Goal: Information Seeking & Learning: Learn about a topic

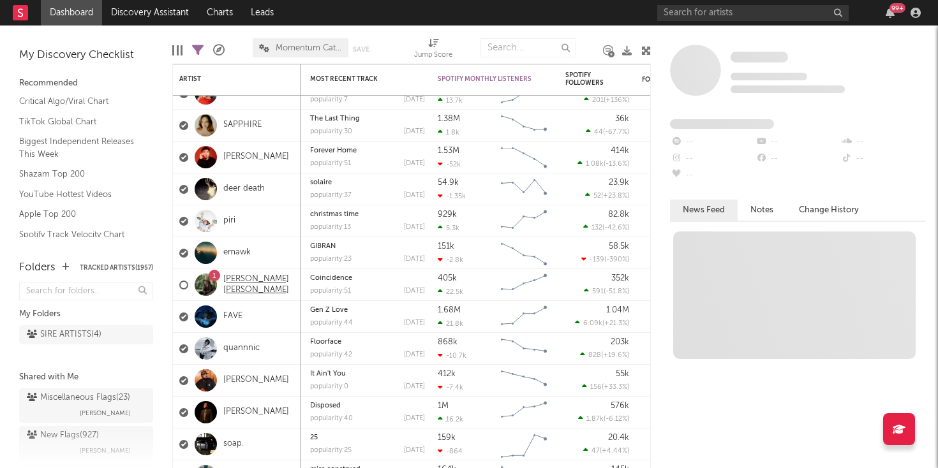
click at [263, 289] on link "Maddox Batson" at bounding box center [258, 285] width 71 height 22
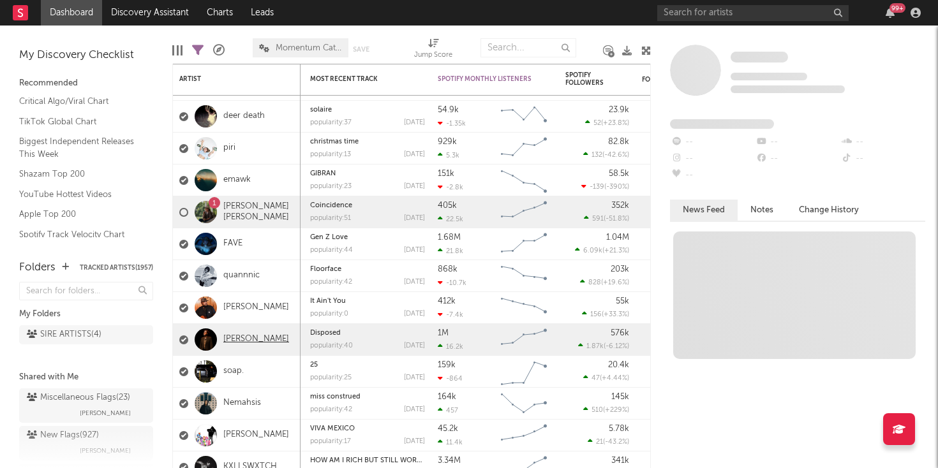
click at [254, 340] on link "Will Wood" at bounding box center [256, 339] width 66 height 11
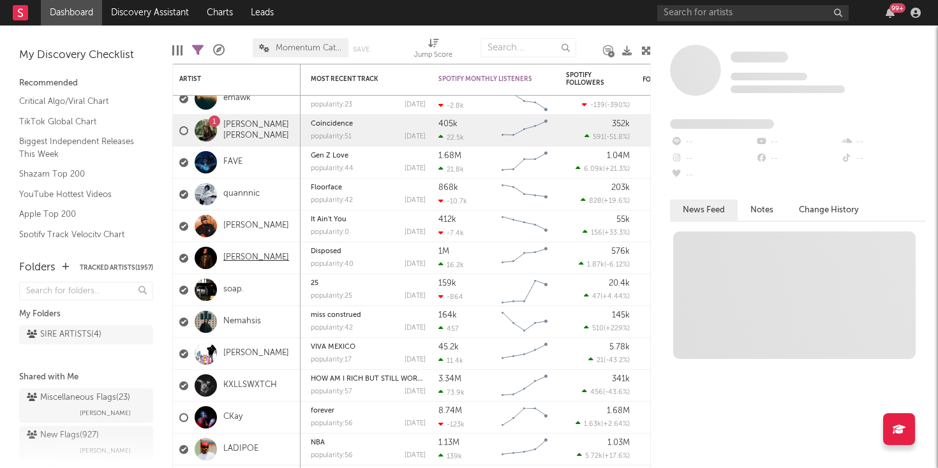
click at [249, 254] on link "Will Wood" at bounding box center [256, 258] width 66 height 11
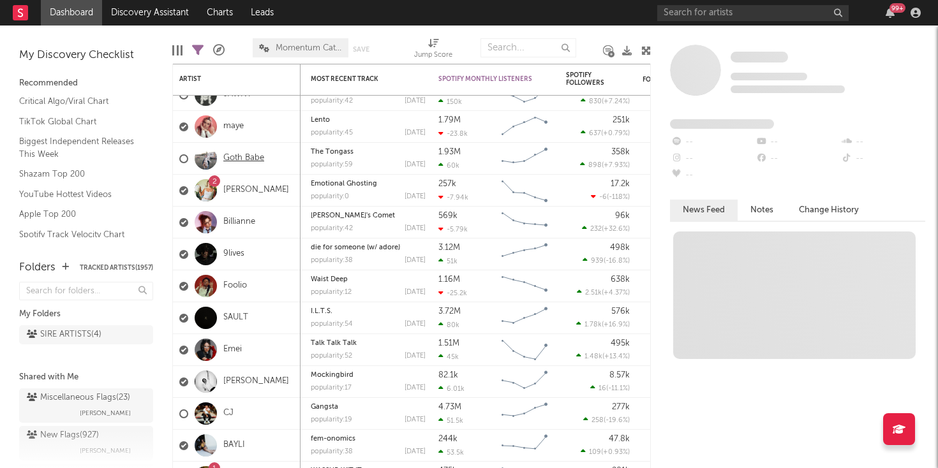
click at [248, 157] on link "Goth Babe" at bounding box center [243, 158] width 41 height 11
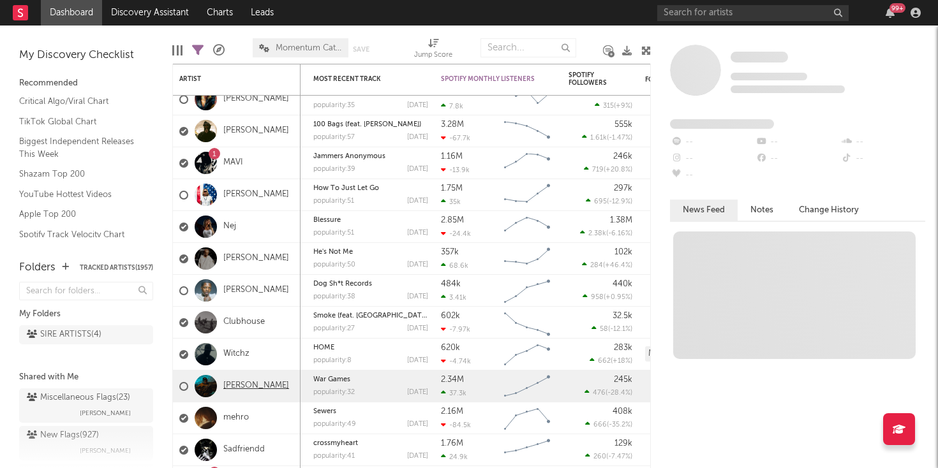
click at [259, 383] on link "Joy Oladokun" at bounding box center [256, 386] width 66 height 11
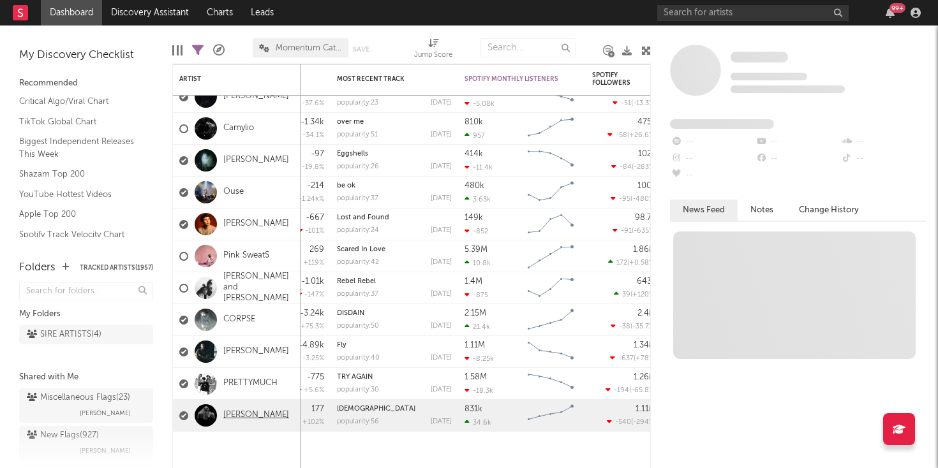
click at [247, 416] on link "Lovejoy" at bounding box center [256, 415] width 66 height 11
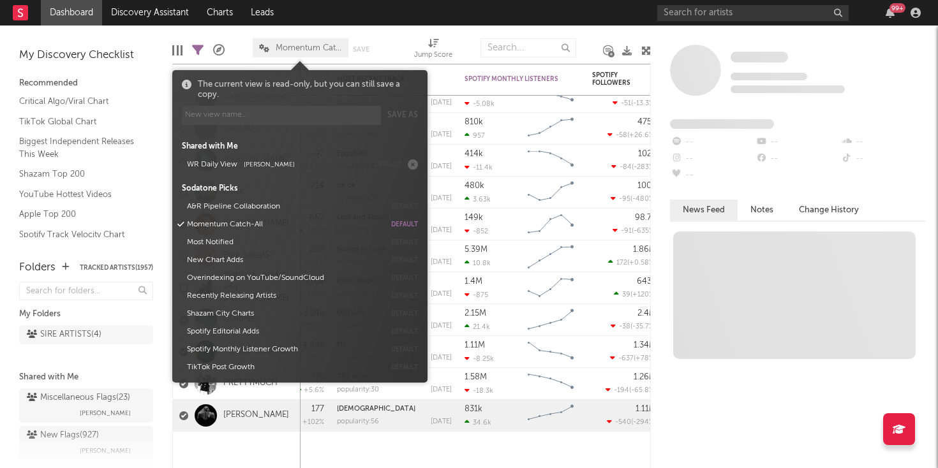
click at [307, 44] on span "Momentum Catch-All" at bounding box center [309, 48] width 66 height 8
click at [170, 14] on link "Discovery Assistant" at bounding box center [150, 13] width 96 height 26
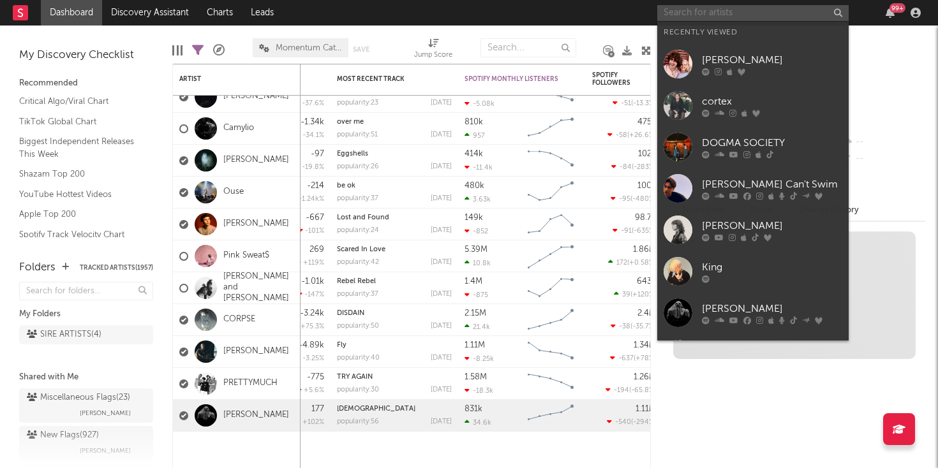
click at [670, 15] on input "text" at bounding box center [752, 13] width 191 height 16
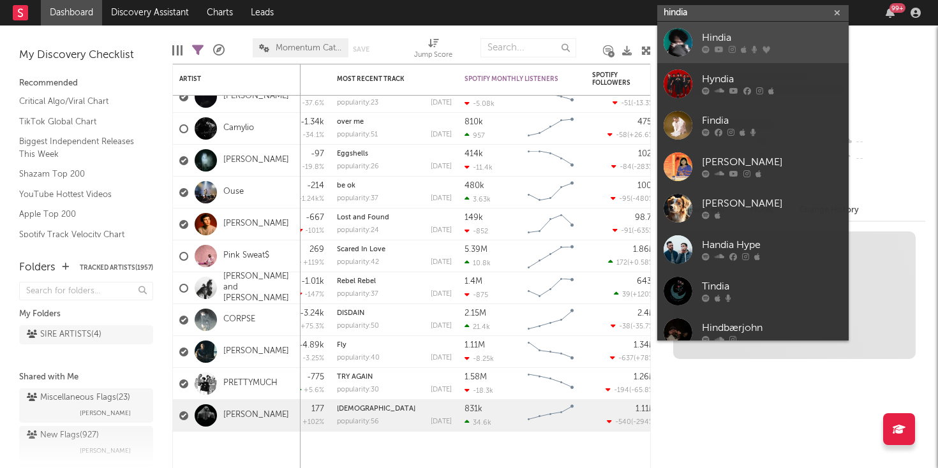
type input "hindia"
click at [677, 43] on div at bounding box center [678, 42] width 29 height 29
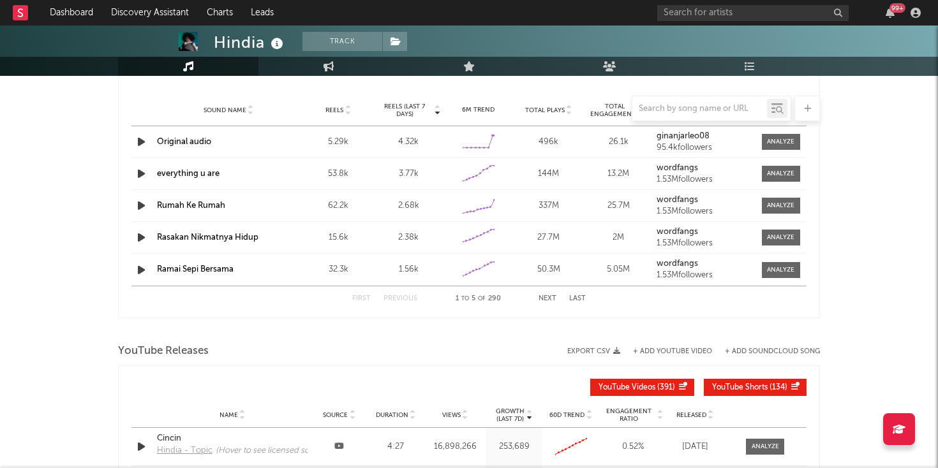
select select "6m"
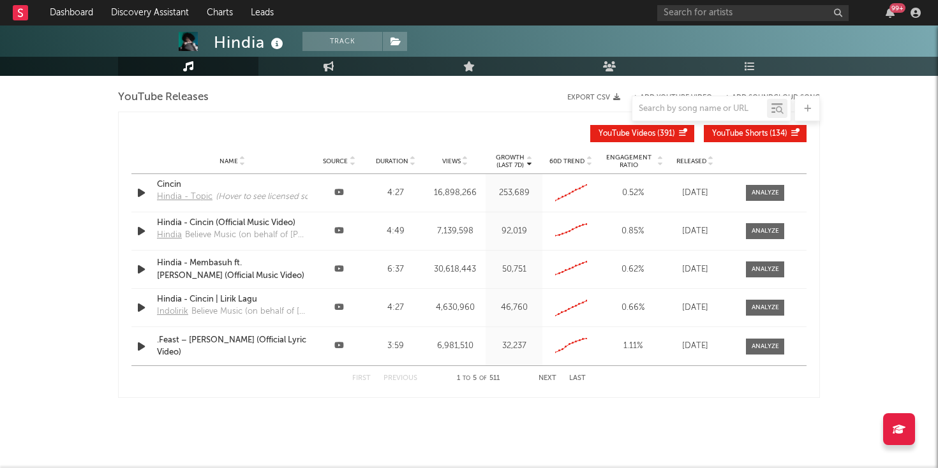
scroll to position [1485, 0]
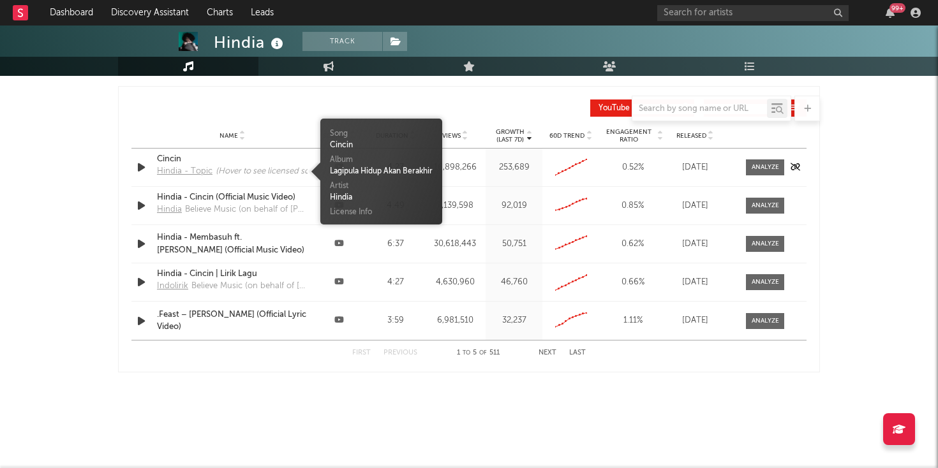
click at [294, 170] on div "(Hover to see licensed songs)" at bounding box center [268, 171] width 105 height 13
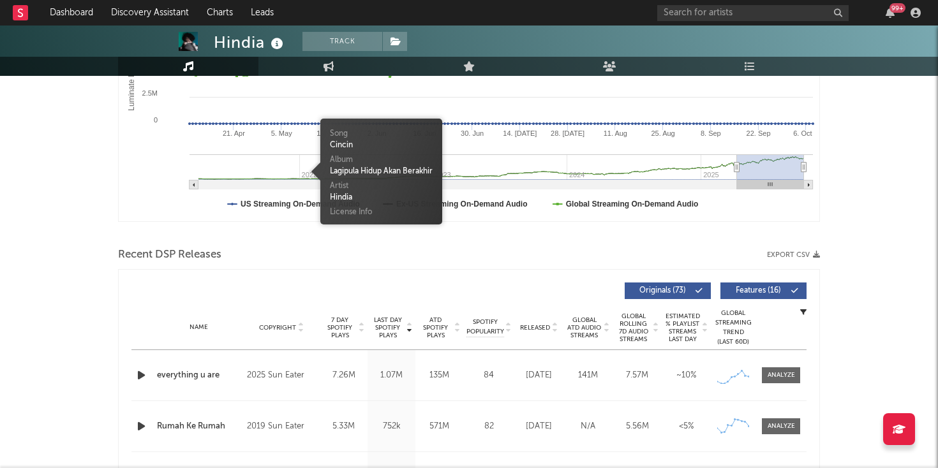
scroll to position [0, 0]
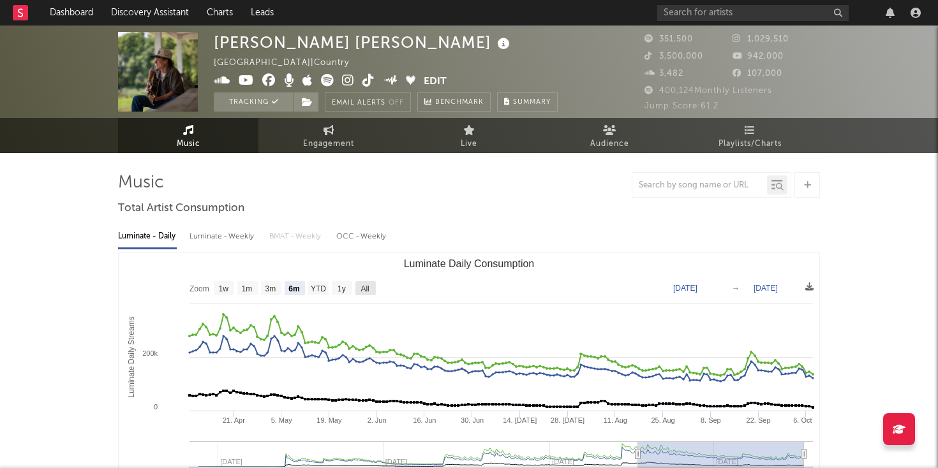
click at [360, 289] on rect "Luminate Daily Consumption" at bounding box center [366, 288] width 20 height 14
select select "All"
type input "2023-12-10"
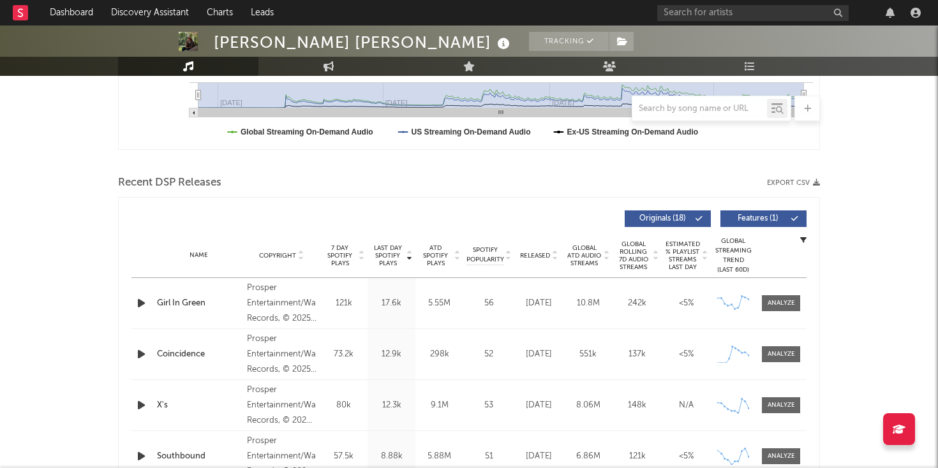
scroll to position [363, 0]
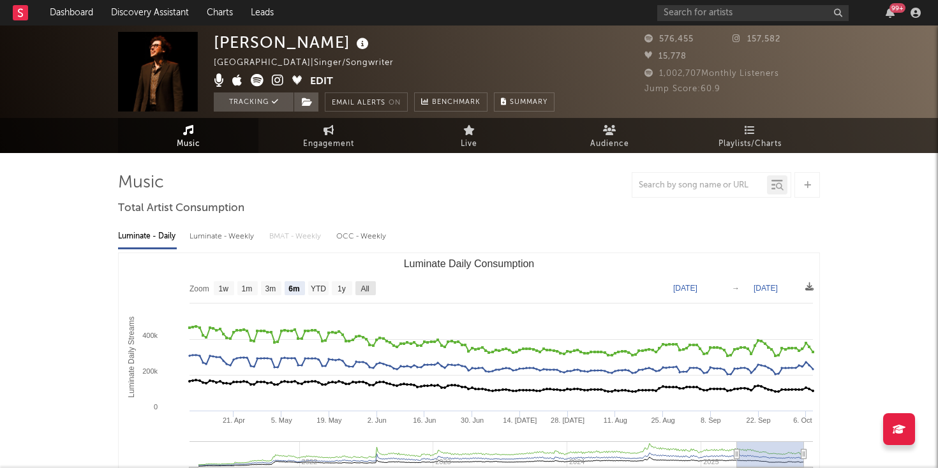
click at [367, 295] on rect "Luminate Daily Consumption" at bounding box center [366, 288] width 20 height 14
select select "All"
type input "2021-03-31"
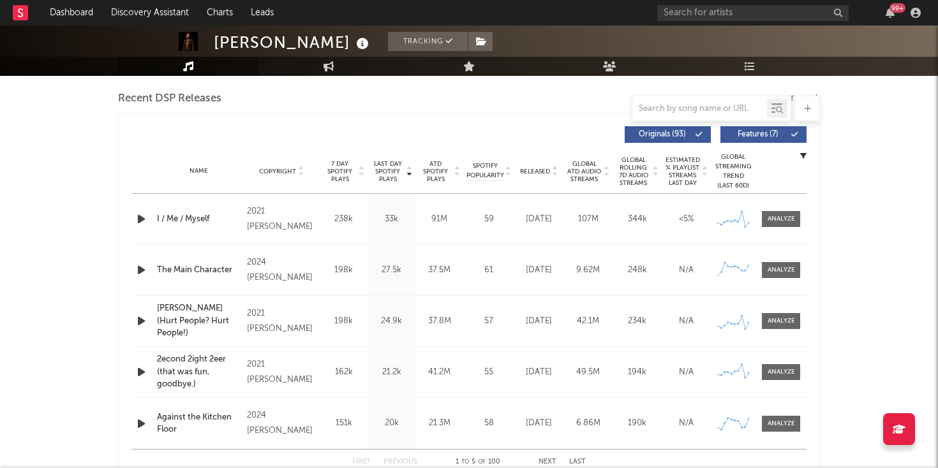
scroll to position [445, 0]
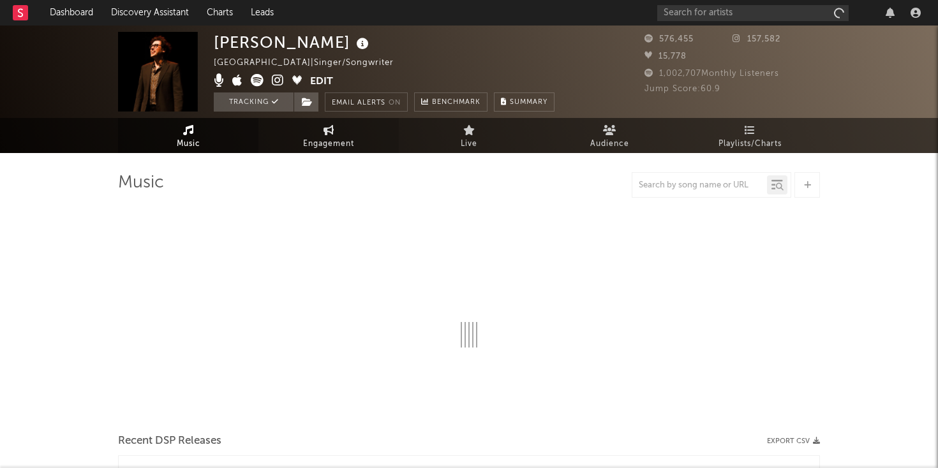
click at [326, 130] on icon at bounding box center [329, 130] width 11 height 10
select select "1w"
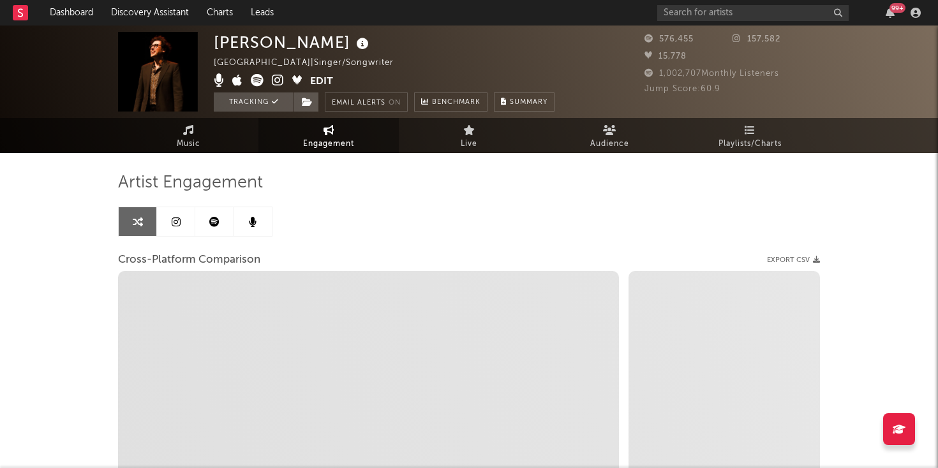
click at [177, 228] on link at bounding box center [176, 221] width 38 height 29
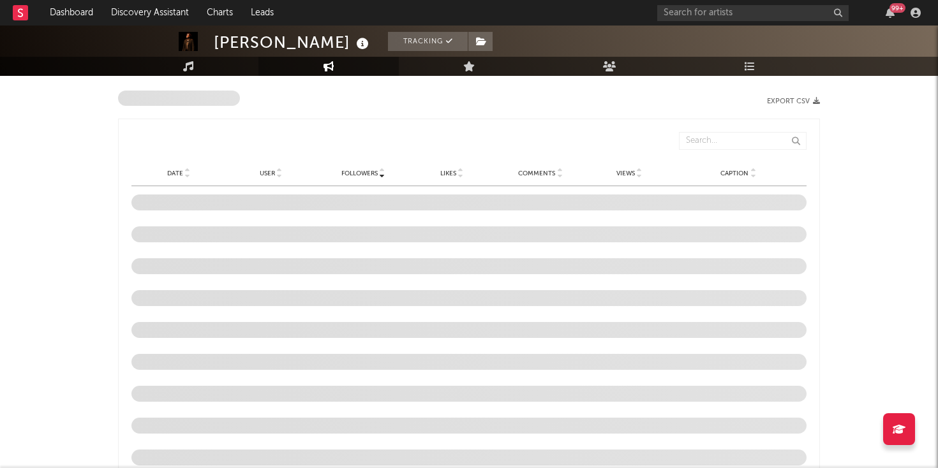
scroll to position [1414, 0]
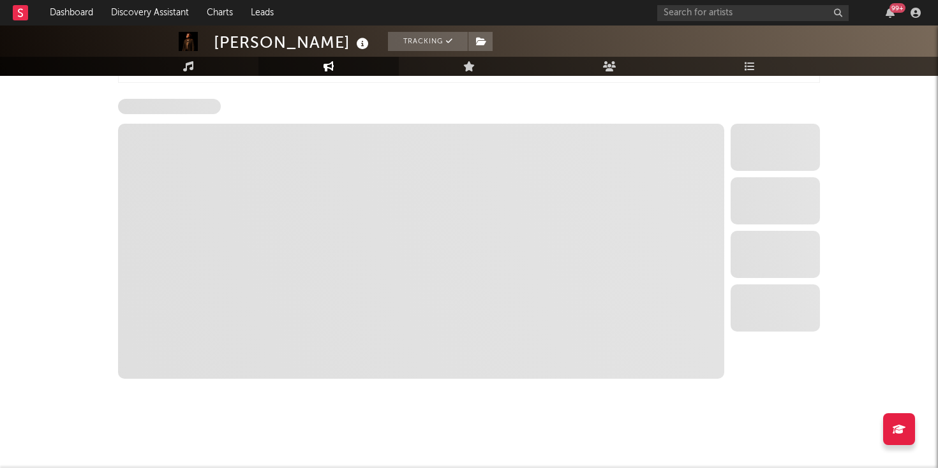
select select "6m"
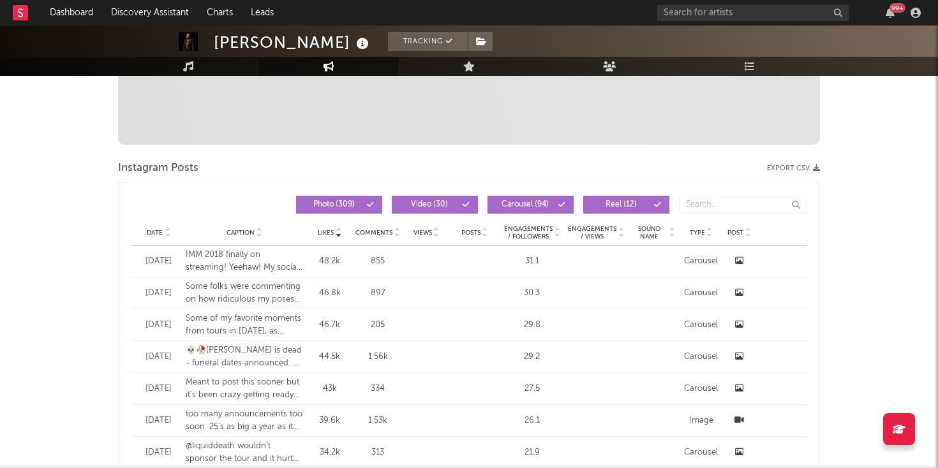
scroll to position [0, 0]
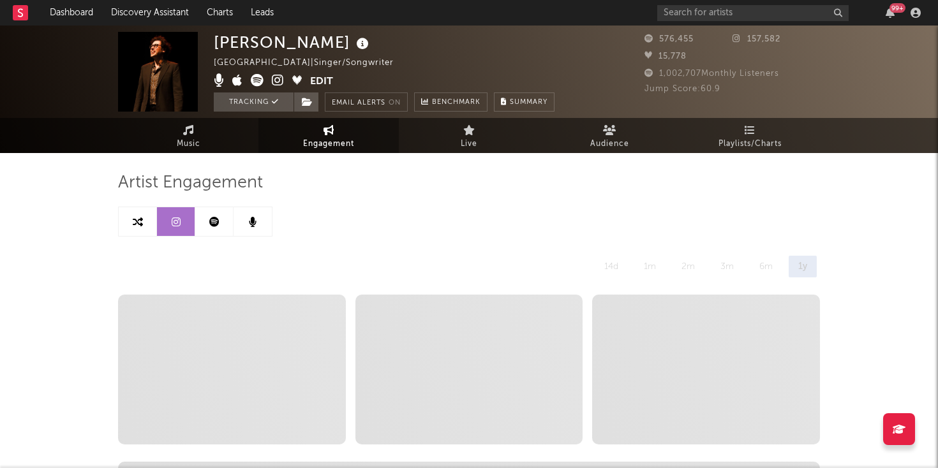
click at [213, 230] on link at bounding box center [214, 221] width 38 height 29
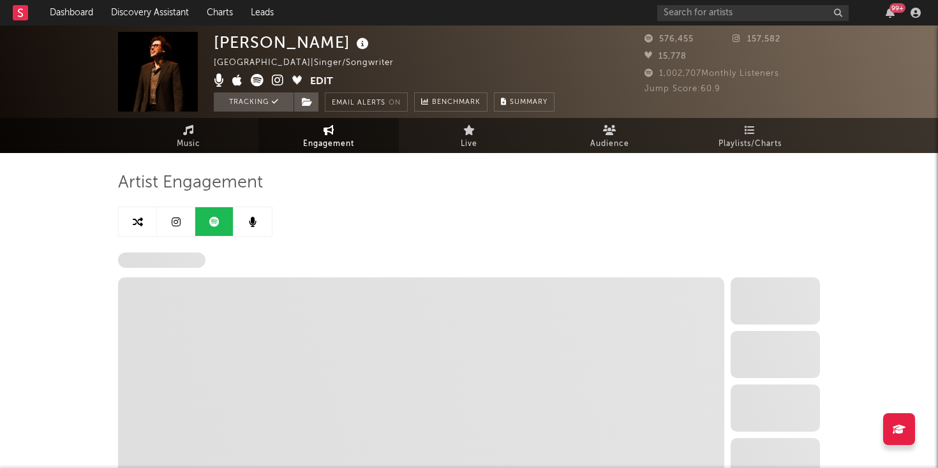
select select "6m"
select select "1w"
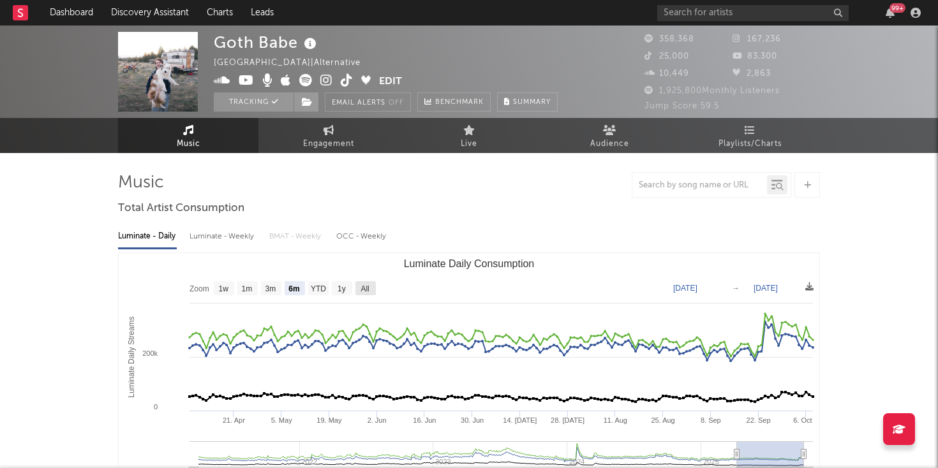
click at [369, 288] on text "All" at bounding box center [365, 289] width 8 height 9
select select "All"
type input "[DATE]"
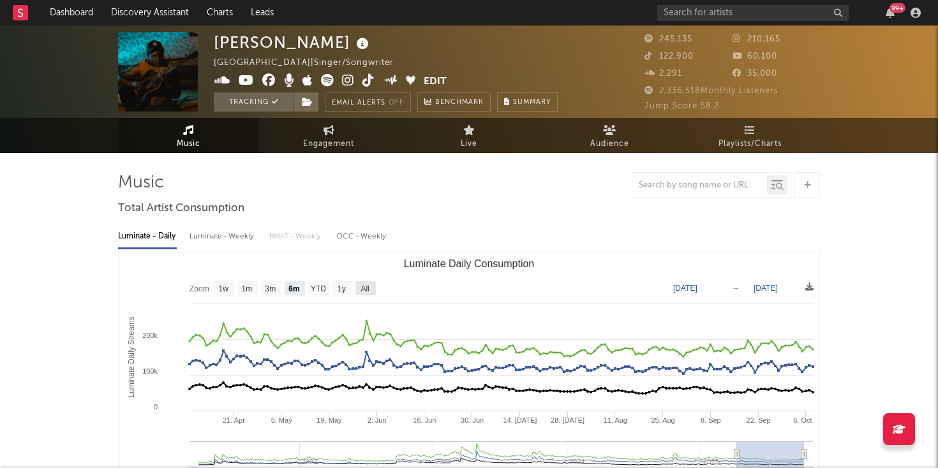
click at [367, 292] on text "All" at bounding box center [365, 289] width 8 height 9
select select "All"
type input "2021-03-31"
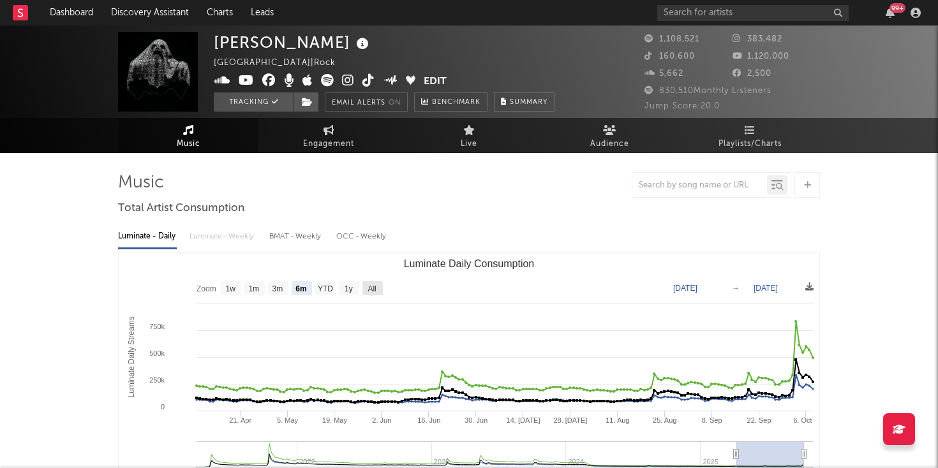
click at [380, 295] on rect "Luminate Daily Consumption" at bounding box center [373, 288] width 20 height 14
select select "All"
type input "2021-04-26"
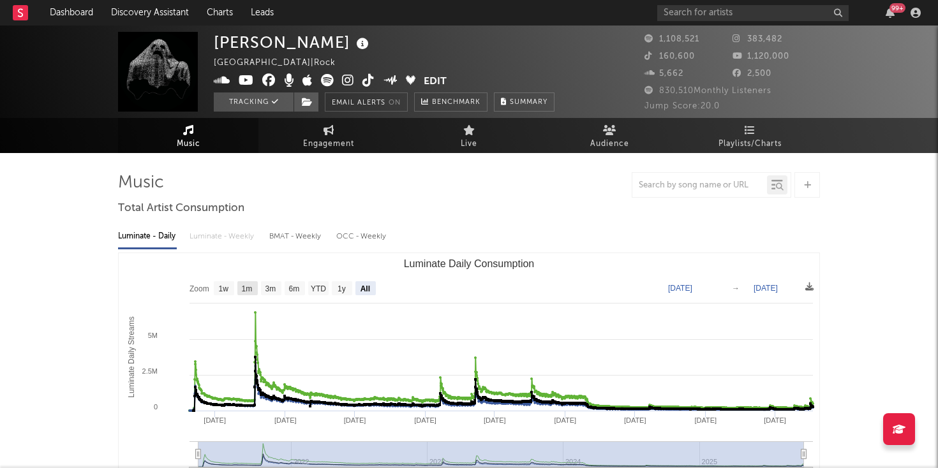
click at [250, 288] on text "1m" at bounding box center [247, 289] width 11 height 9
select select "1m"
type input "2025-09-08"
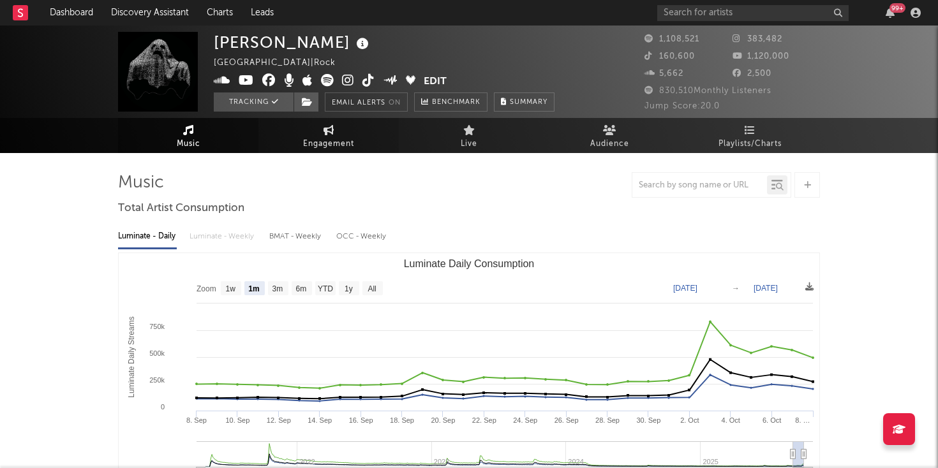
click at [341, 144] on span "Engagement" at bounding box center [328, 144] width 51 height 15
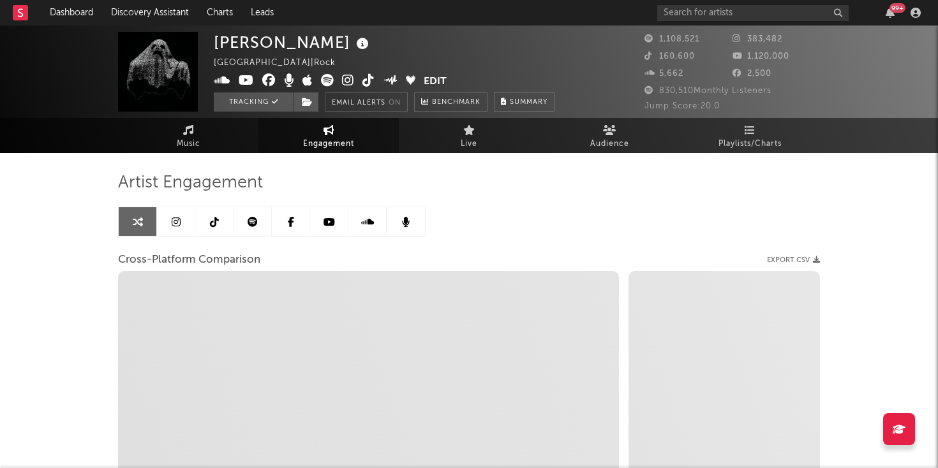
select select "1w"
click at [183, 228] on link at bounding box center [176, 221] width 38 height 29
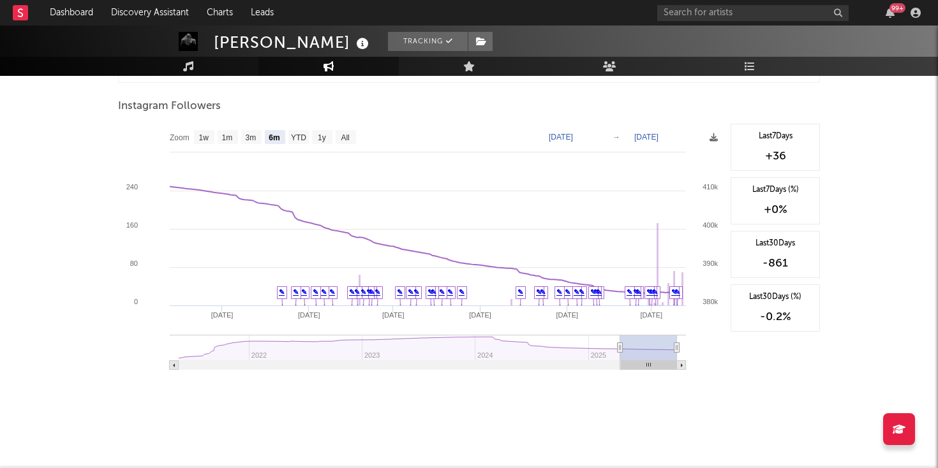
scroll to position [1414, 0]
click at [348, 136] on text "All" at bounding box center [345, 137] width 8 height 9
select select "All"
type input "2021-05-01"
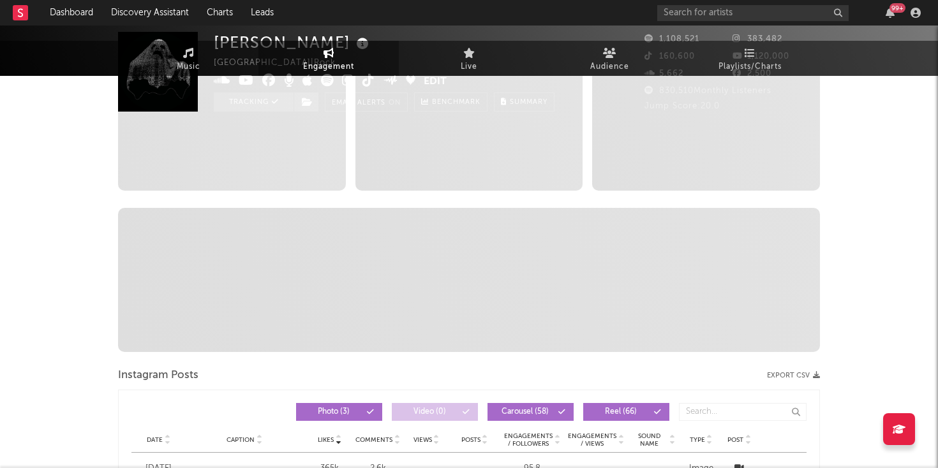
scroll to position [0, 0]
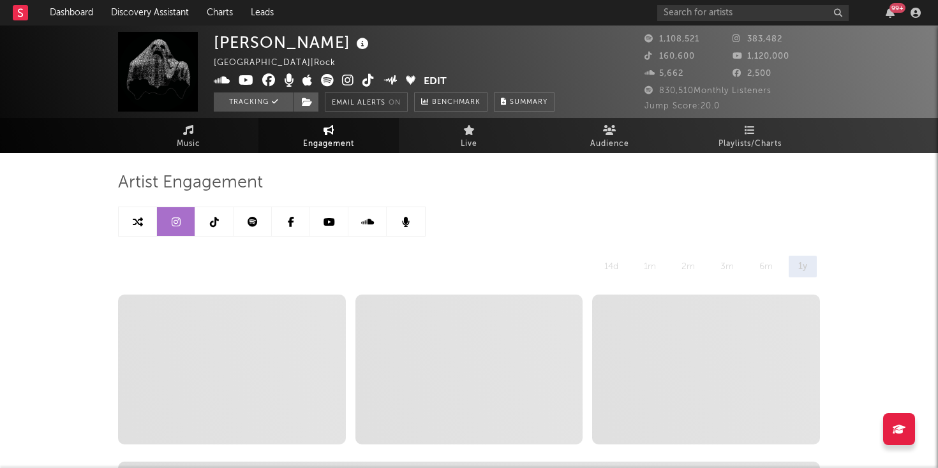
click at [257, 234] on link at bounding box center [253, 221] width 38 height 29
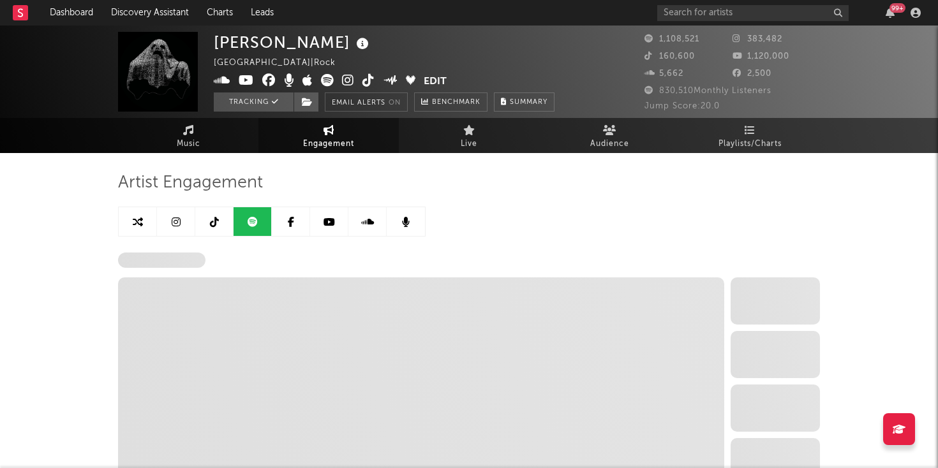
select select "6m"
select select "1w"
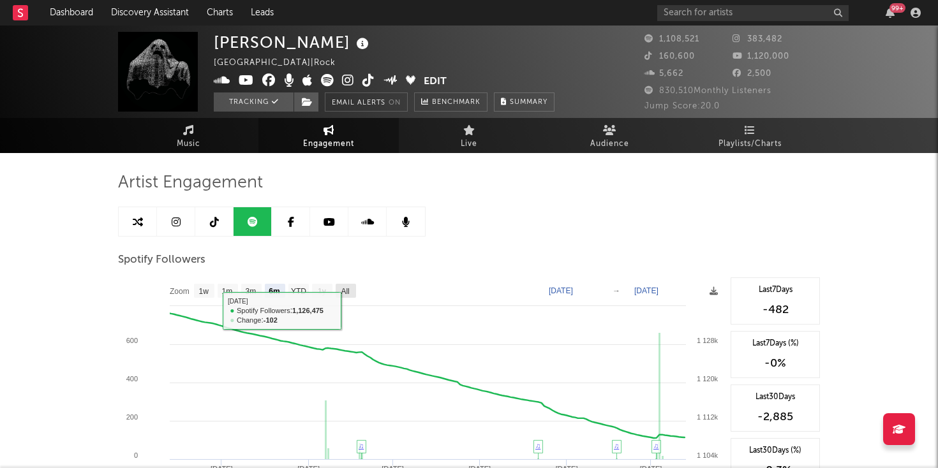
click at [348, 294] on text "All" at bounding box center [345, 291] width 8 height 9
select select "All"
type input "2025-03-12"
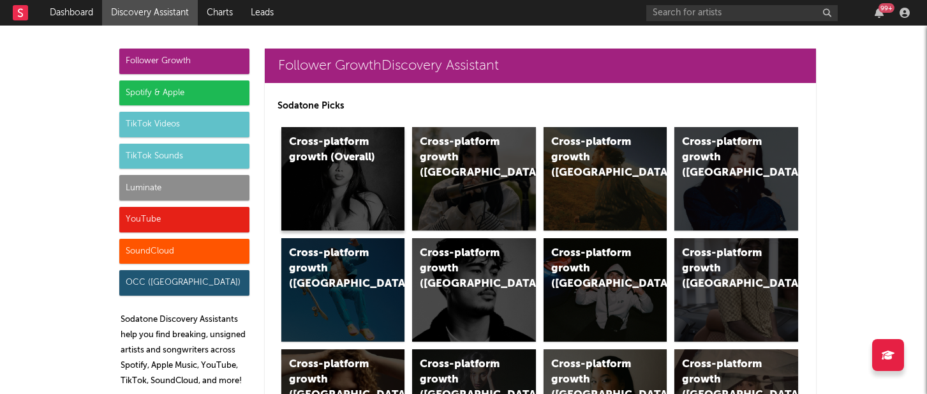
click at [341, 184] on div "Cross-platform growth (Overall)" at bounding box center [343, 178] width 124 height 103
click at [178, 200] on div "Follower Growth Spotify & Apple TikTok Videos TikTok Sounds Luminate YouTube So…" at bounding box center [184, 223] width 130 height 349
click at [179, 195] on div "Luminate" at bounding box center [184, 188] width 130 height 26
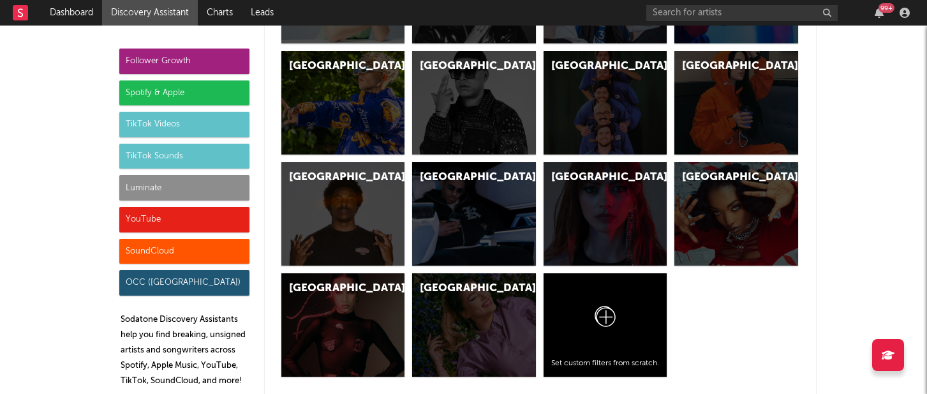
scroll to position [5846, 0]
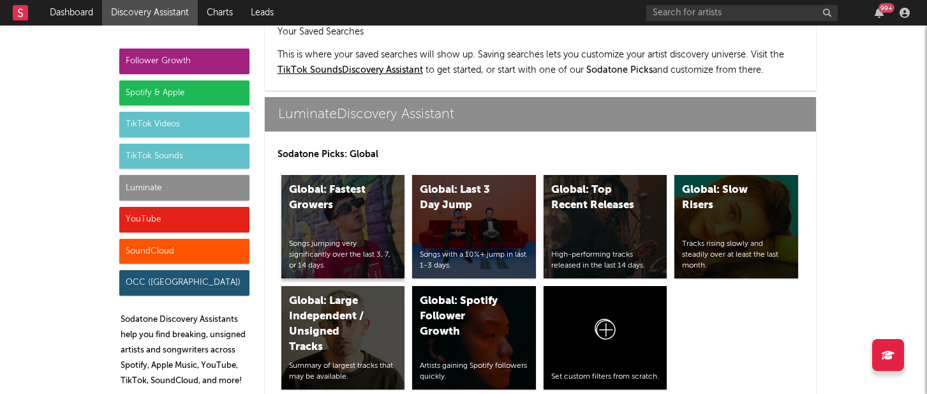
click at [384, 239] on div "Songs jumping very significantly over the last 3, 7, or 14 days." at bounding box center [343, 255] width 109 height 32
click at [470, 192] on div "Global: Last 3 Day Jump Songs with a 10%+ jump in last 1-3 days." at bounding box center [474, 226] width 124 height 103
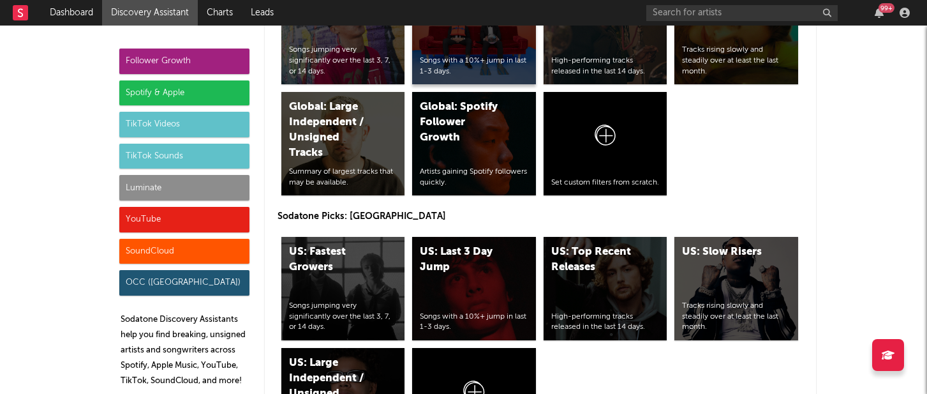
scroll to position [6041, 0]
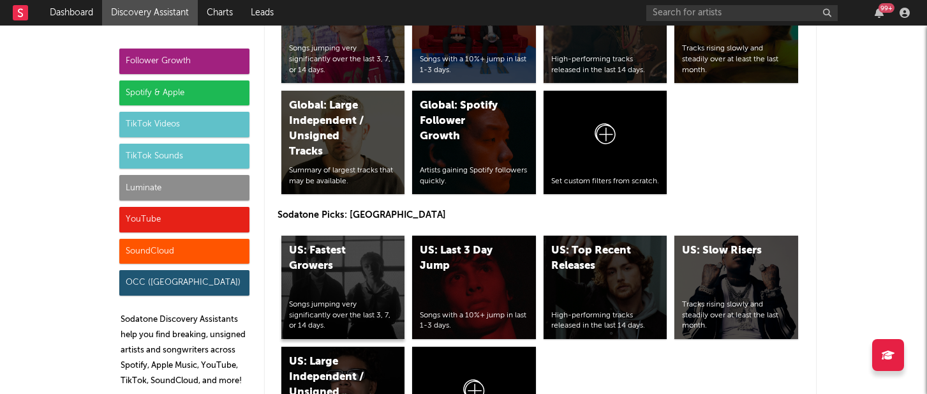
click at [329, 243] on div "US: Fastest Growers" at bounding box center [332, 258] width 87 height 31
click at [454, 236] on div "US: Last 3 Day Jump Songs with a 10%+ jump in last 1-3 days." at bounding box center [474, 287] width 124 height 103
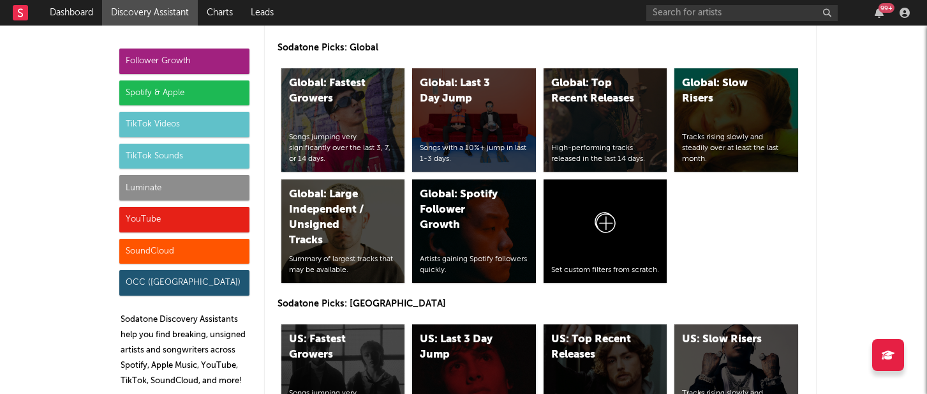
scroll to position [5949, 0]
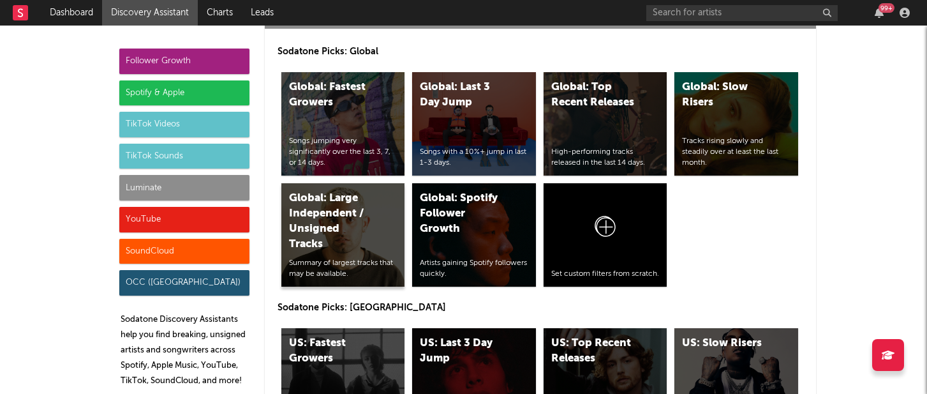
click at [355, 199] on div "Global: Large Independent / Unsigned Tracks Summary of largest tracks that may …" at bounding box center [343, 234] width 124 height 103
click at [470, 204] on div "Global: Spotify Follower Growth Artists gaining Spotify followers quickly." at bounding box center [474, 234] width 124 height 103
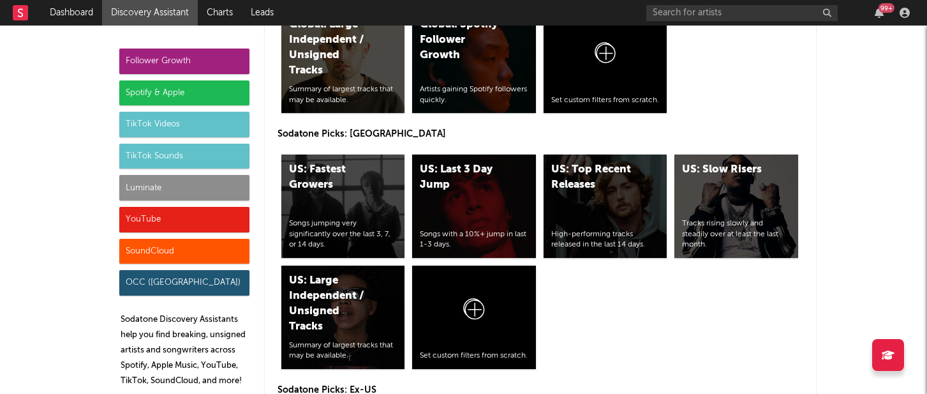
scroll to position [6123, 0]
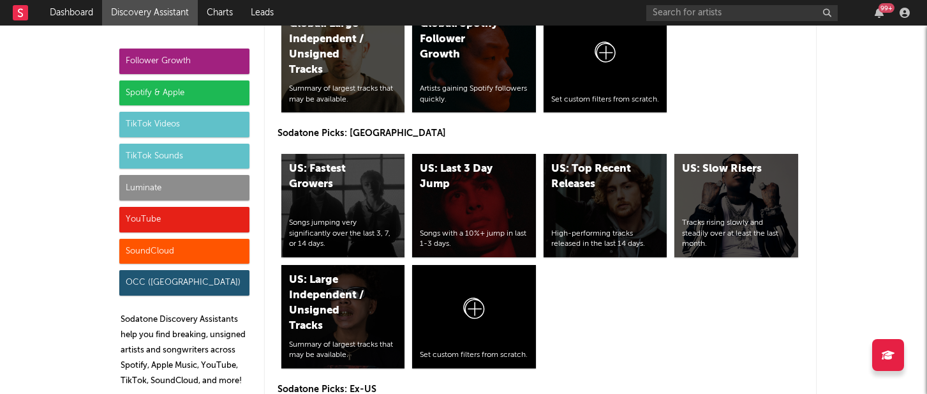
click at [179, 229] on div "YouTube" at bounding box center [184, 220] width 130 height 26
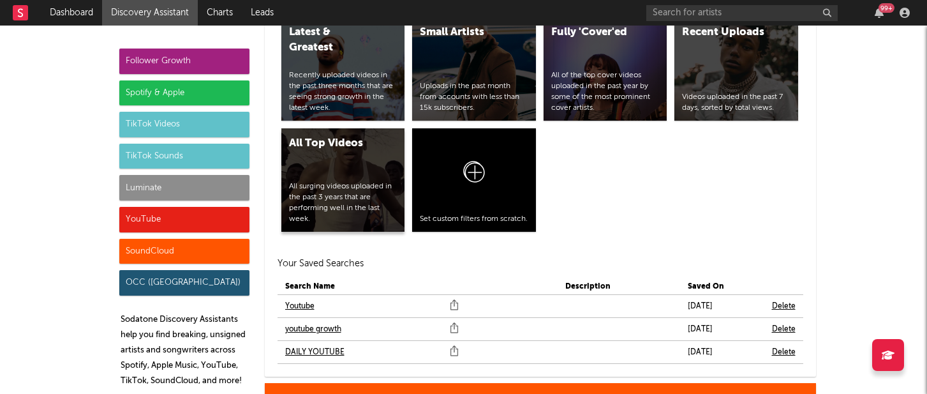
scroll to position [7606, 0]
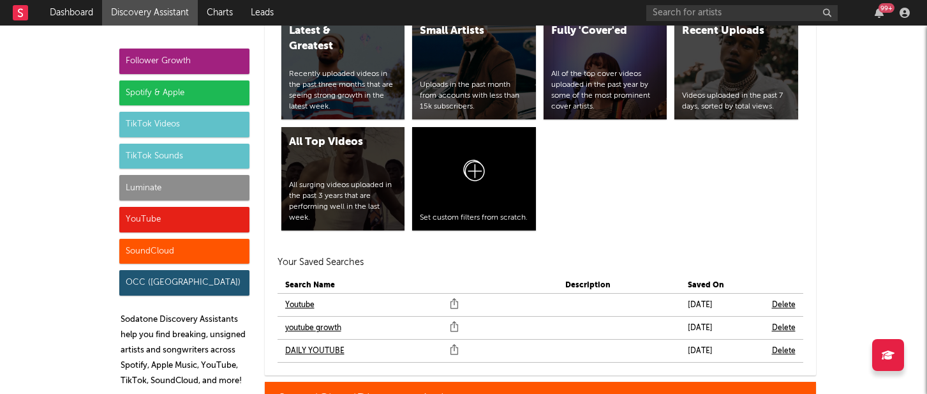
click at [298, 343] on link "DAILY YOUTUBE" at bounding box center [314, 350] width 59 height 15
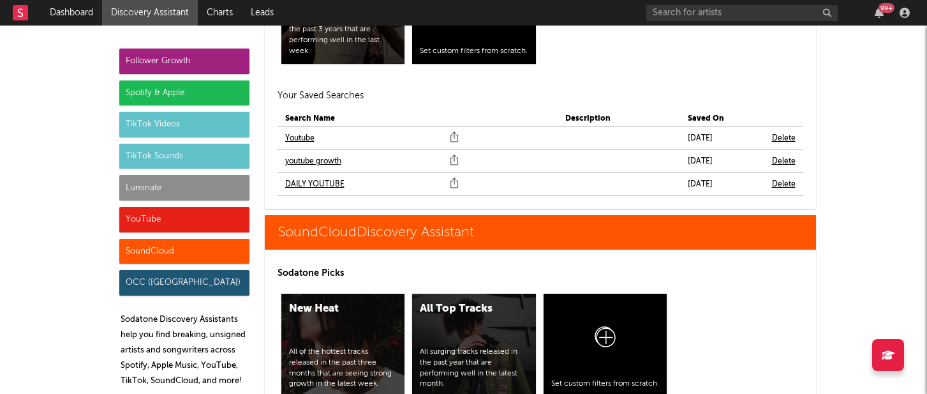
scroll to position [7776, 0]
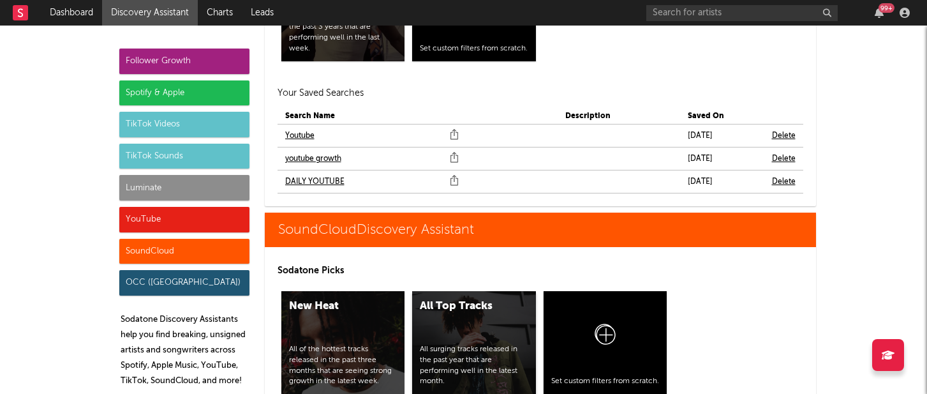
click at [463, 344] on div "All surging tracks released in the past year that are performing well in the la…" at bounding box center [474, 365] width 109 height 43
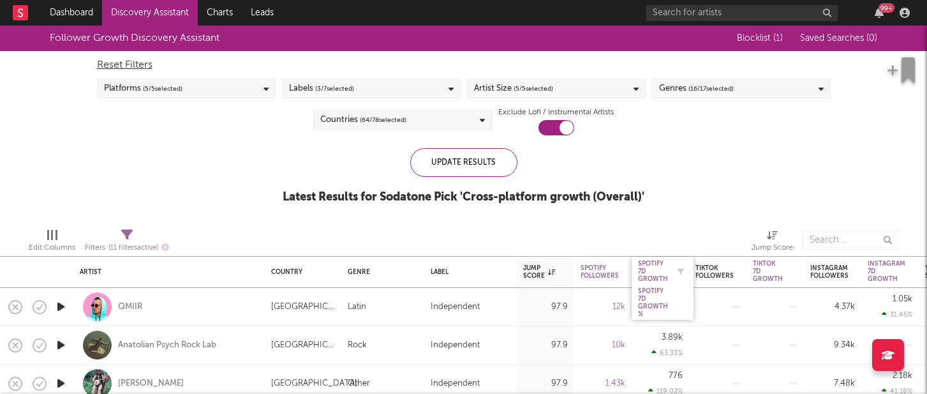
click at [645, 272] on div "Spotify 7D Growth" at bounding box center [653, 271] width 30 height 23
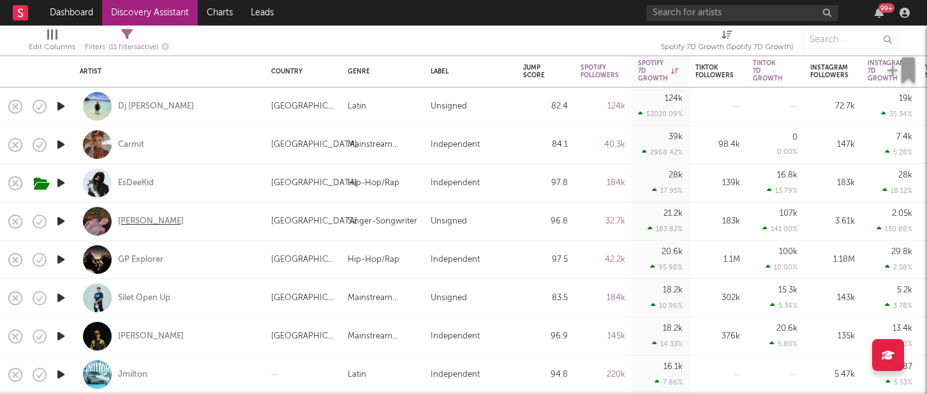
click at [171, 220] on div "[PERSON_NAME]" at bounding box center [151, 221] width 66 height 11
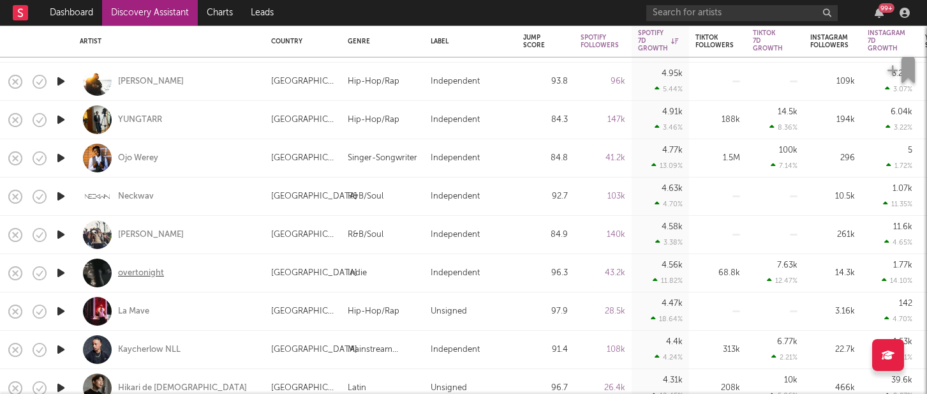
click at [124, 274] on div "overtonight" at bounding box center [141, 272] width 46 height 11
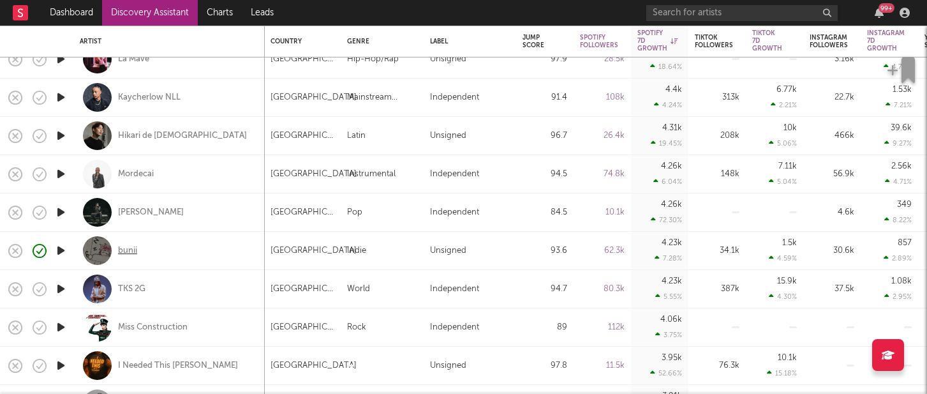
click at [119, 251] on div "bunii" at bounding box center [127, 250] width 19 height 11
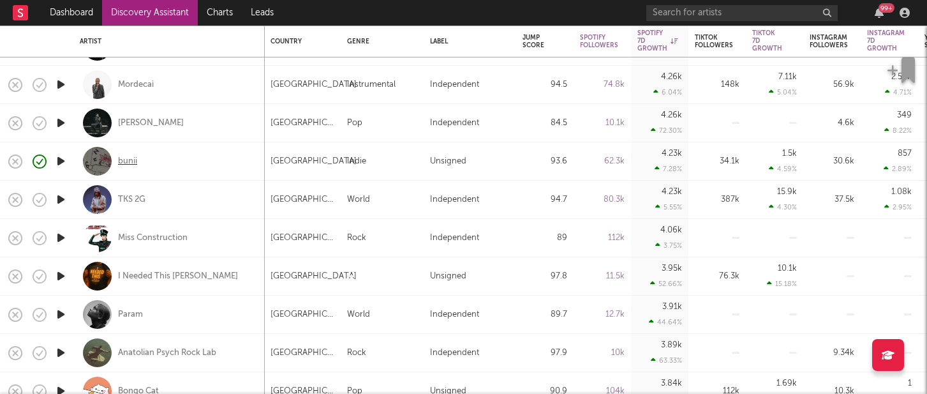
click at [132, 158] on div "bunii" at bounding box center [127, 161] width 19 height 11
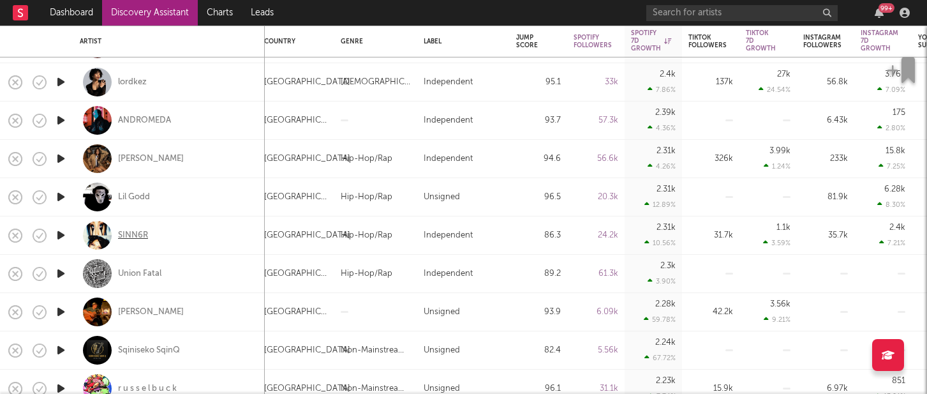
click at [133, 237] on div "SINN6R" at bounding box center [133, 235] width 30 height 11
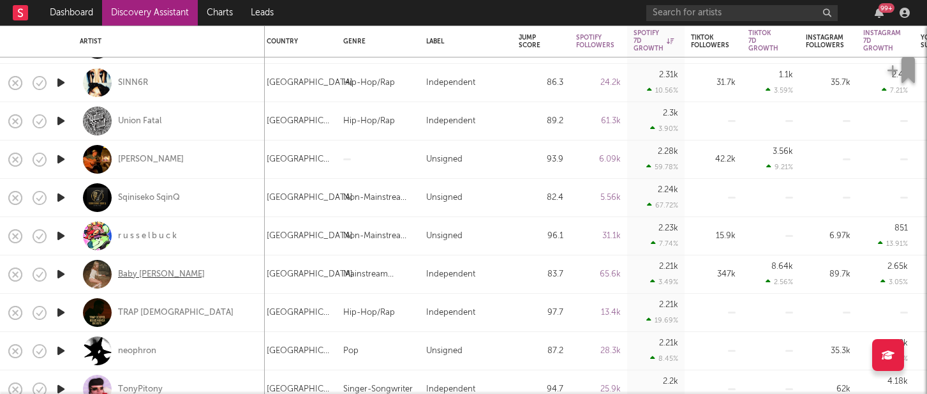
click at [139, 273] on div "Baby [PERSON_NAME]" at bounding box center [161, 274] width 87 height 11
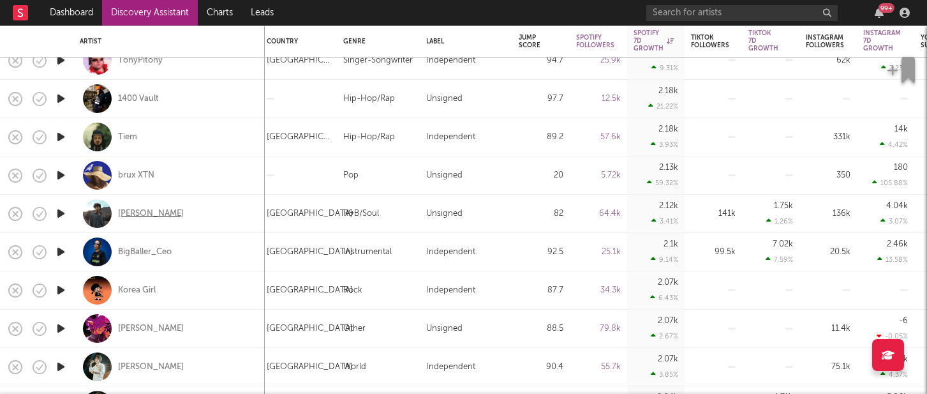
click at [137, 213] on div "[PERSON_NAME]" at bounding box center [151, 213] width 66 height 11
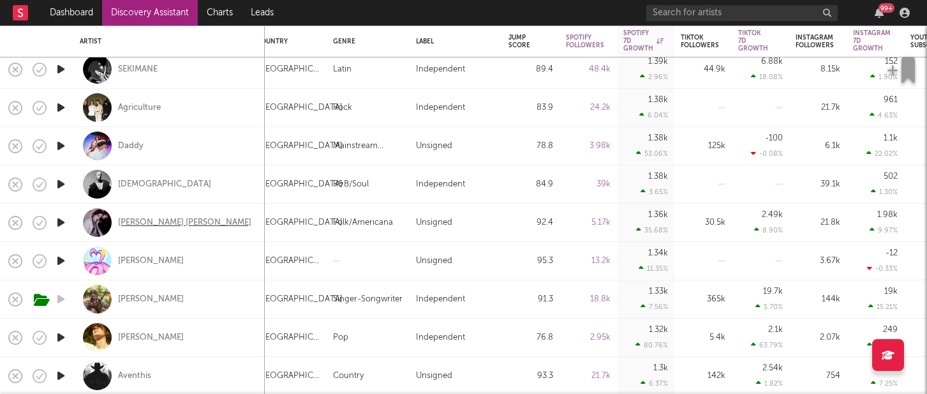
click at [144, 221] on div "[PERSON_NAME] [PERSON_NAME]" at bounding box center [184, 222] width 133 height 11
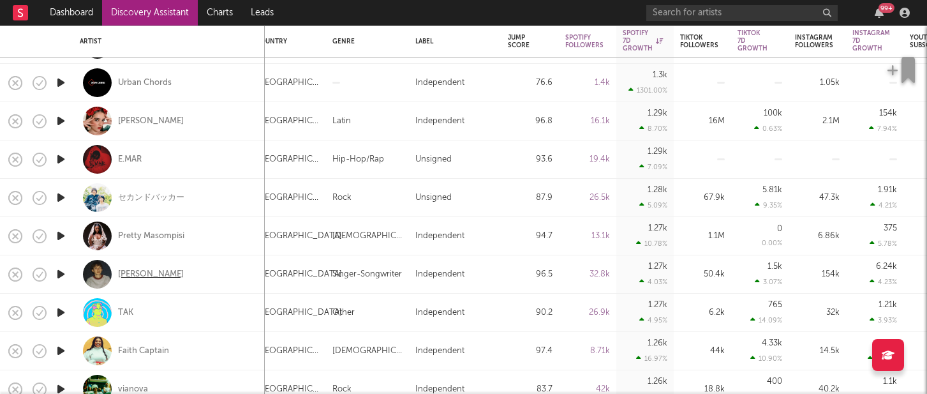
click at [165, 270] on div "Hudson Freeman" at bounding box center [151, 274] width 66 height 11
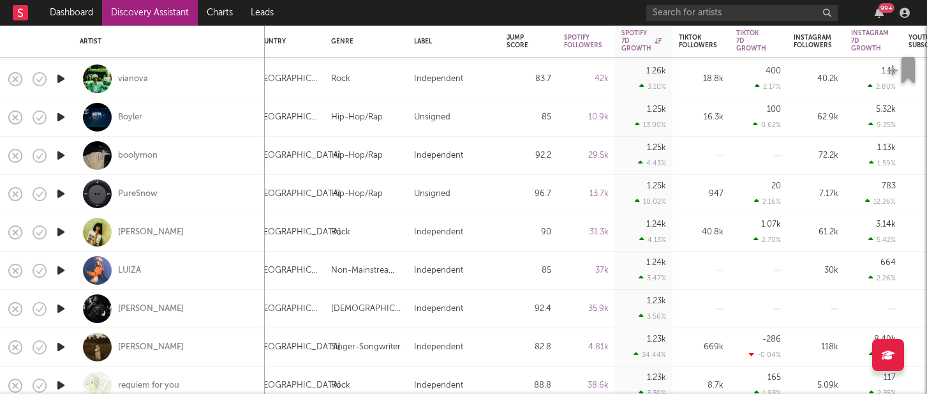
click at [165, 225] on div "Brooke Combe" at bounding box center [169, 232] width 179 height 38
select select "1w"
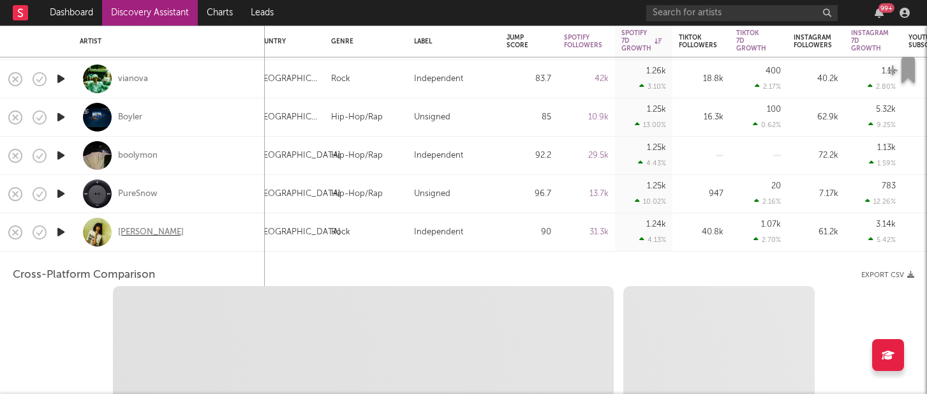
click at [161, 234] on div "Brooke Combe" at bounding box center [151, 232] width 66 height 11
select select "6m"
click at [213, 233] on div "Brooke Combe" at bounding box center [169, 232] width 179 height 38
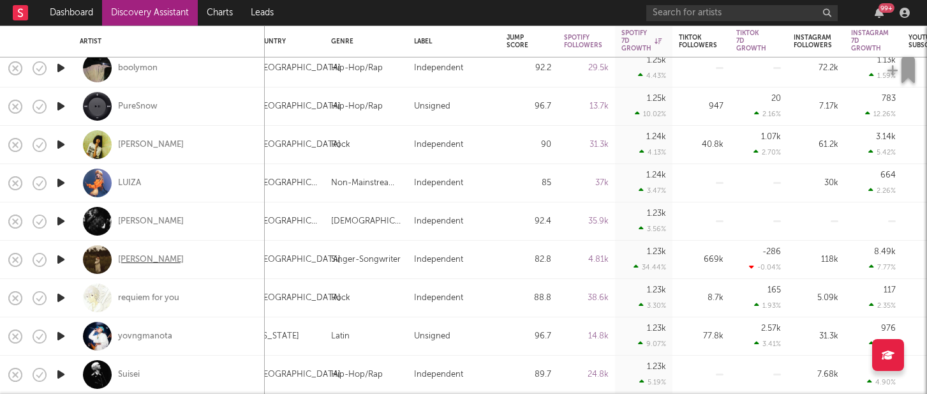
click at [169, 258] on div "Karsen Veazey" at bounding box center [151, 259] width 66 height 11
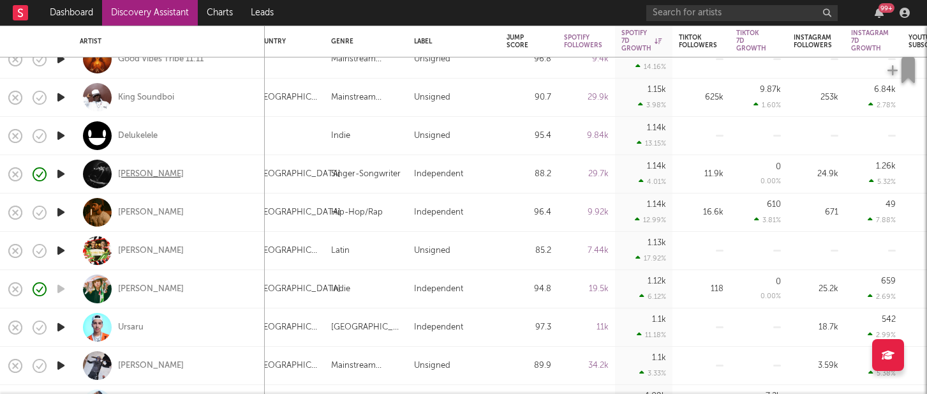
click at [144, 174] on div "Benjamin Steer" at bounding box center [151, 174] width 66 height 11
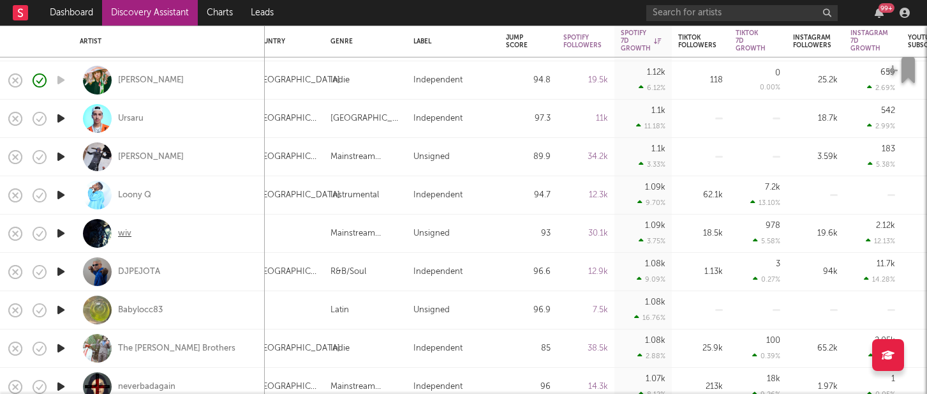
click at [123, 236] on div "wiv" at bounding box center [124, 233] width 13 height 11
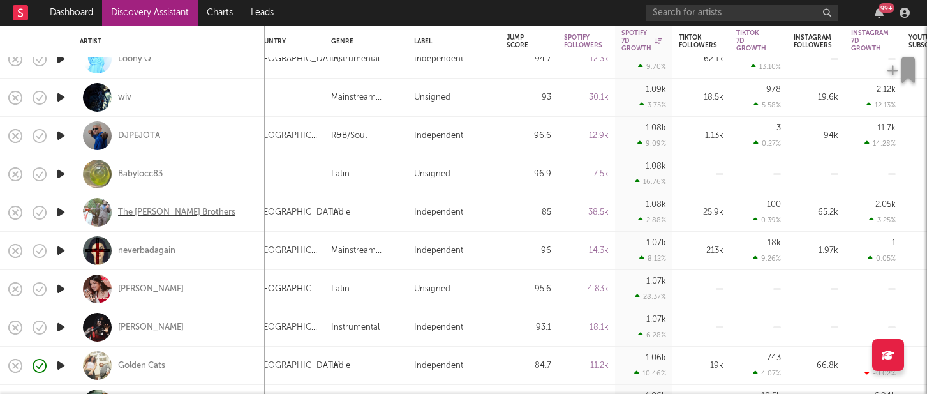
click at [158, 212] on div "The Skinner Brothers" at bounding box center [176, 212] width 117 height 11
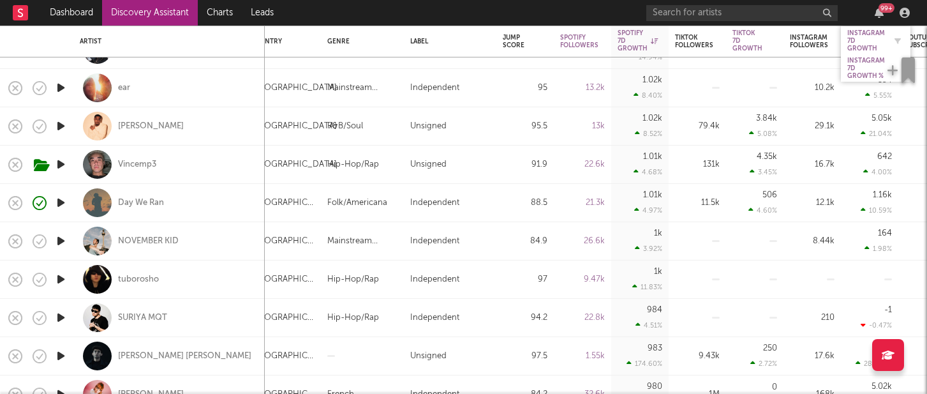
click at [855, 43] on div "Instagram 7D Growth" at bounding box center [867, 40] width 38 height 23
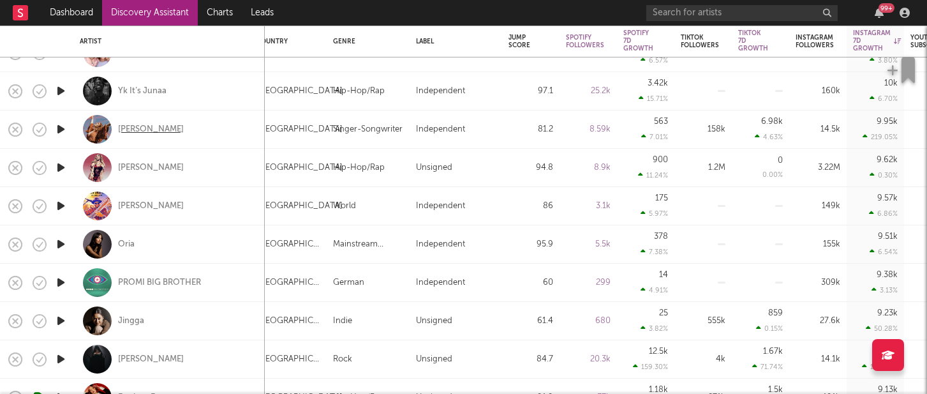
click at [154, 130] on div "Julie Lavery" at bounding box center [151, 129] width 66 height 11
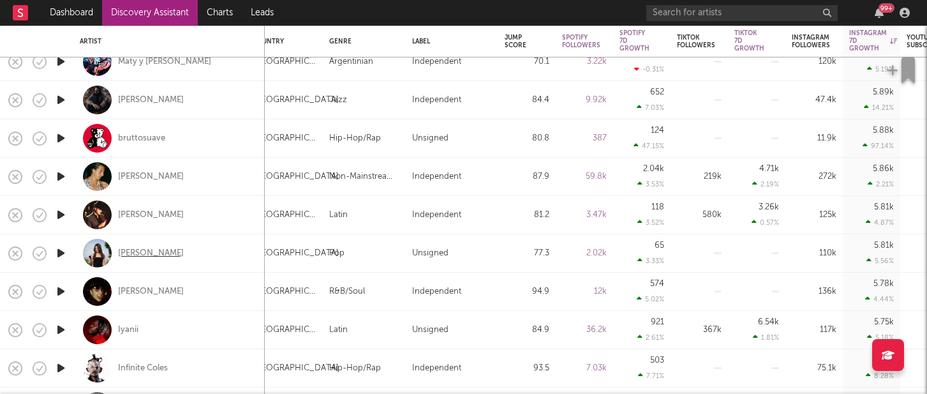
click at [148, 251] on div "Prestyn Smith" at bounding box center [151, 253] width 66 height 11
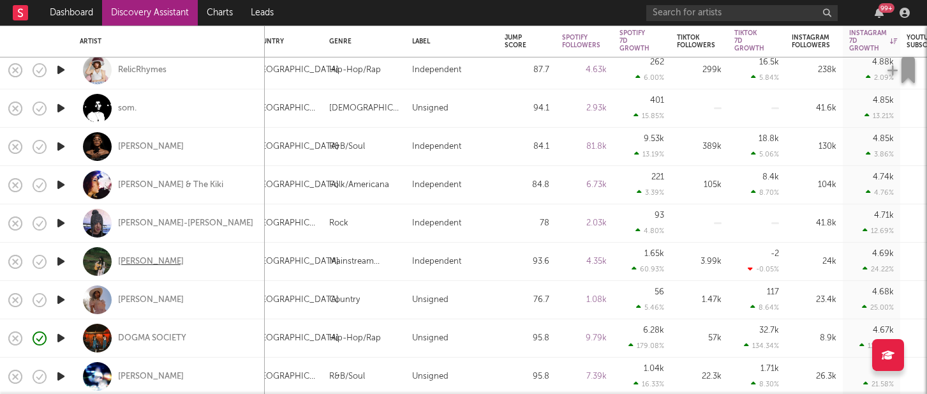
click at [130, 259] on div "Penny" at bounding box center [151, 261] width 66 height 11
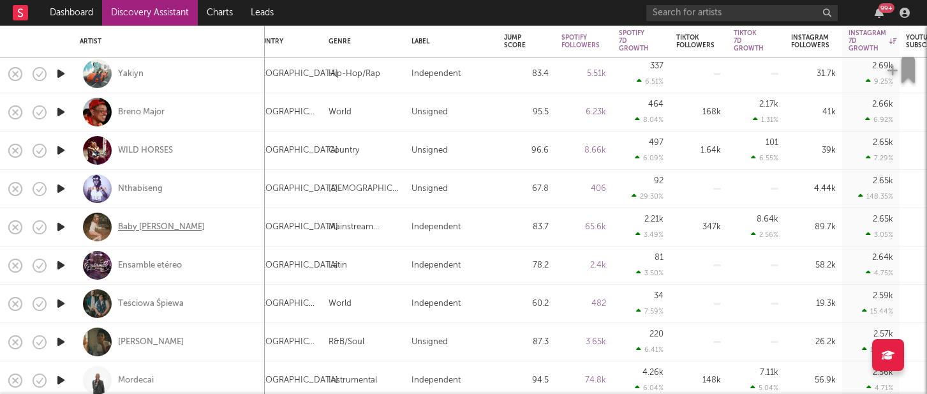
click at [135, 230] on div "Baby Jane" at bounding box center [161, 226] width 87 height 11
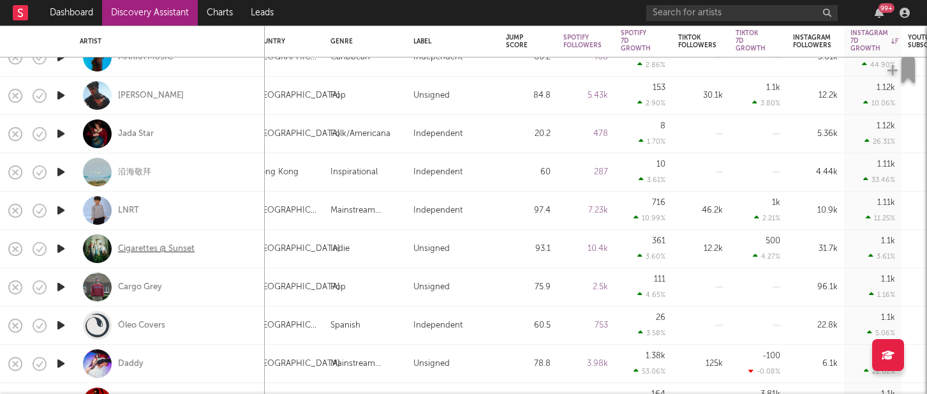
click at [176, 247] on div "Cigarettes @ Sunset" at bounding box center [156, 248] width 77 height 11
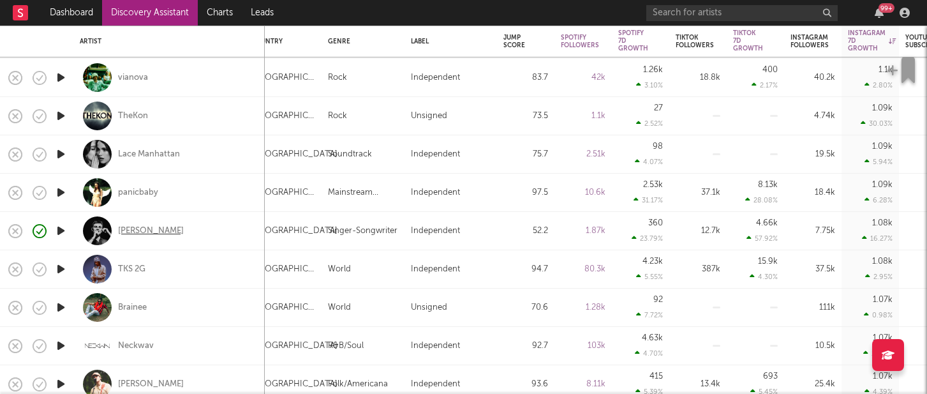
click at [151, 230] on div "Ethan Holt" at bounding box center [151, 230] width 66 height 11
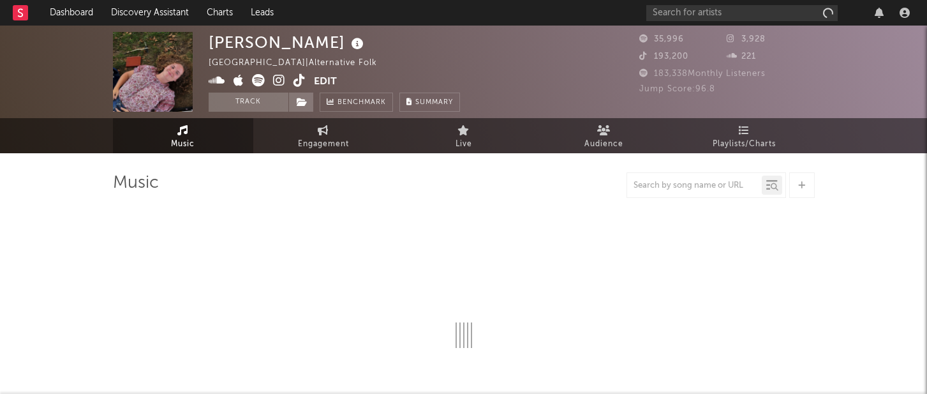
select select "1w"
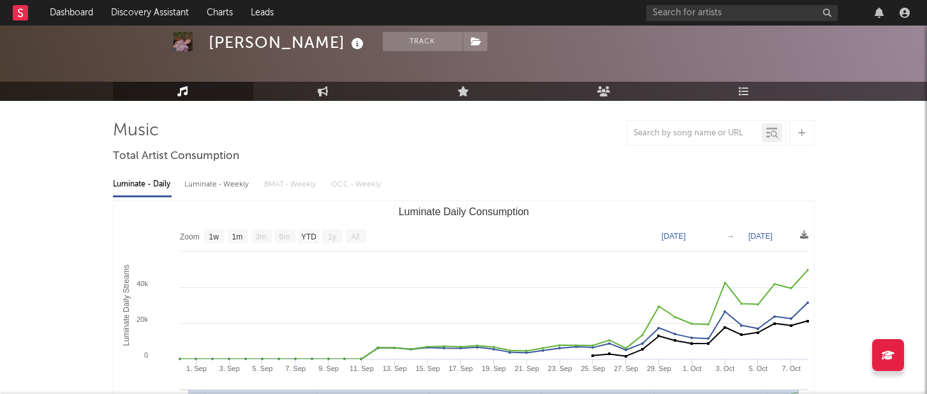
scroll to position [73, 0]
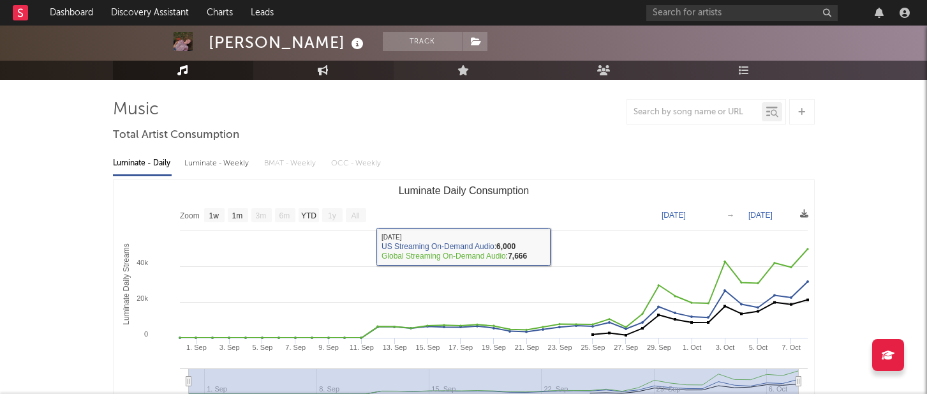
click at [319, 77] on link "Engagement" at bounding box center [323, 70] width 140 height 19
select select "1w"
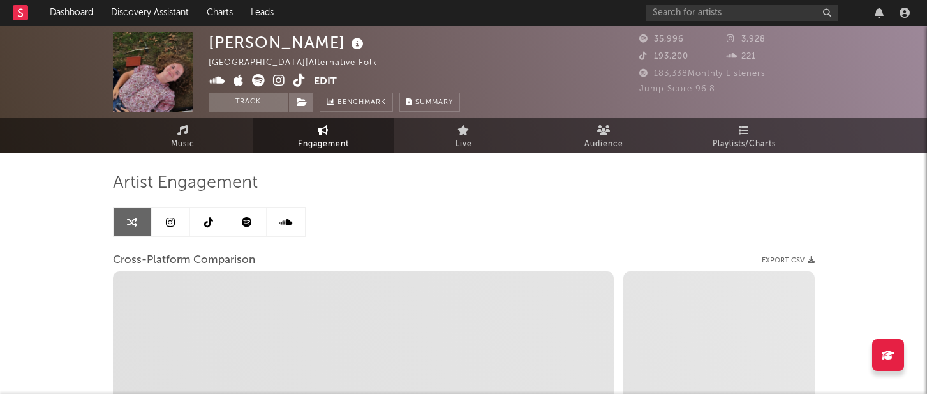
click at [172, 213] on link at bounding box center [171, 221] width 38 height 29
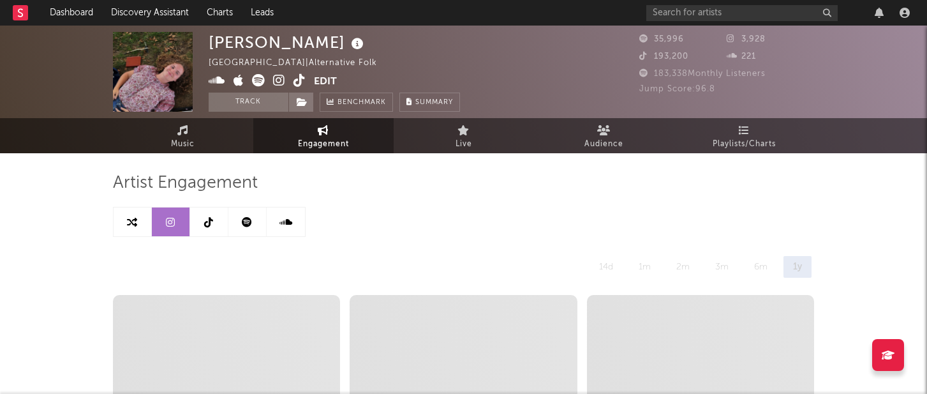
select select "1w"
click at [255, 218] on link at bounding box center [248, 221] width 38 height 29
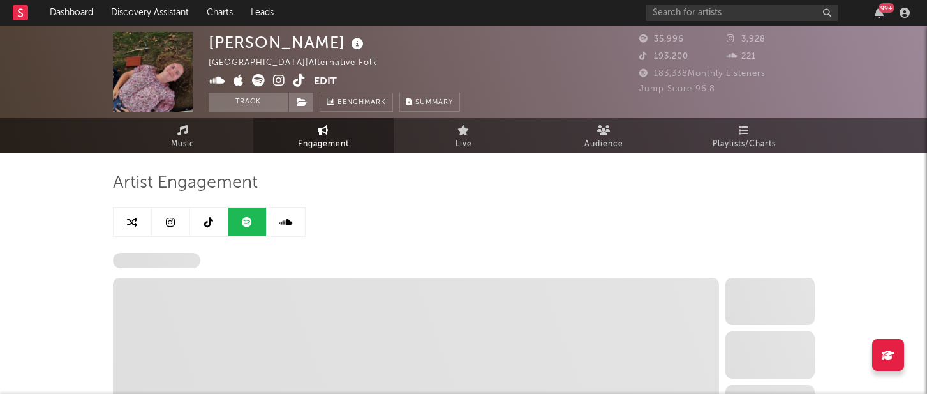
select select "6m"
select select "1w"
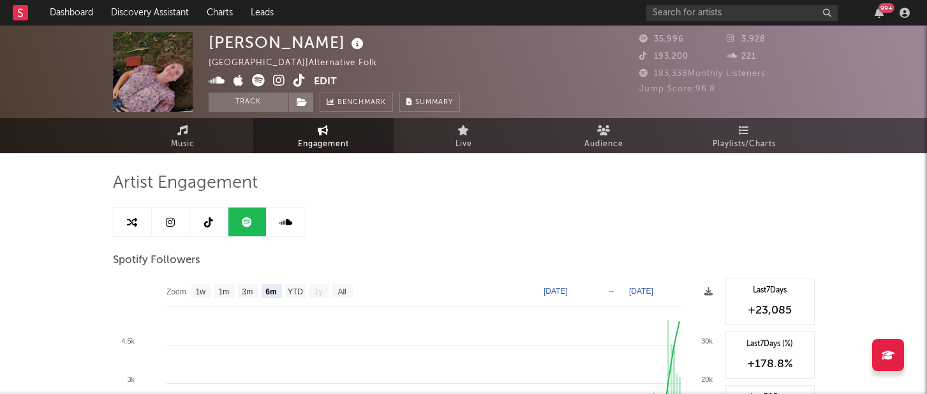
click at [280, 83] on icon at bounding box center [279, 80] width 12 height 13
click at [171, 135] on link "Music" at bounding box center [183, 135] width 140 height 35
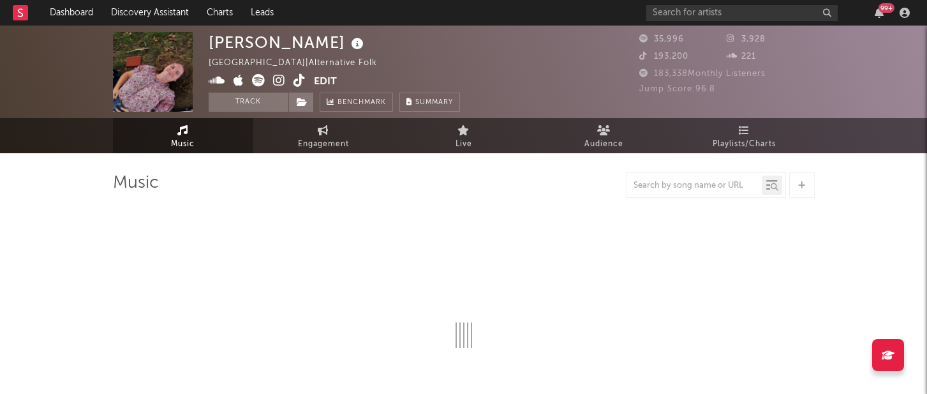
select select "1w"
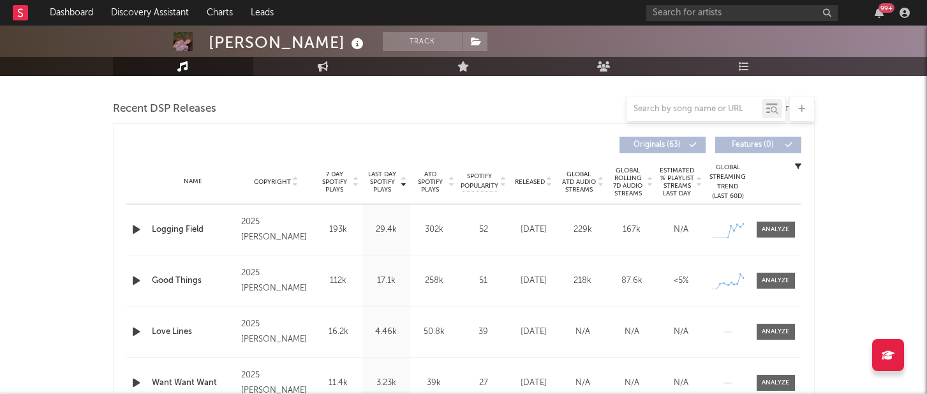
scroll to position [435, 0]
click at [776, 228] on div at bounding box center [775, 228] width 27 height 10
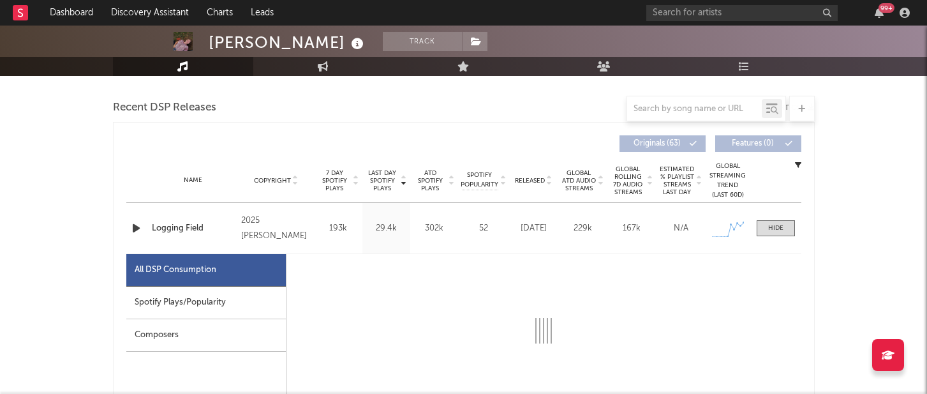
select select "1w"
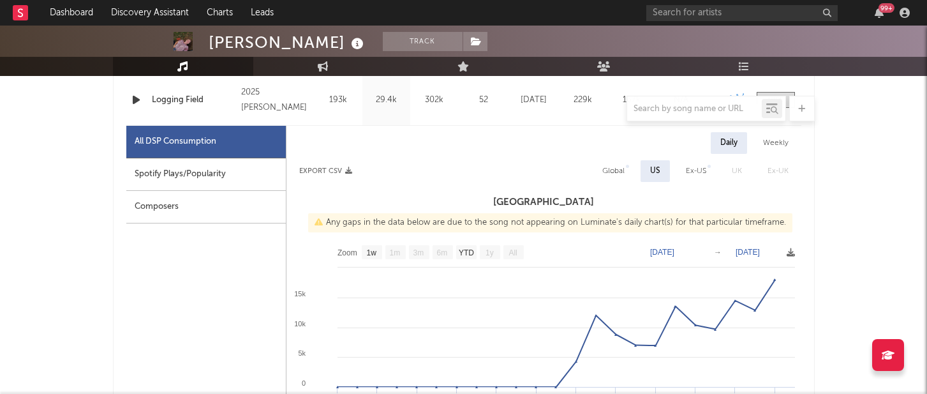
scroll to position [562, 0]
click at [137, 104] on div at bounding box center [464, 109] width 702 height 26
click at [136, 100] on div at bounding box center [464, 109] width 702 height 26
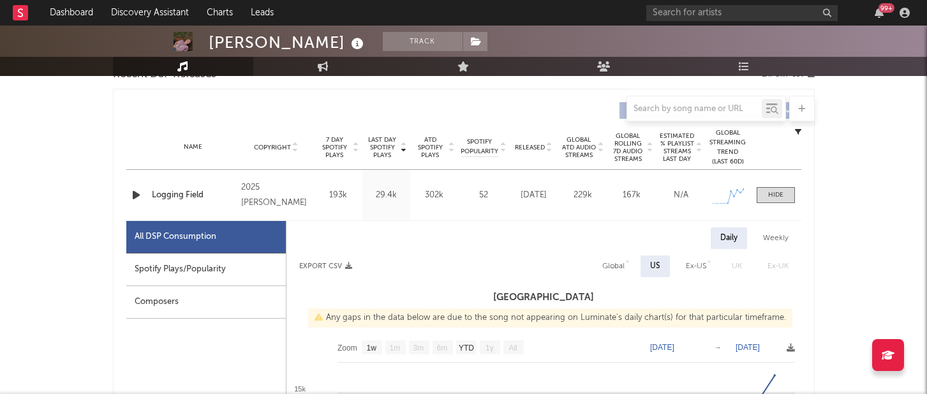
click at [134, 195] on icon "button" at bounding box center [136, 195] width 13 height 16
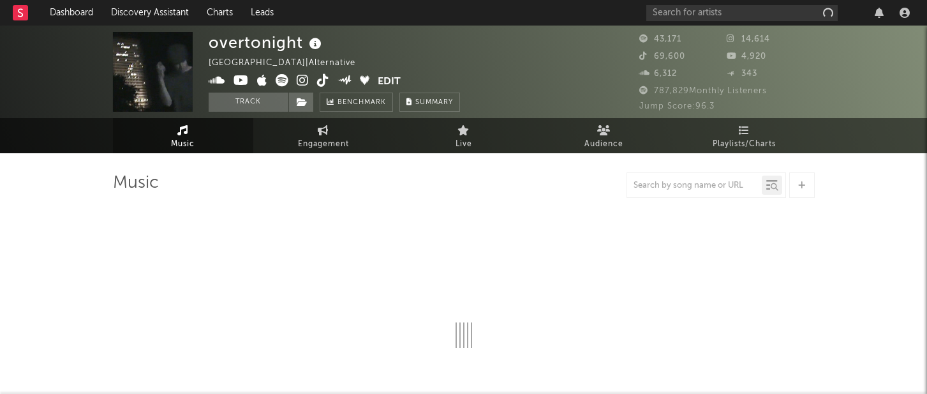
select select "6m"
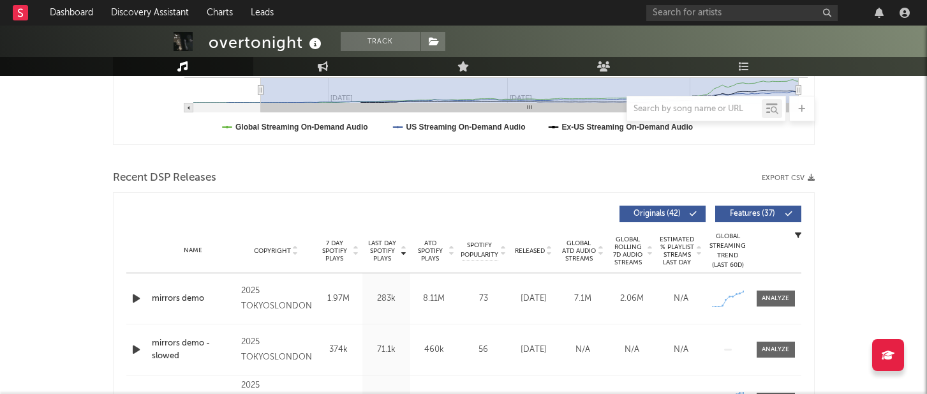
scroll to position [363, 0]
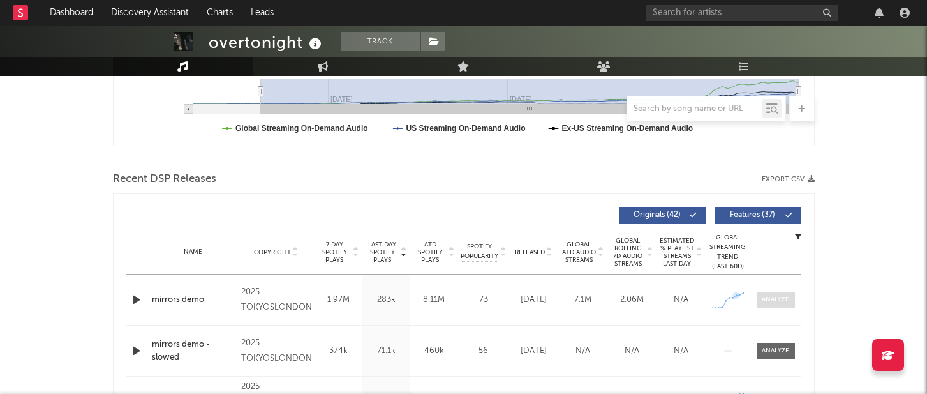
click at [773, 298] on div at bounding box center [775, 300] width 27 height 10
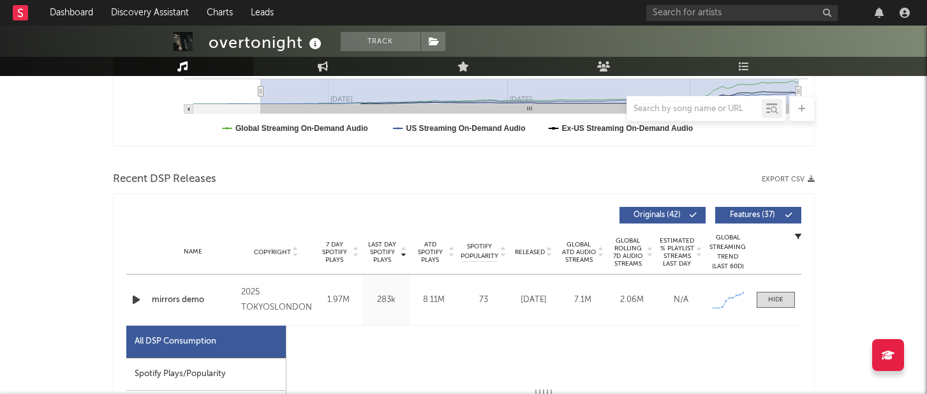
select select "1w"
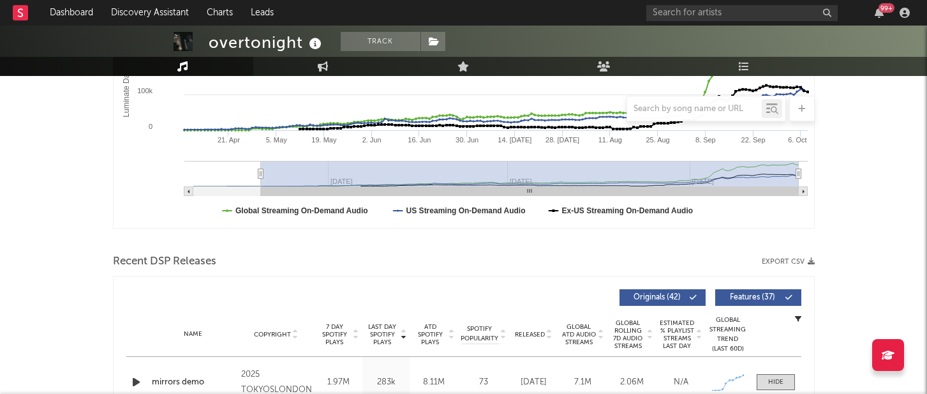
scroll to position [0, 0]
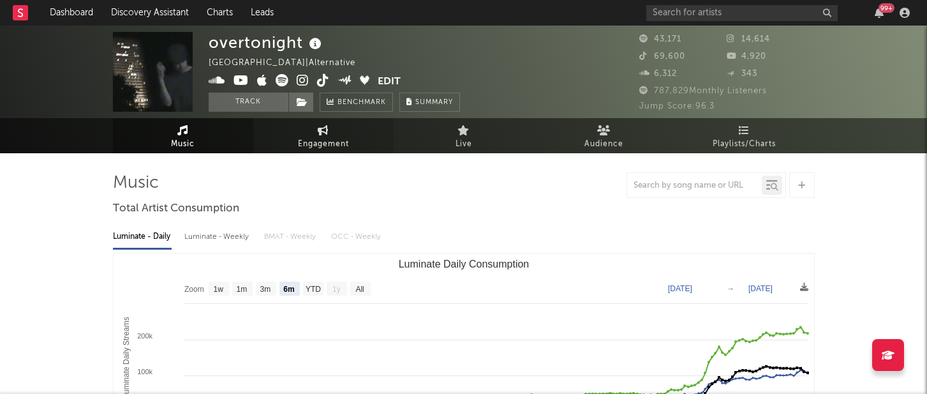
click at [330, 137] on span "Engagement" at bounding box center [323, 144] width 51 height 15
select select "1w"
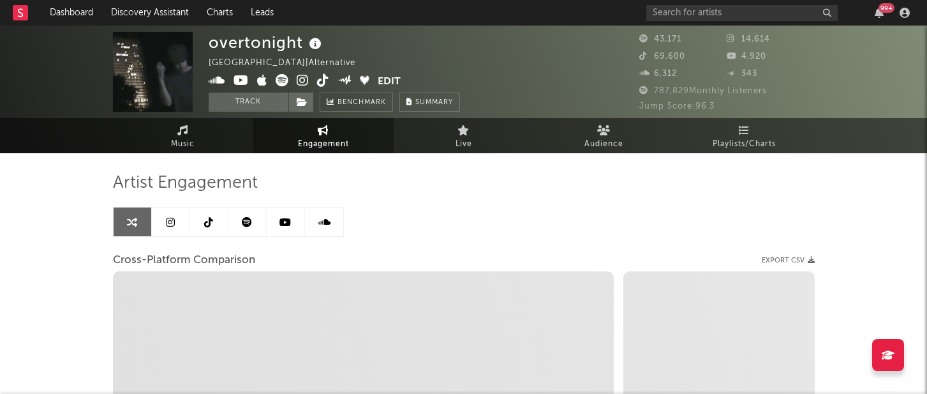
select select "1m"
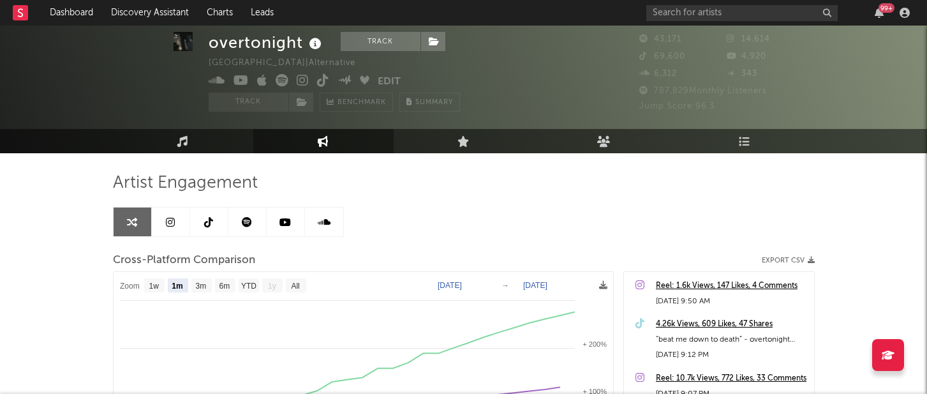
scroll to position [89, 0]
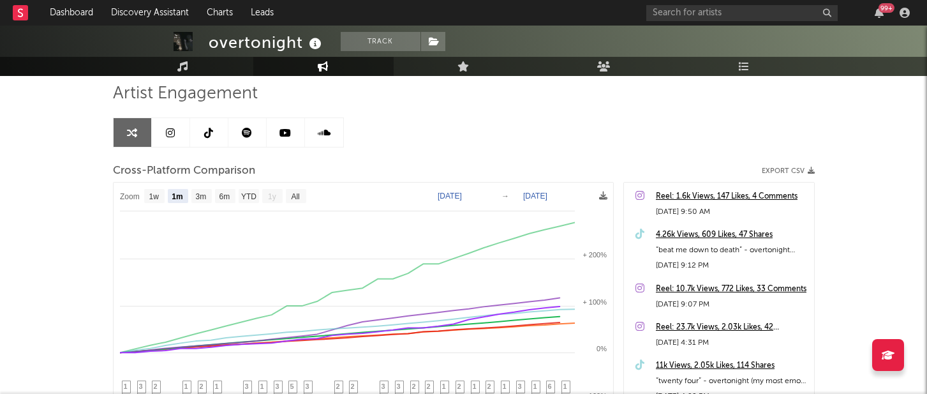
click at [166, 128] on icon at bounding box center [170, 133] width 9 height 10
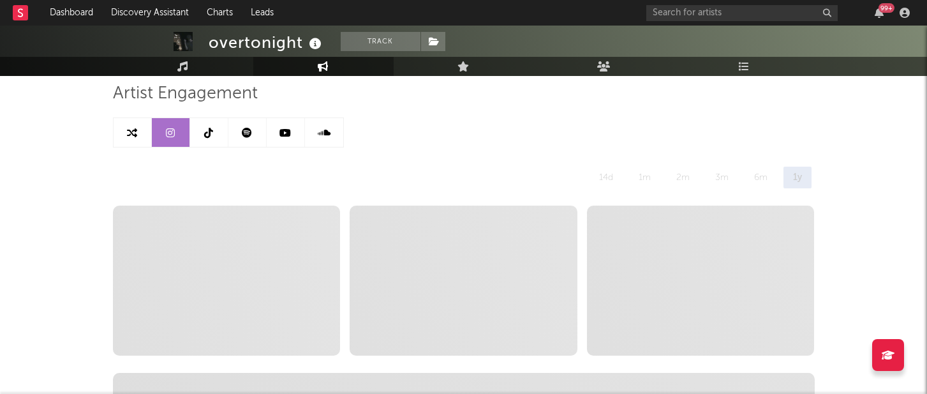
select select "6m"
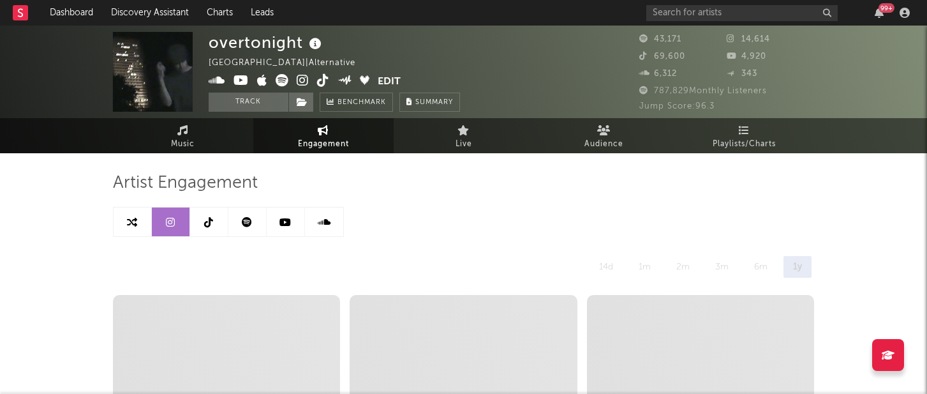
click at [255, 234] on link at bounding box center [248, 221] width 38 height 29
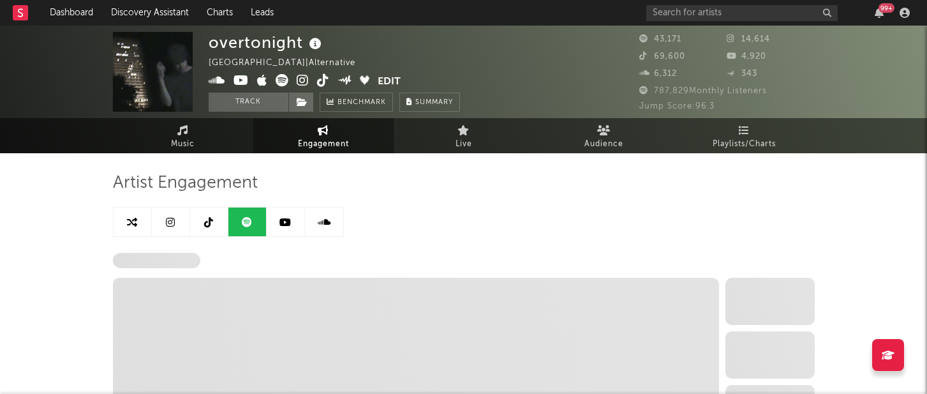
select select "6m"
select select "1w"
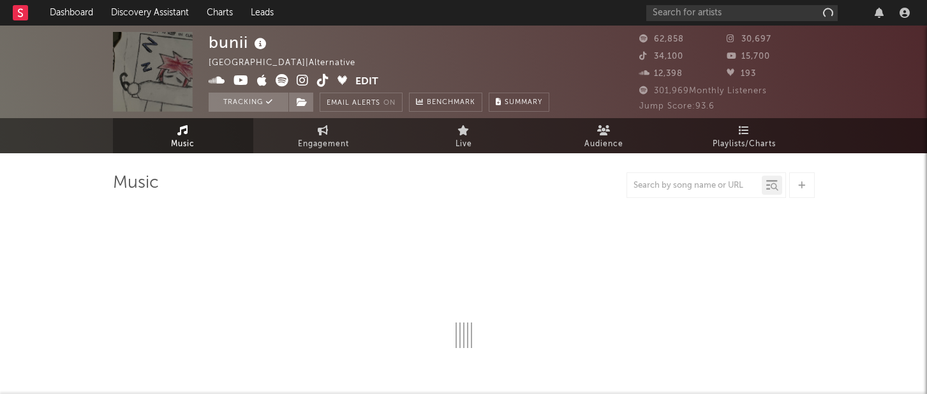
select select "6m"
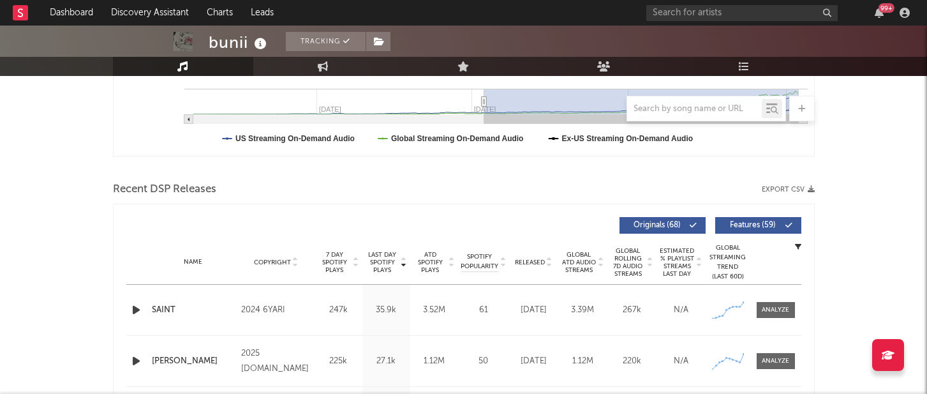
scroll to position [354, 0]
click at [772, 313] on div at bounding box center [775, 309] width 27 height 10
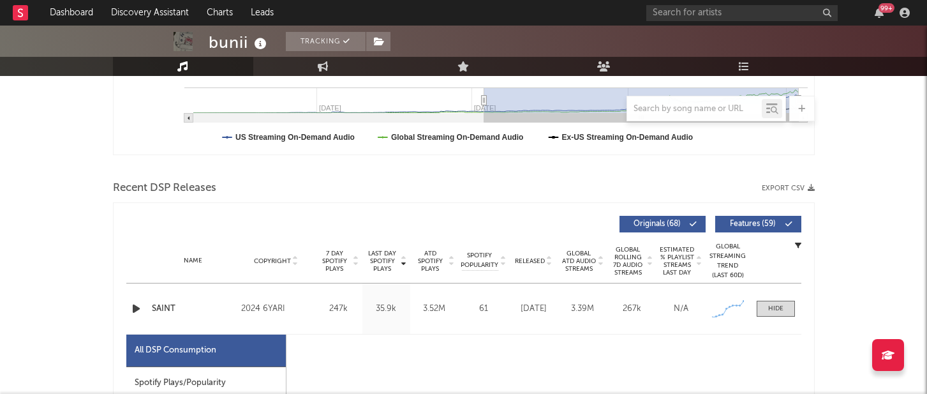
select select "6m"
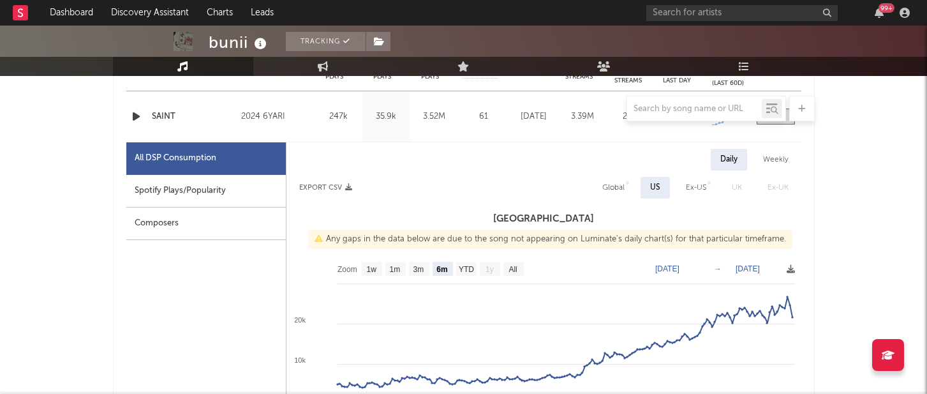
scroll to position [548, 0]
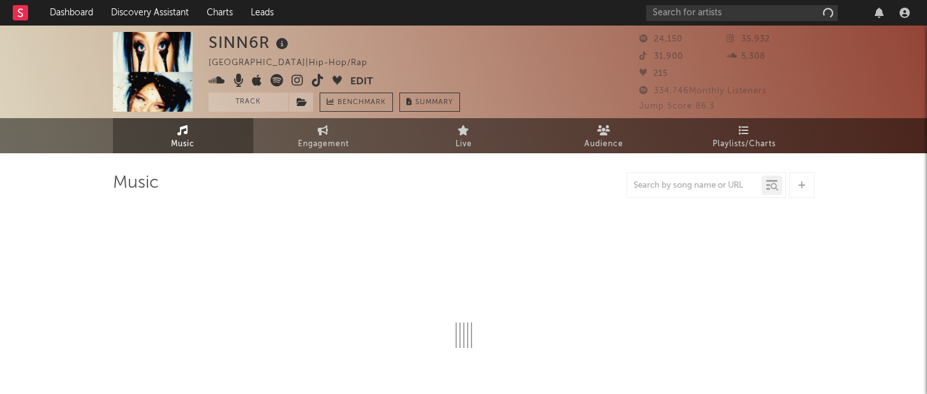
select select "6m"
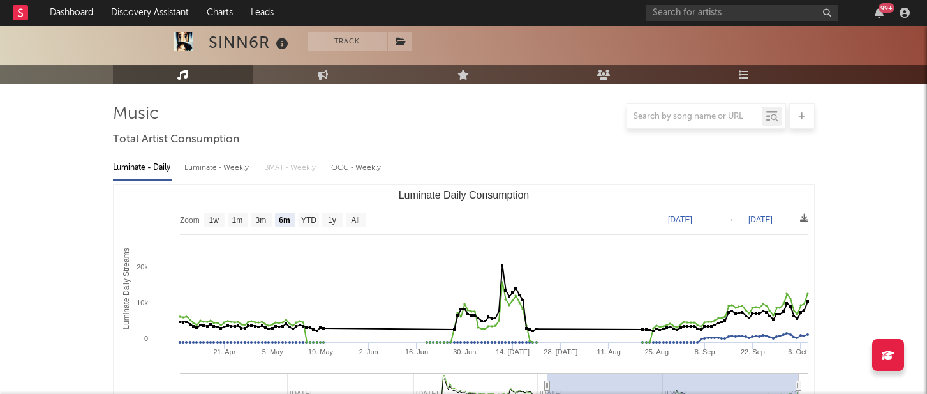
scroll to position [94, 0]
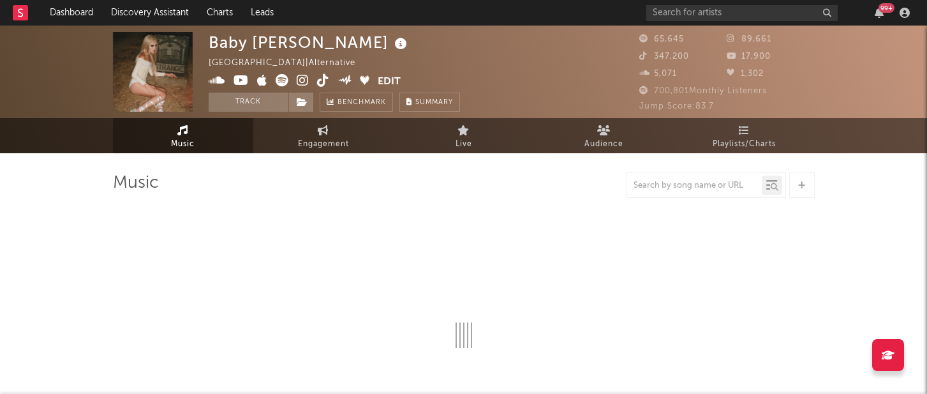
select select "6m"
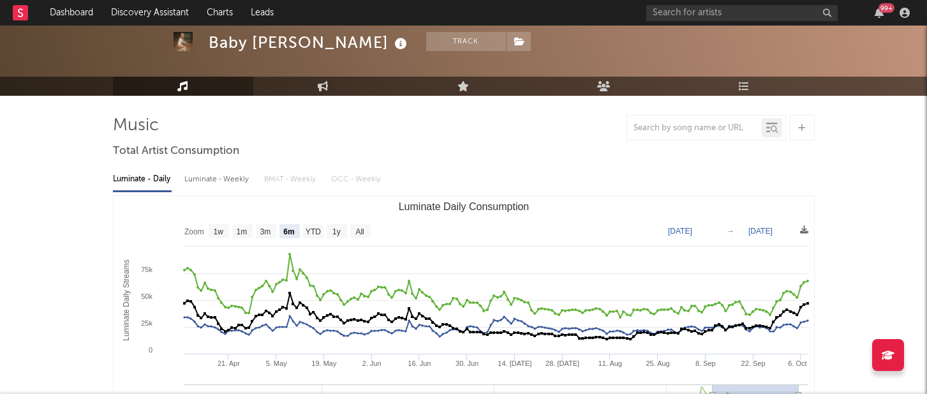
scroll to position [56, 0]
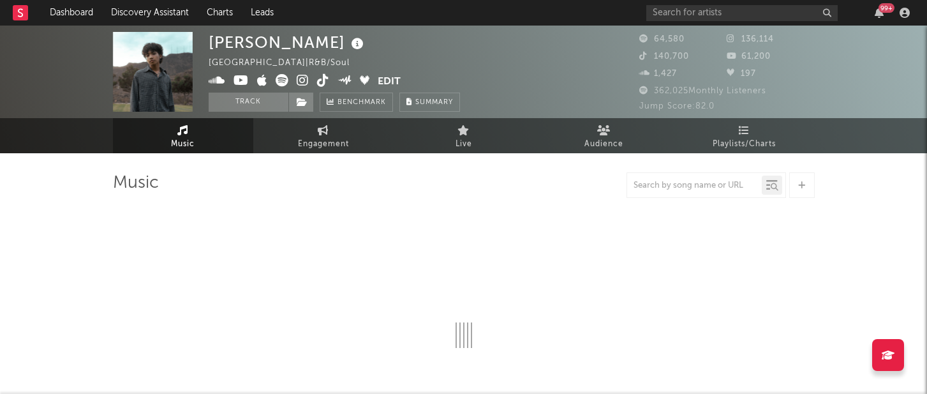
select select "6m"
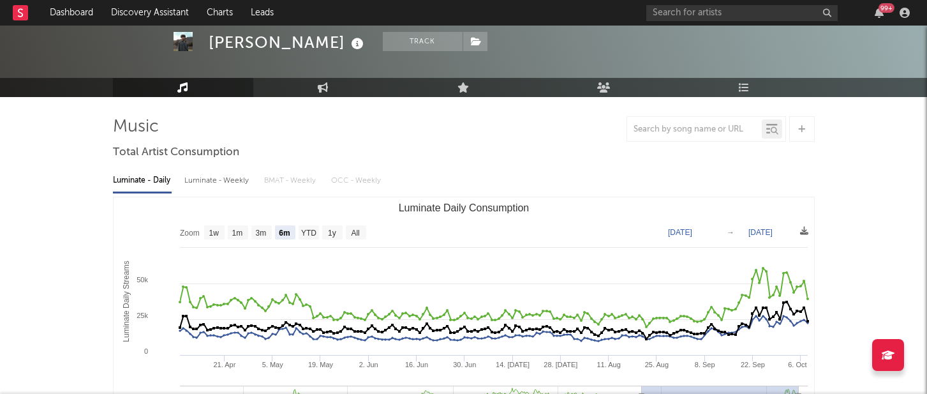
scroll to position [76, 0]
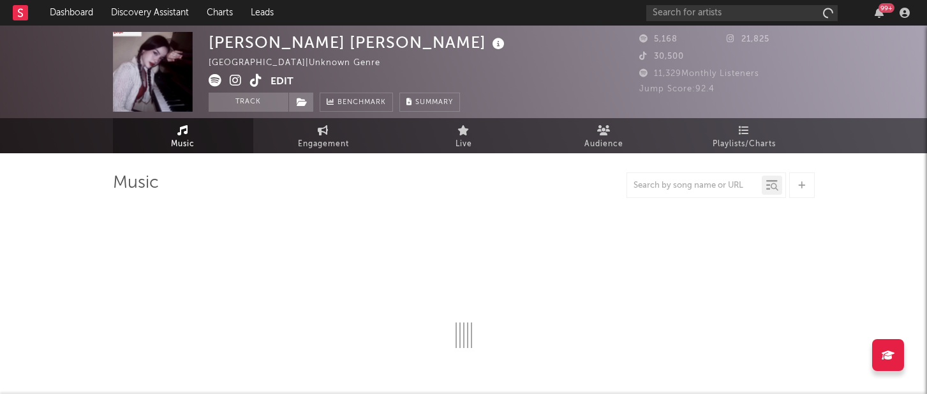
select select "1w"
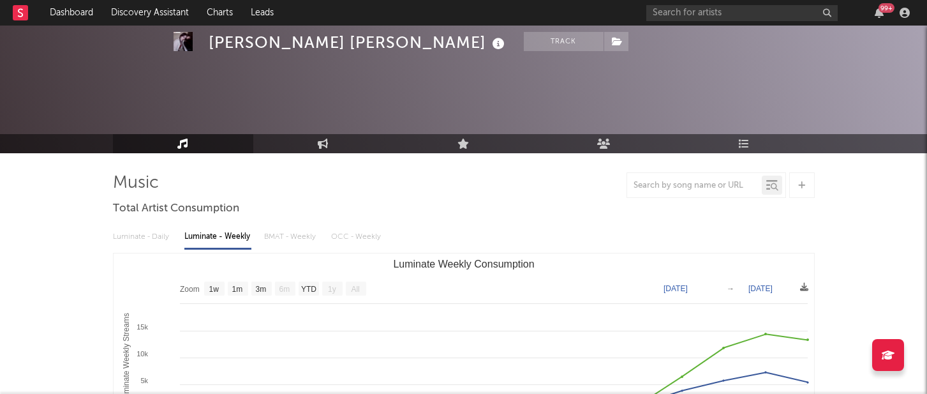
scroll to position [88, 0]
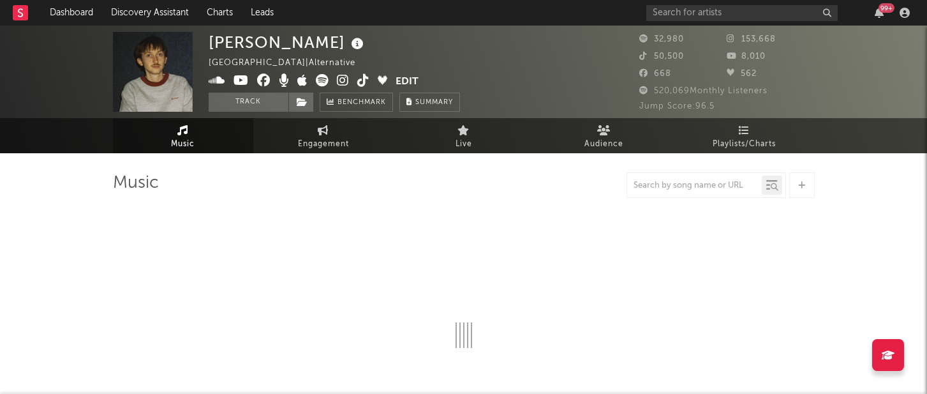
select select "6m"
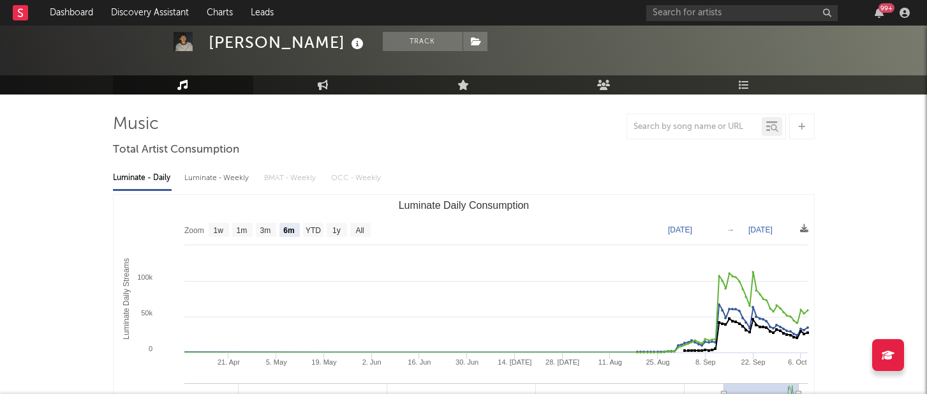
scroll to position [59, 0]
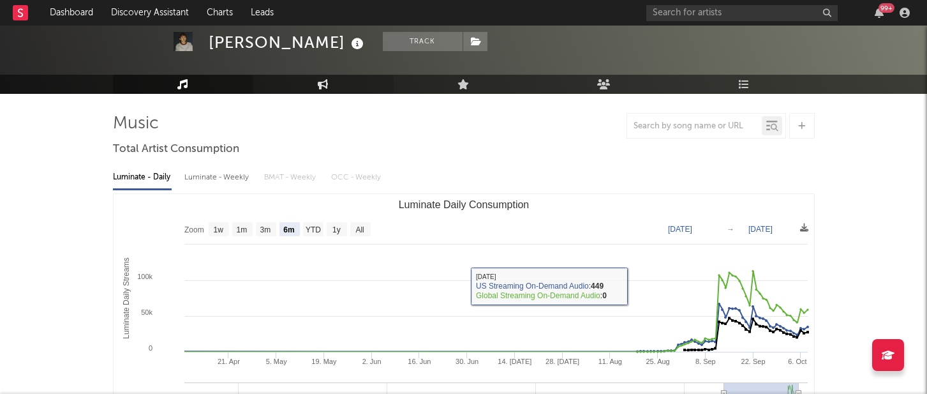
click at [327, 81] on icon at bounding box center [323, 84] width 11 height 10
select select "1w"
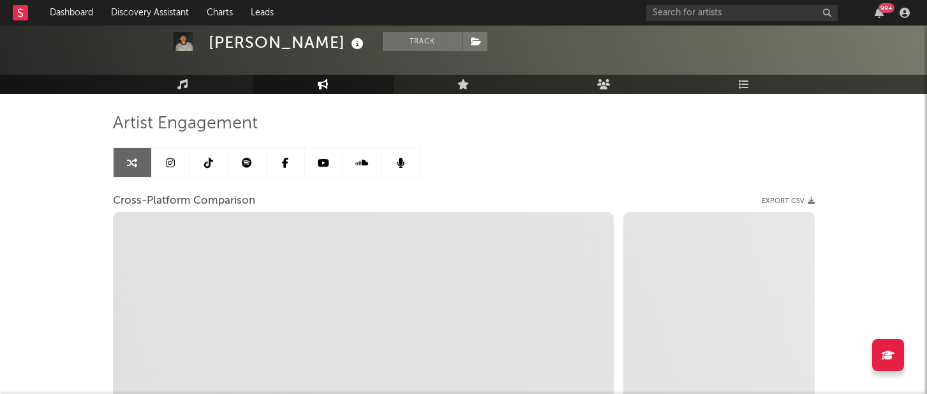
select select "1m"
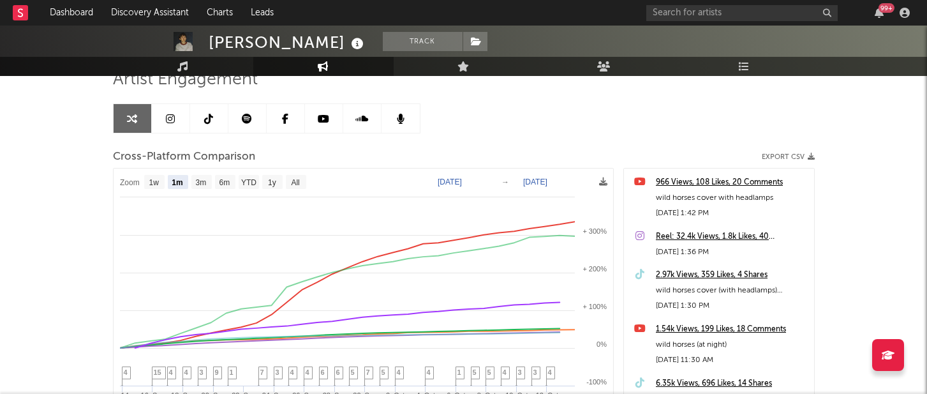
scroll to position [131, 0]
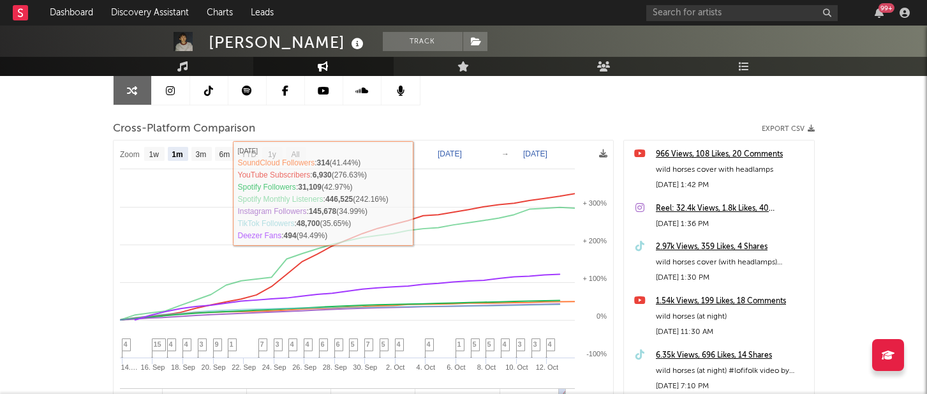
click at [178, 91] on link at bounding box center [171, 90] width 38 height 29
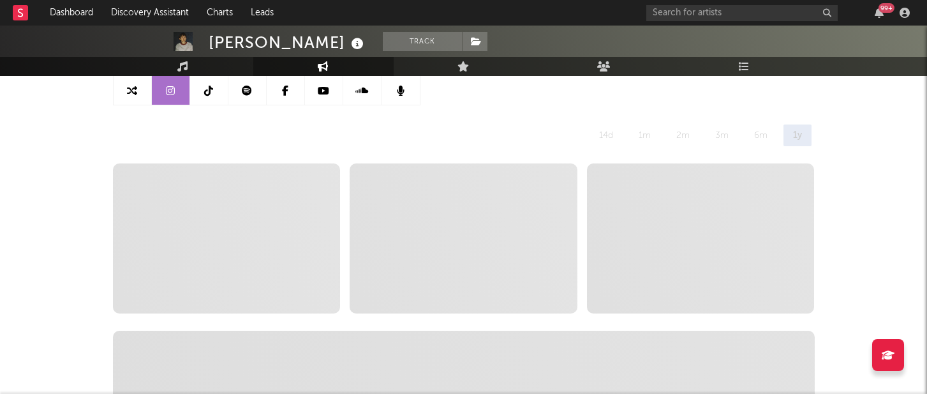
select select "6m"
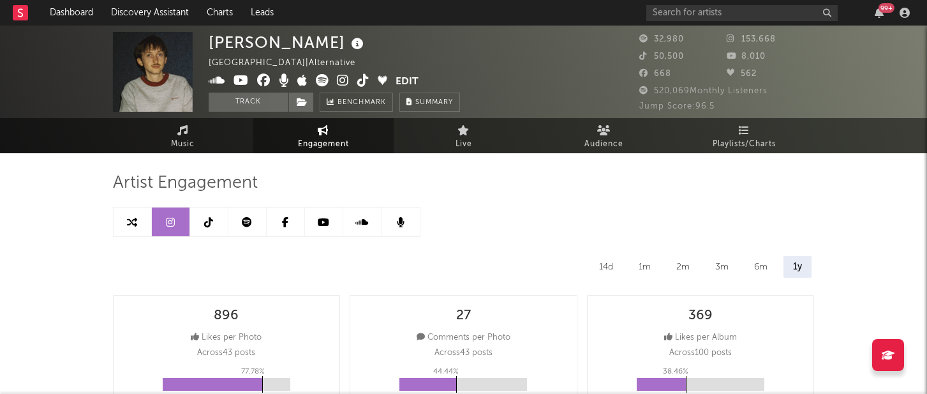
click at [246, 218] on icon at bounding box center [247, 222] width 10 height 10
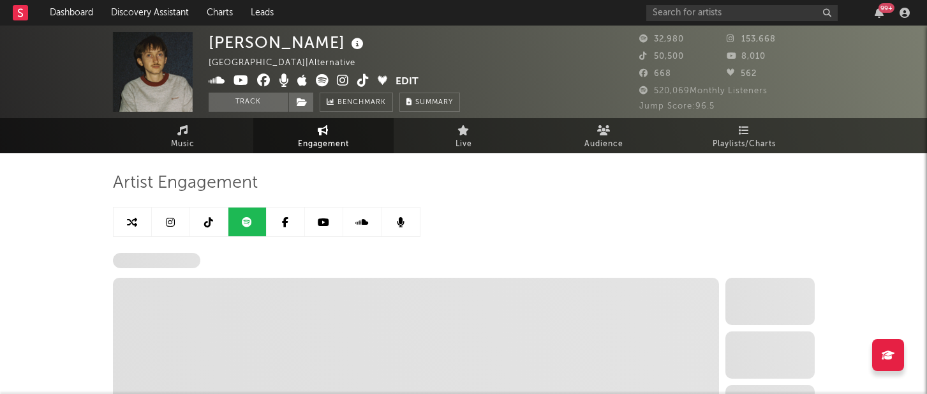
select select "6m"
select select "1w"
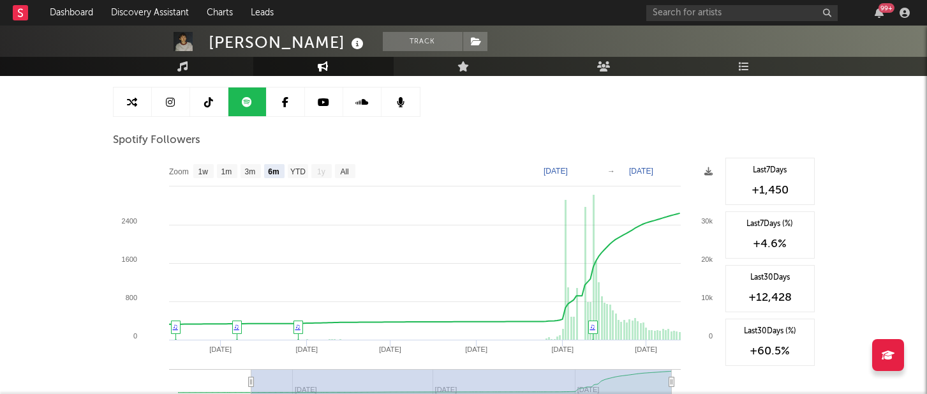
scroll to position [121, 0]
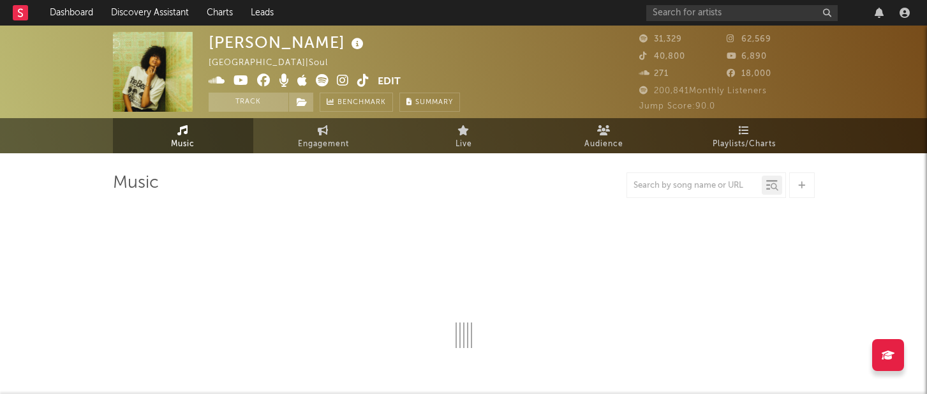
select select "6m"
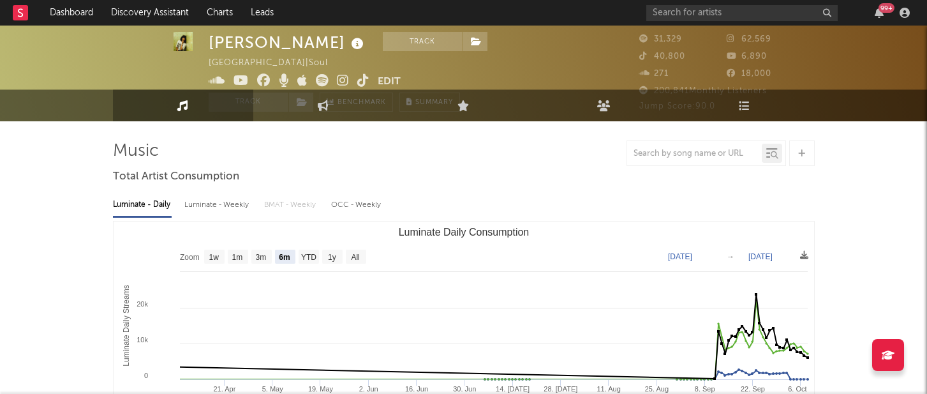
scroll to position [52, 0]
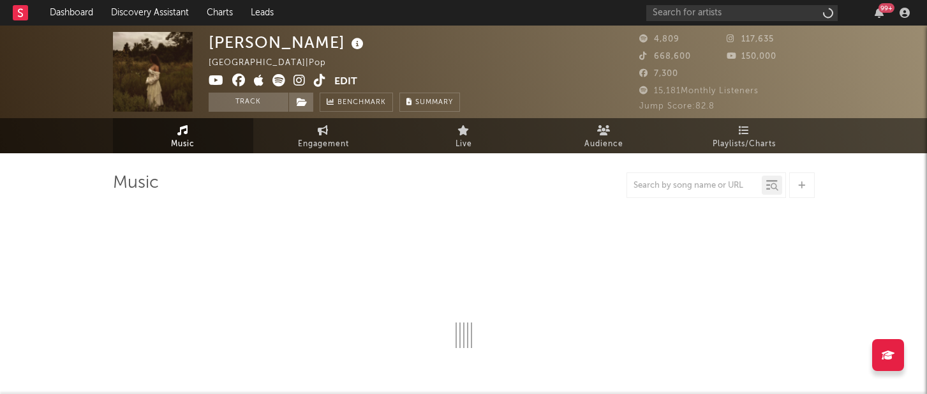
select select "1w"
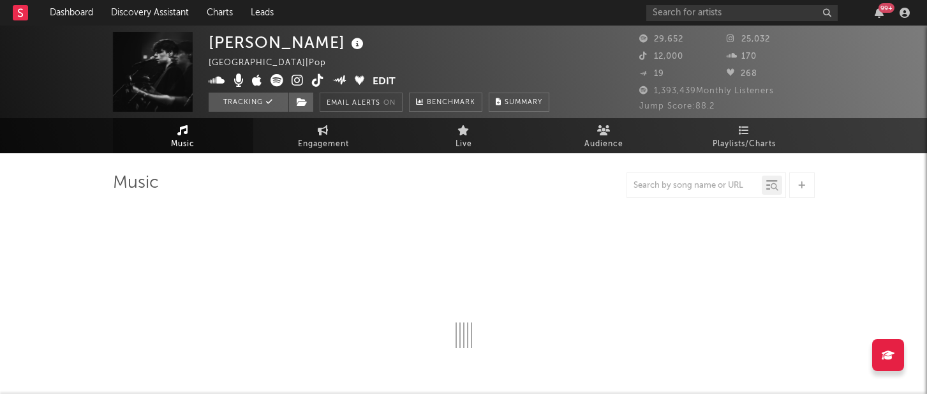
select select "6m"
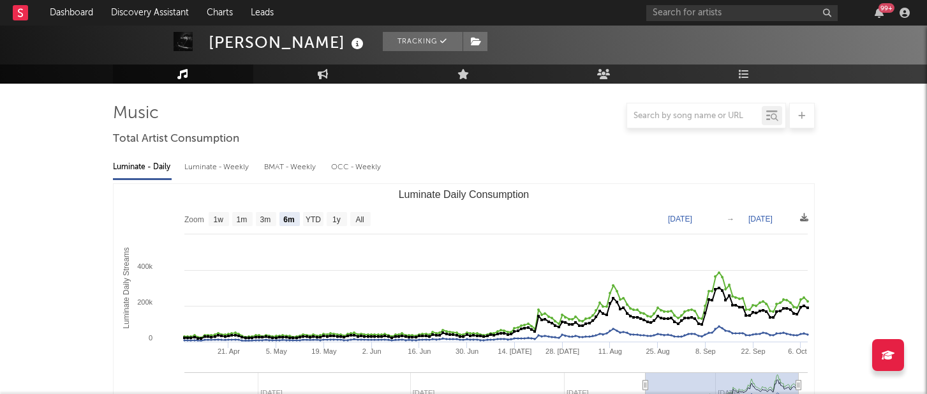
scroll to position [85, 0]
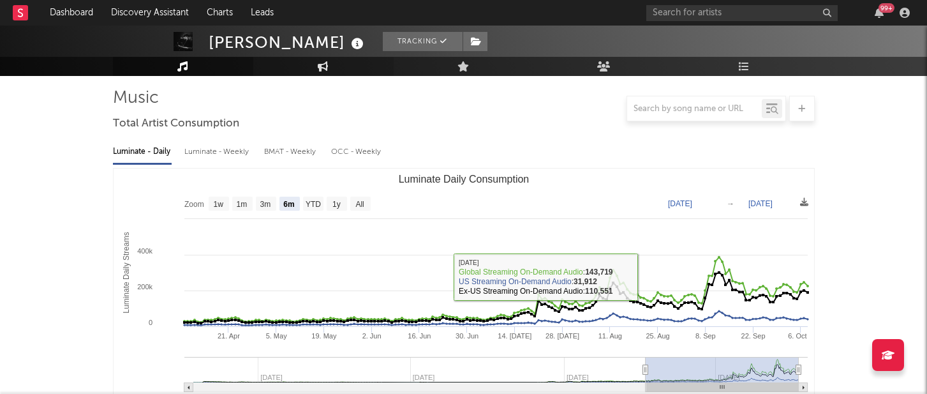
click at [315, 70] on link "Engagement" at bounding box center [323, 66] width 140 height 19
select select "1w"
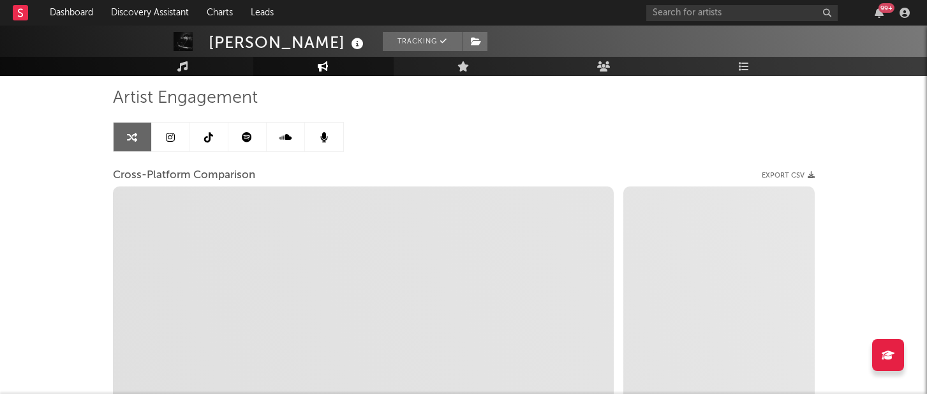
click at [166, 144] on link at bounding box center [171, 137] width 38 height 29
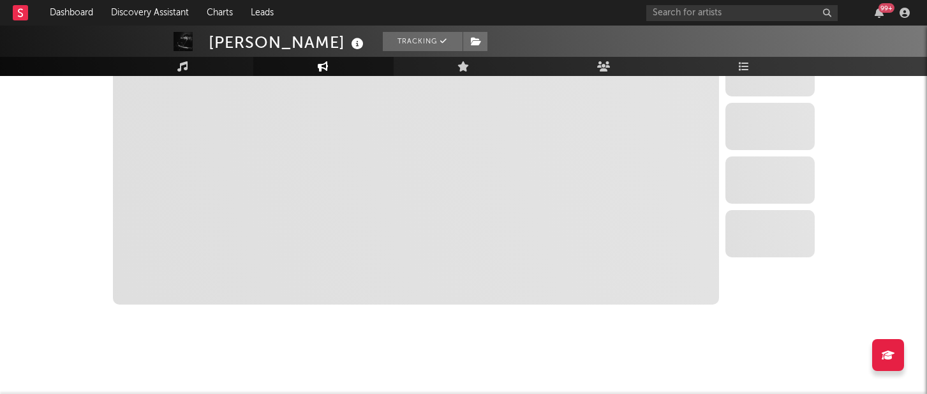
select select "6m"
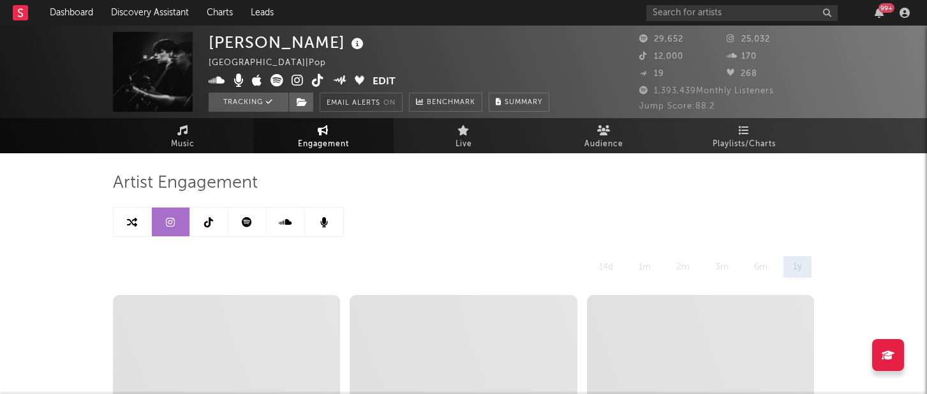
click at [253, 223] on link at bounding box center [248, 221] width 38 height 29
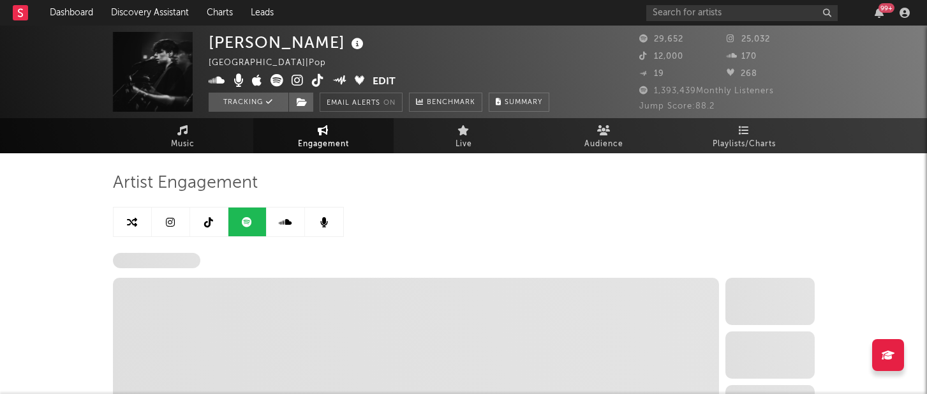
select select "6m"
select select "1w"
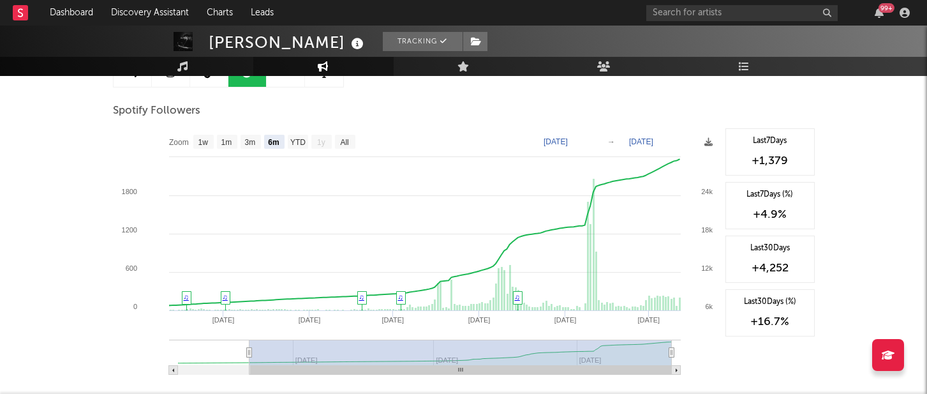
scroll to position [150, 0]
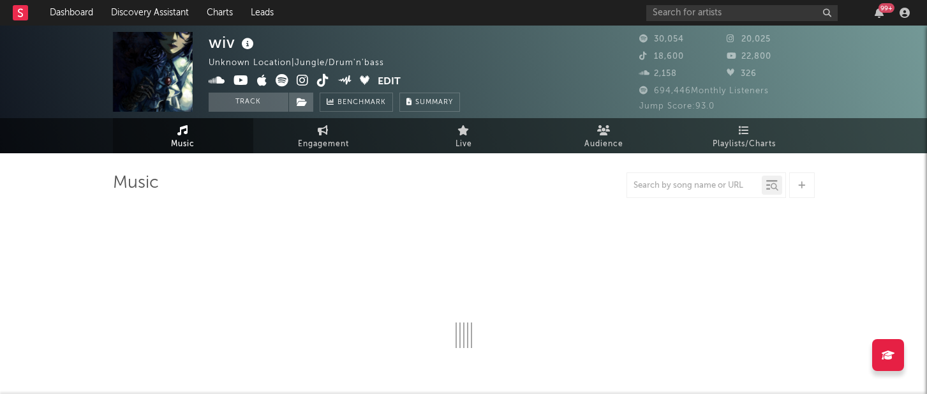
select select "6m"
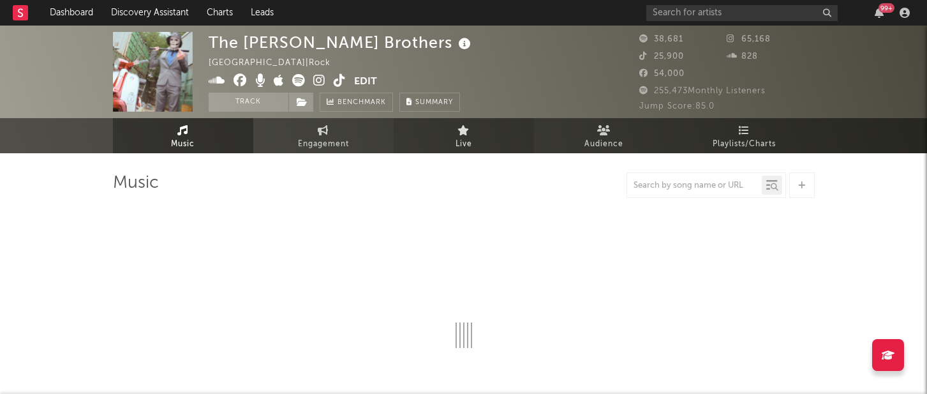
select select "6m"
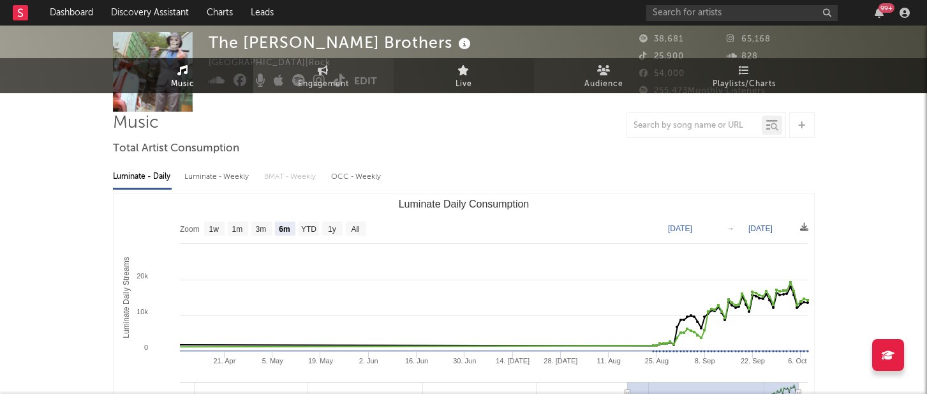
scroll to position [66, 0]
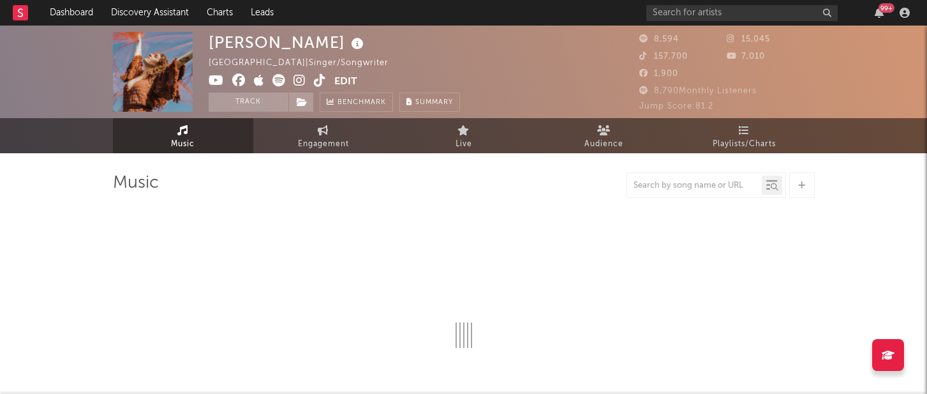
select select "1w"
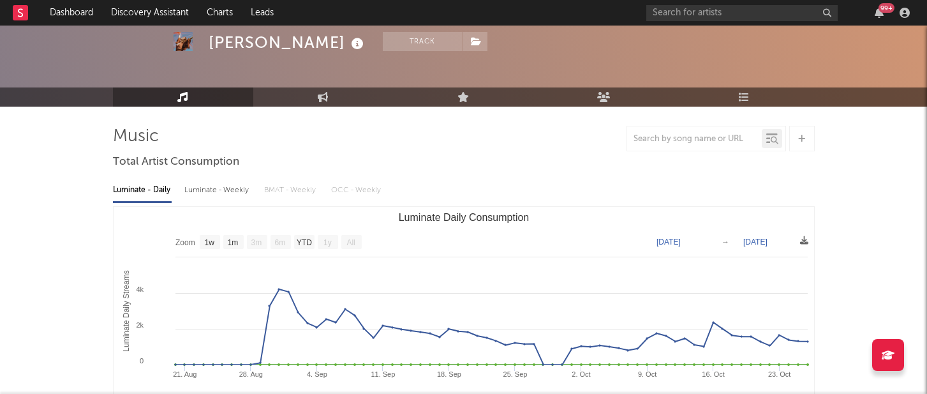
scroll to position [57, 0]
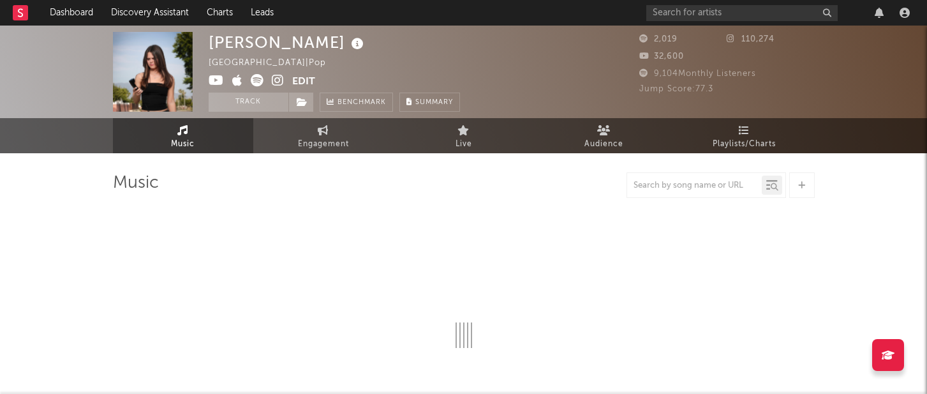
select select "1w"
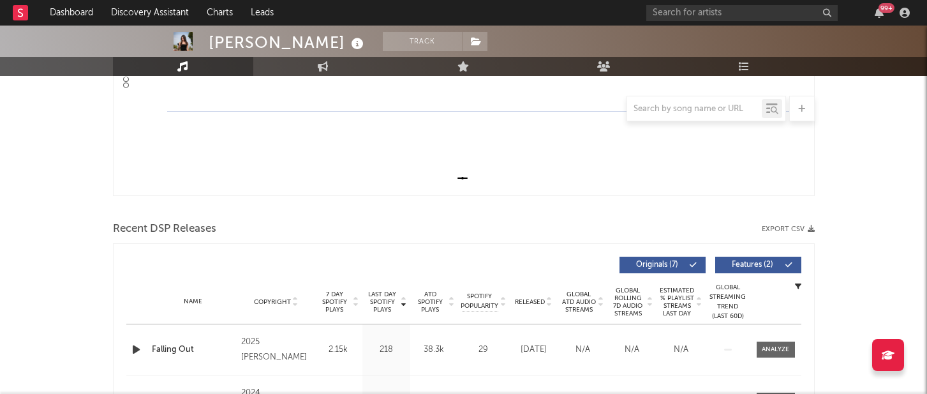
scroll to position [368, 0]
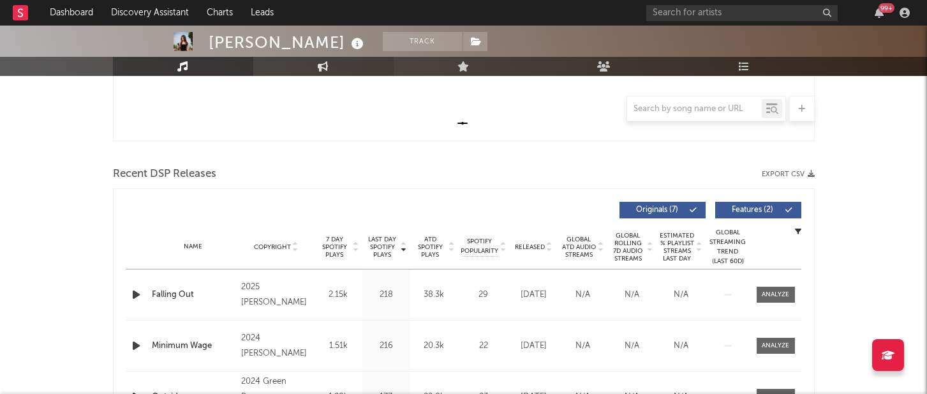
click at [306, 68] on link "Engagement" at bounding box center [323, 66] width 140 height 19
select select "1w"
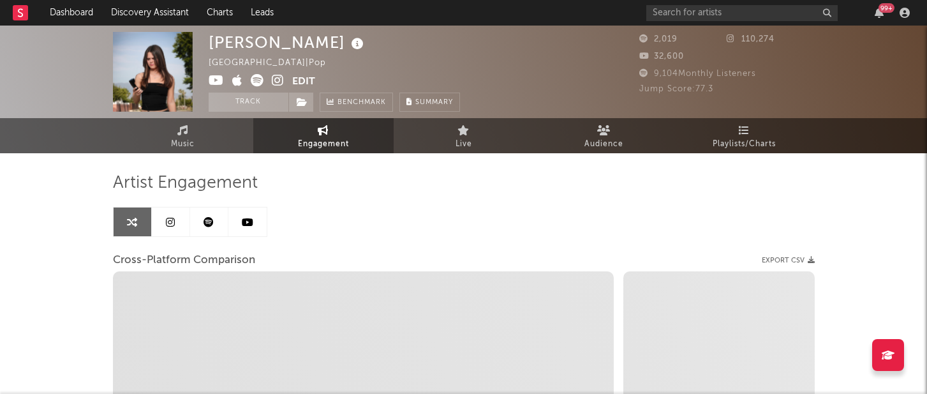
select select "1m"
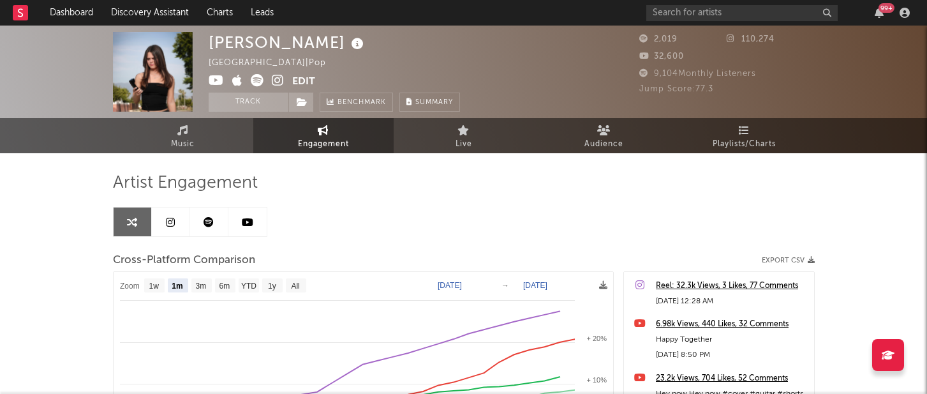
click at [182, 226] on link at bounding box center [171, 221] width 38 height 29
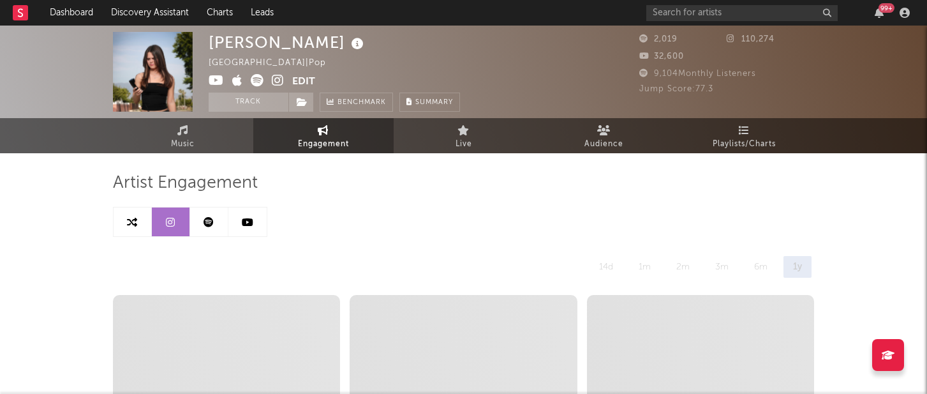
select select "1w"
click at [212, 225] on icon at bounding box center [209, 222] width 10 height 10
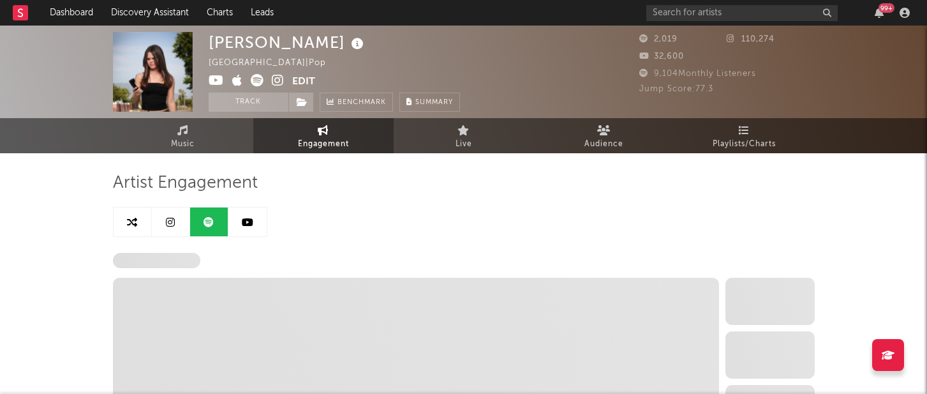
select select "6m"
select select "1w"
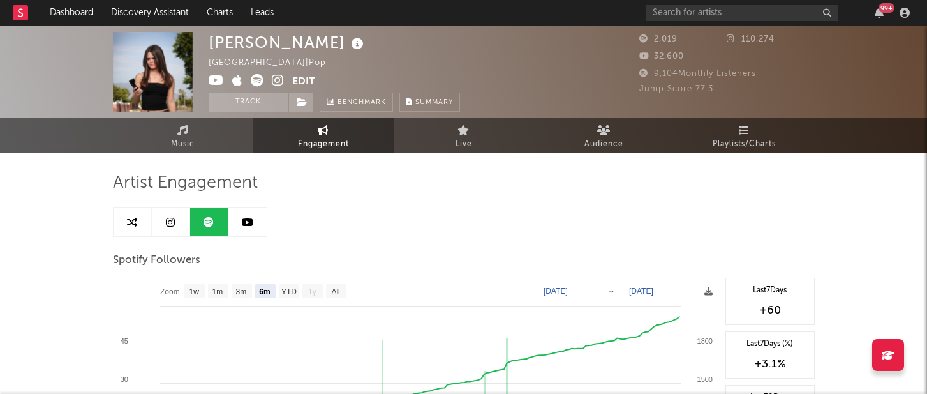
click at [277, 80] on icon at bounding box center [278, 80] width 12 height 13
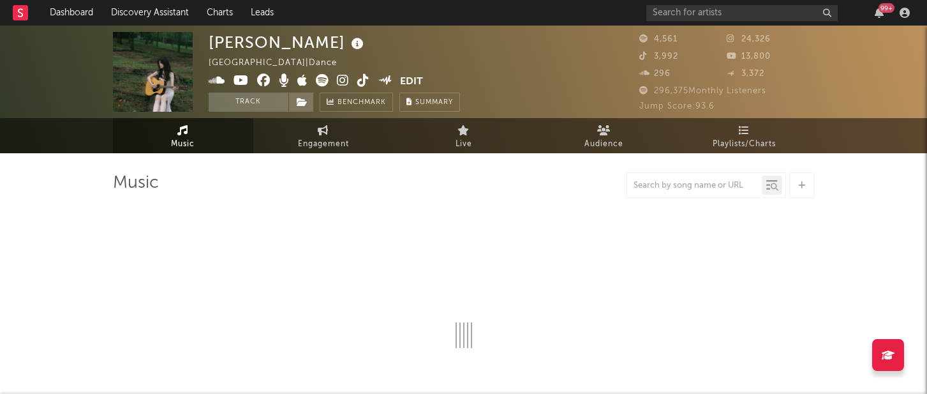
select select "1w"
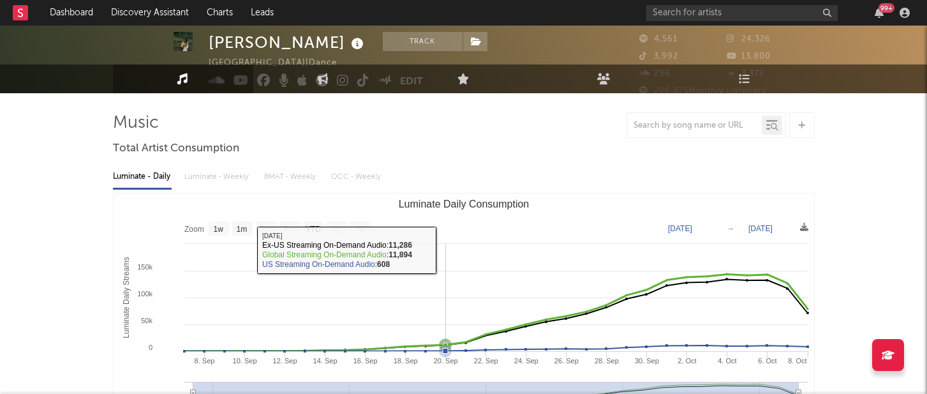
scroll to position [91, 0]
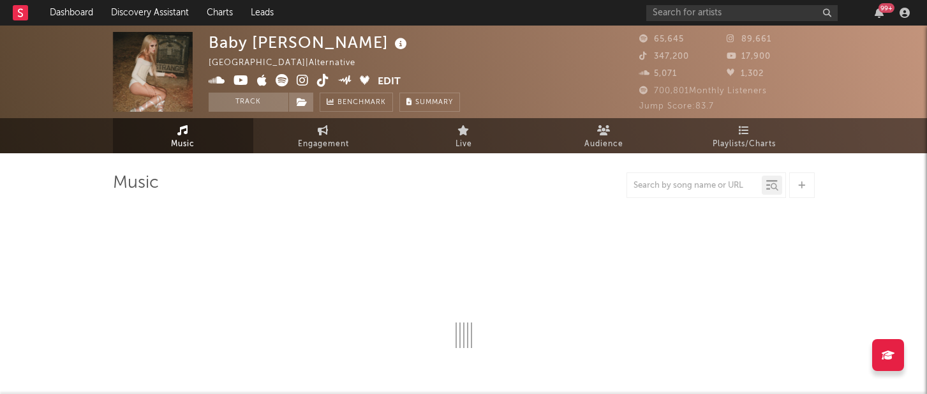
select select "6m"
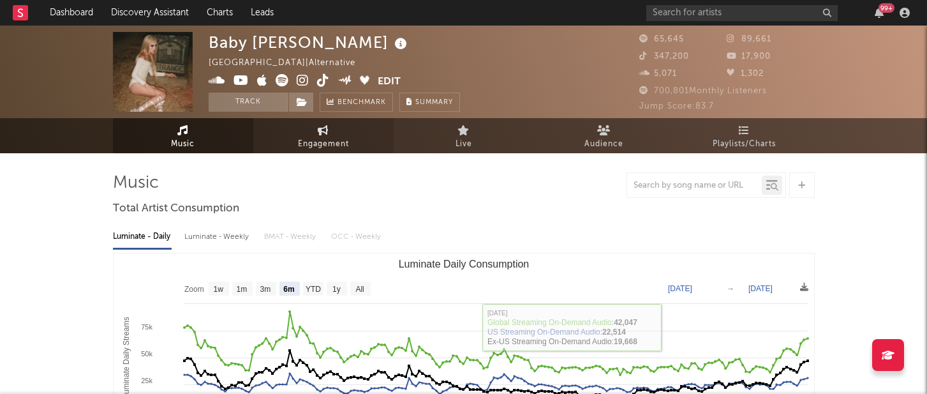
click at [310, 142] on span "Engagement" at bounding box center [323, 144] width 51 height 15
select select "1w"
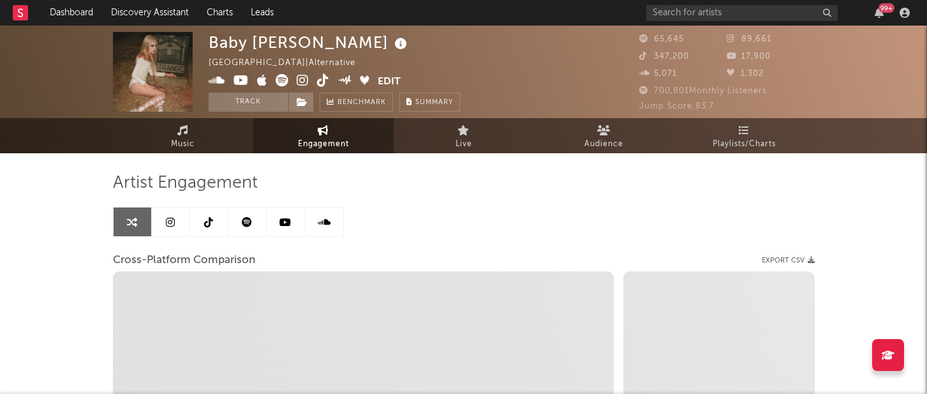
click at [167, 230] on link at bounding box center [171, 221] width 38 height 29
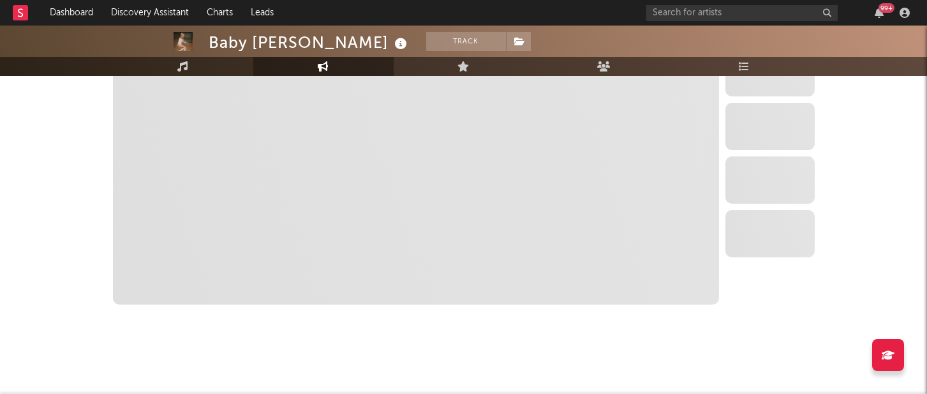
scroll to position [1488, 0]
select select "6m"
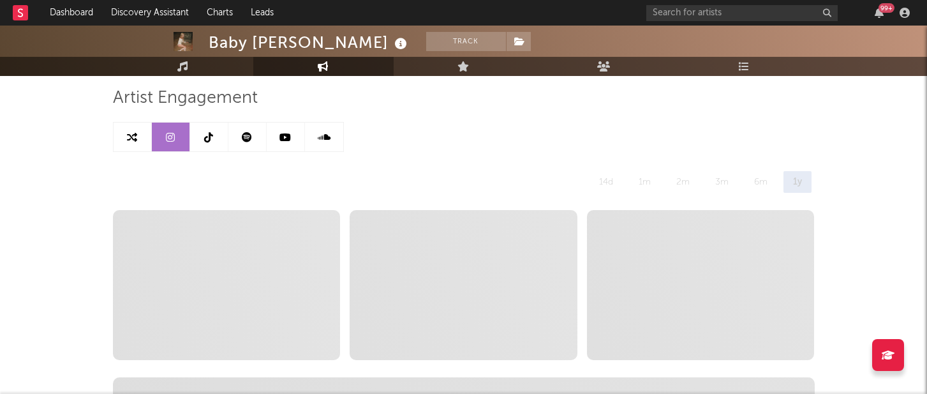
scroll to position [0, 0]
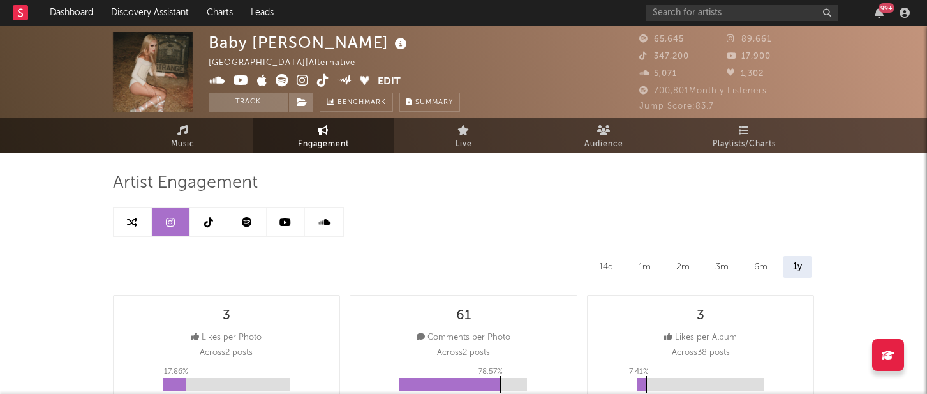
click at [262, 226] on link at bounding box center [248, 221] width 38 height 29
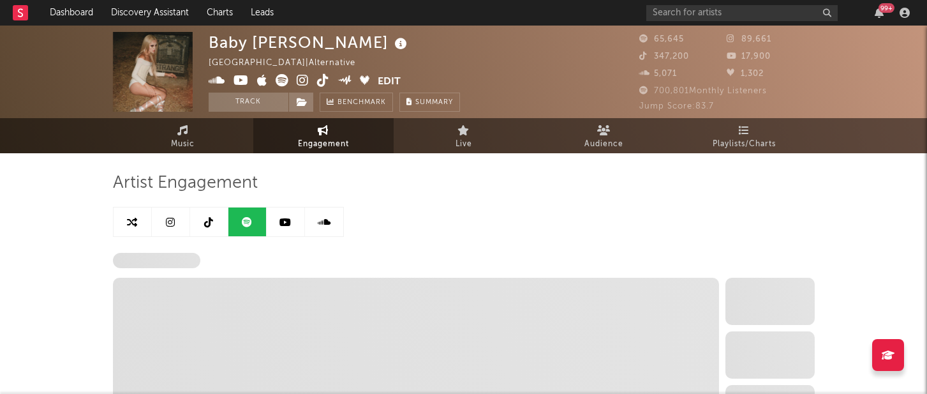
select select "6m"
select select "1w"
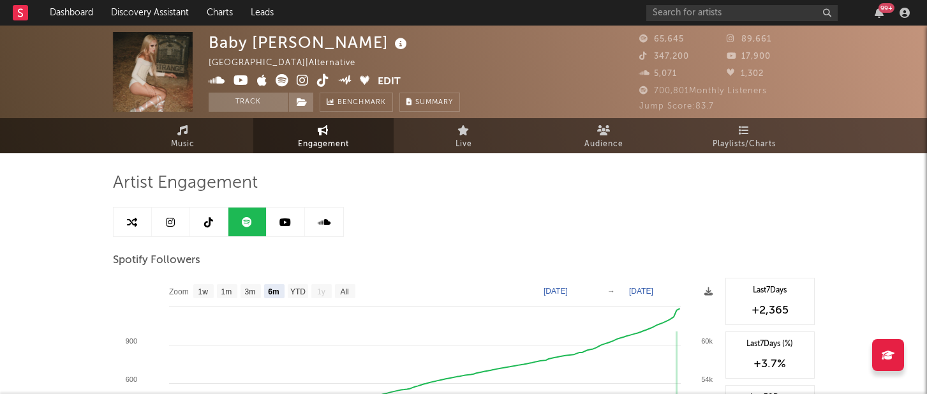
click at [300, 84] on icon at bounding box center [303, 80] width 12 height 13
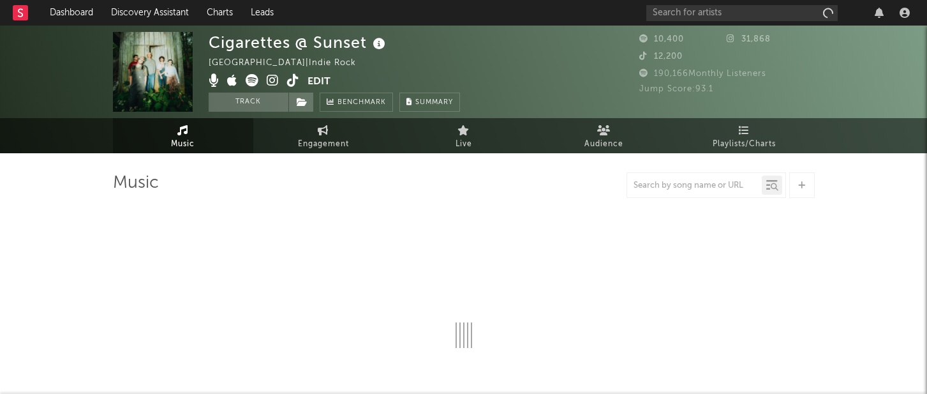
select select "1w"
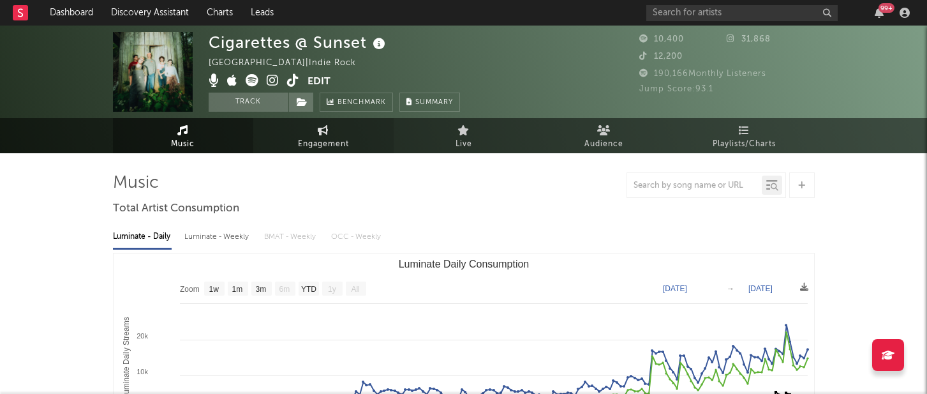
click at [336, 149] on span "Engagement" at bounding box center [323, 144] width 51 height 15
select select "1w"
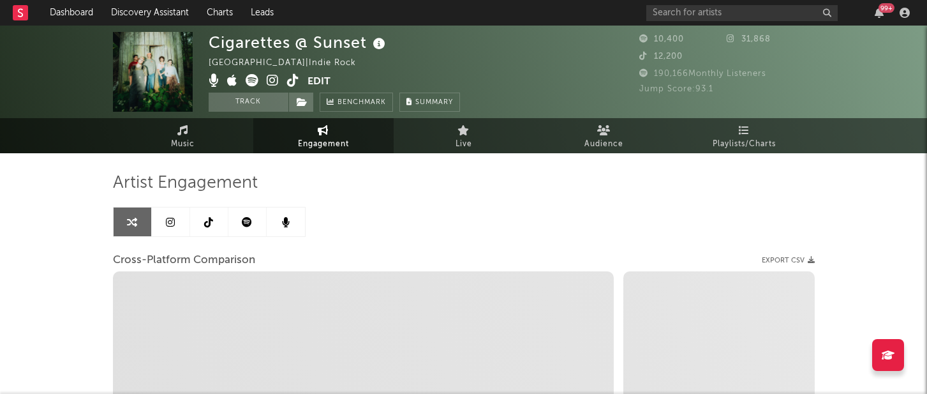
click at [167, 220] on icon at bounding box center [170, 222] width 9 height 10
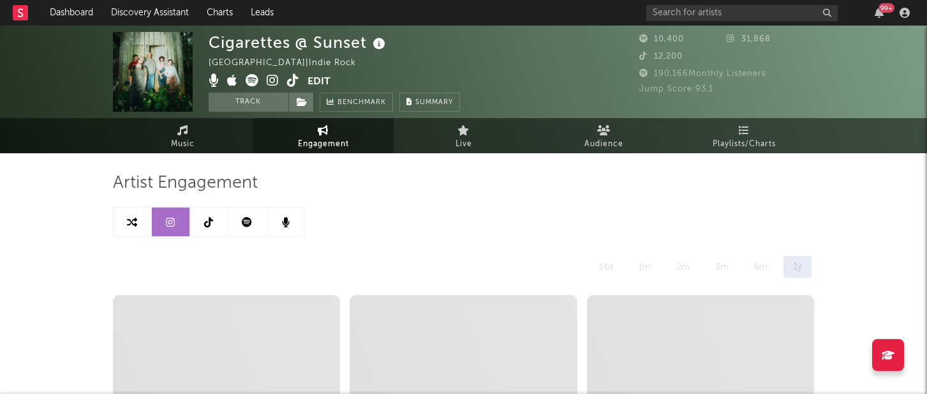
select select "6m"
click at [251, 226] on icon at bounding box center [247, 222] width 10 height 10
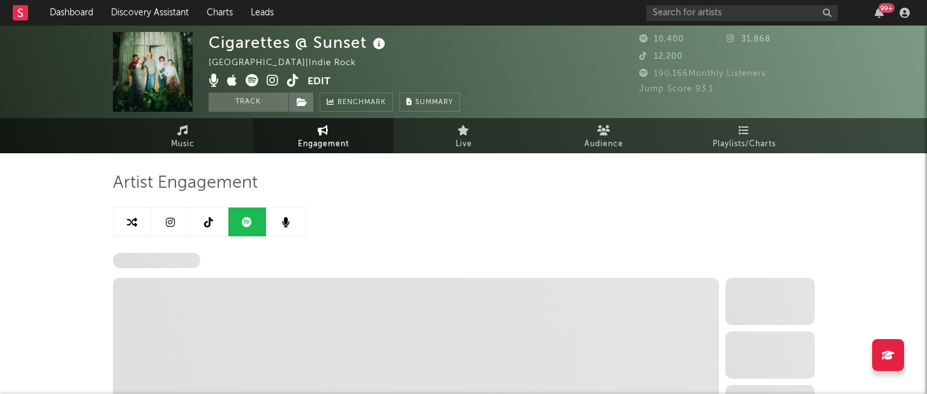
select select "6m"
select select "1w"
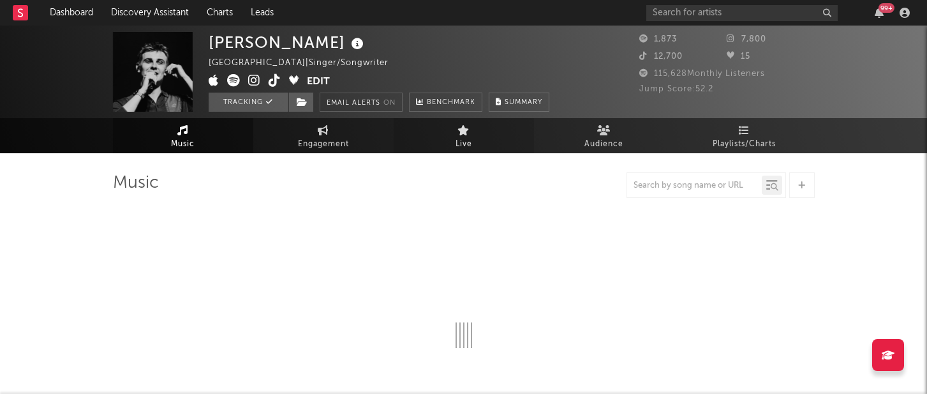
select select "6m"
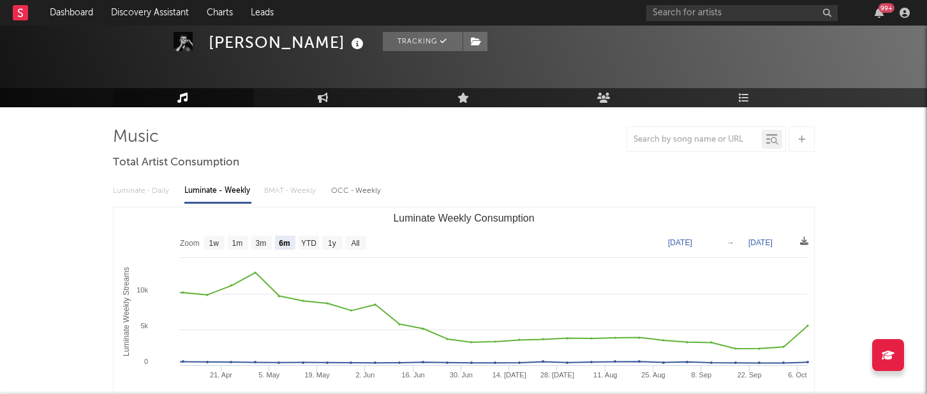
scroll to position [65, 0]
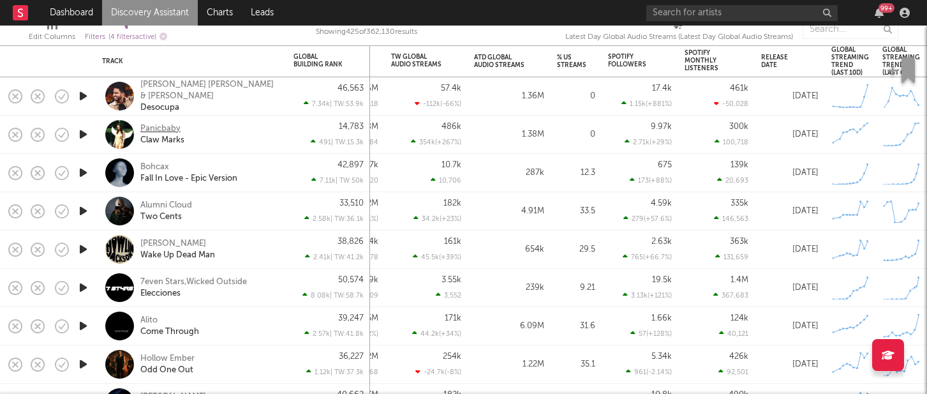
click at [171, 129] on div "Panicbaby" at bounding box center [160, 128] width 40 height 11
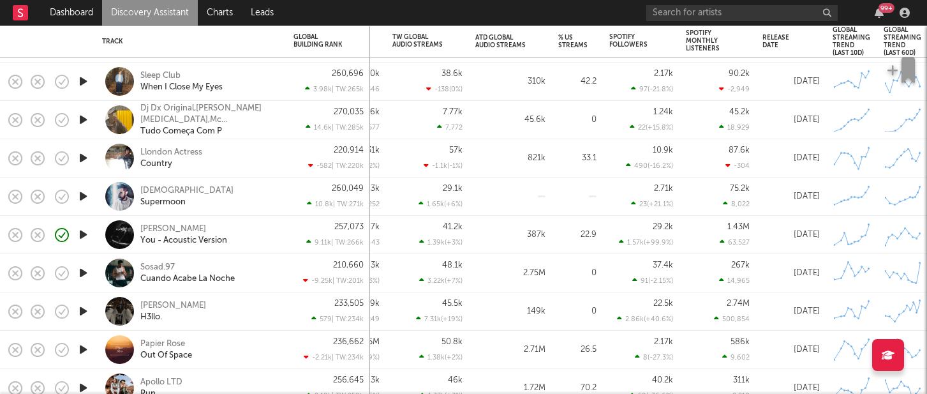
click at [398, 221] on div "41.2k 1.39k ( +3 % )" at bounding box center [428, 235] width 70 height 38
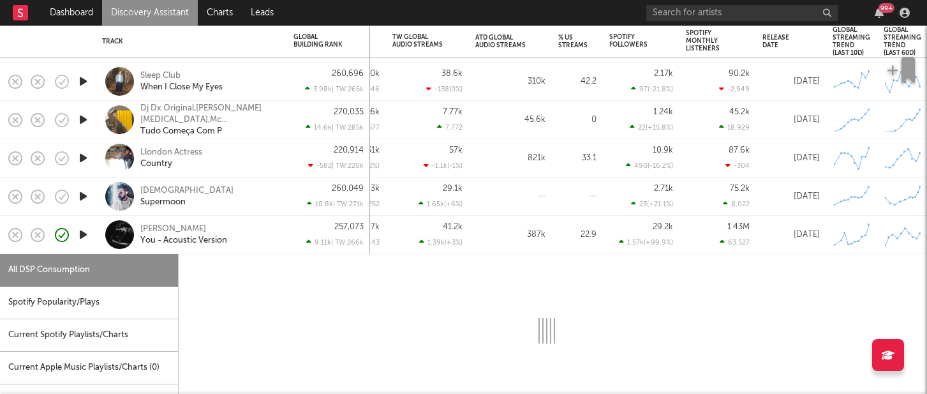
select select "1w"
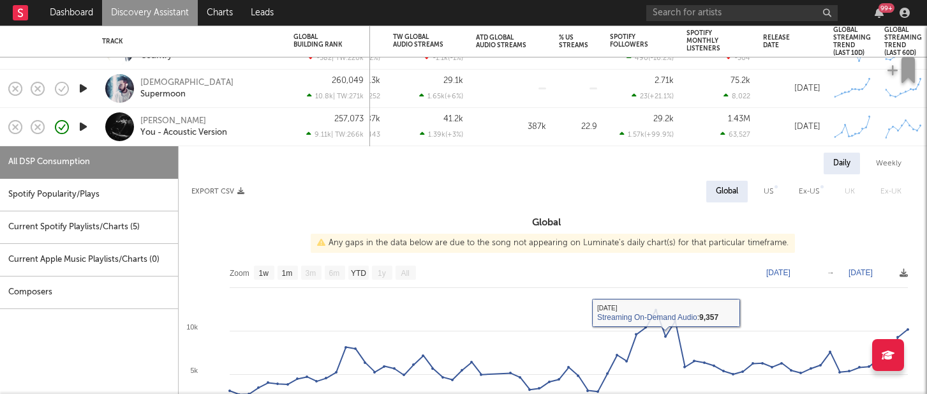
click at [502, 133] on div "387k" at bounding box center [511, 126] width 70 height 15
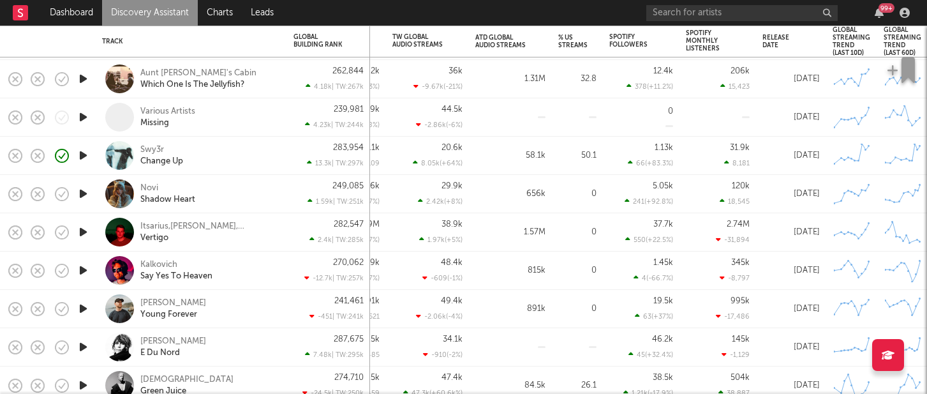
click at [476, 163] on div "58.1k" at bounding box center [511, 155] width 70 height 15
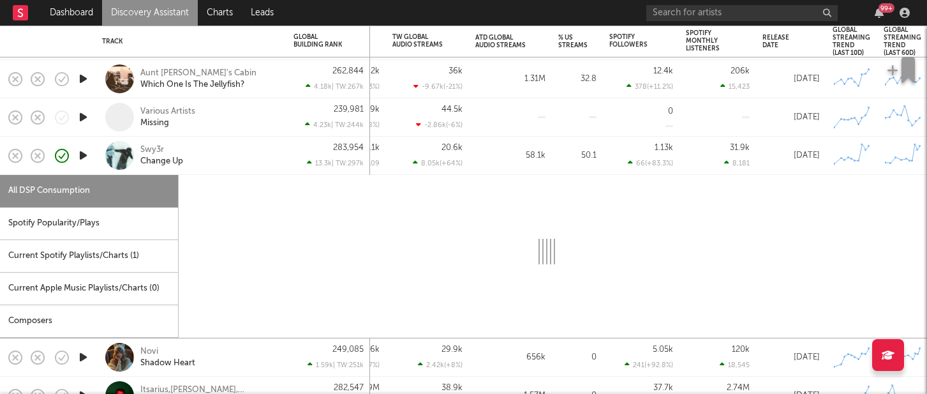
select select "1w"
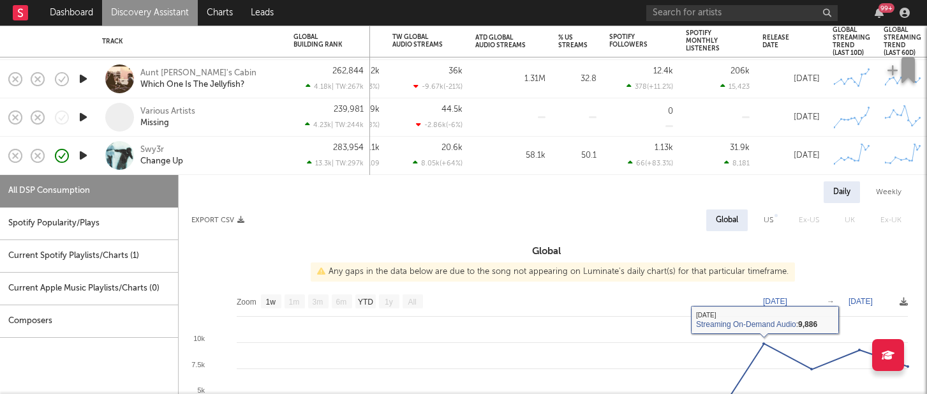
click at [498, 163] on div "58.1k" at bounding box center [511, 155] width 70 height 15
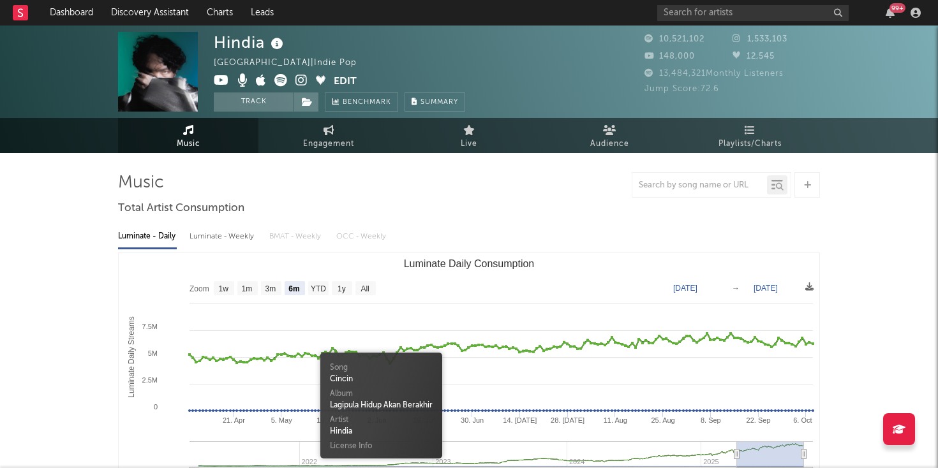
select select "6m"
click at [711, 15] on input "text" at bounding box center [752, 13] width 191 height 16
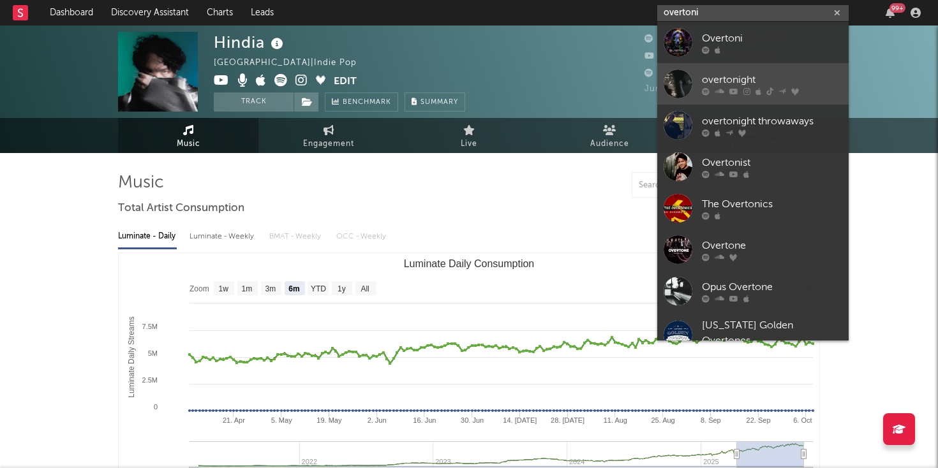
type input "overtoni"
click at [714, 80] on div "overtonight" at bounding box center [772, 79] width 140 height 15
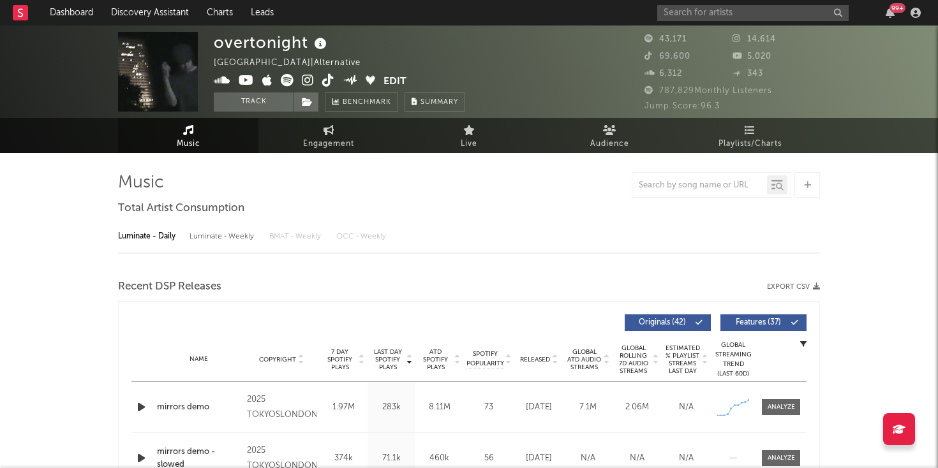
select select "6m"
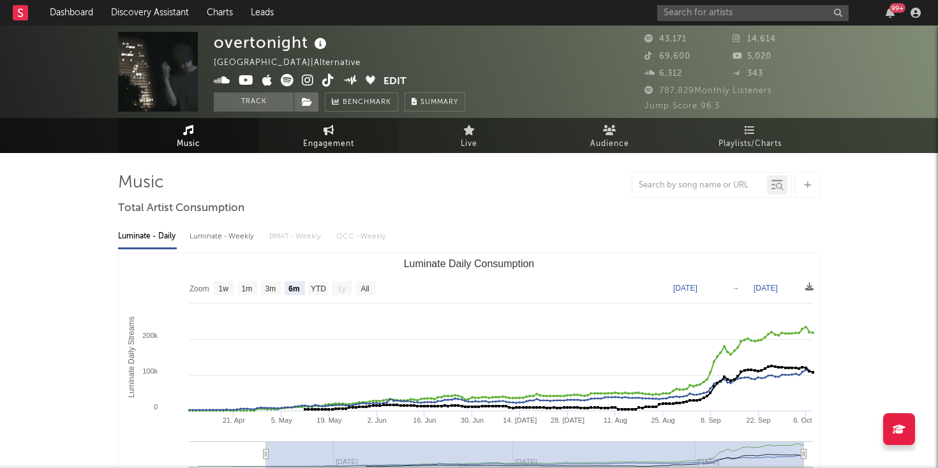
click at [331, 140] on span "Engagement" at bounding box center [328, 144] width 51 height 15
select select "1w"
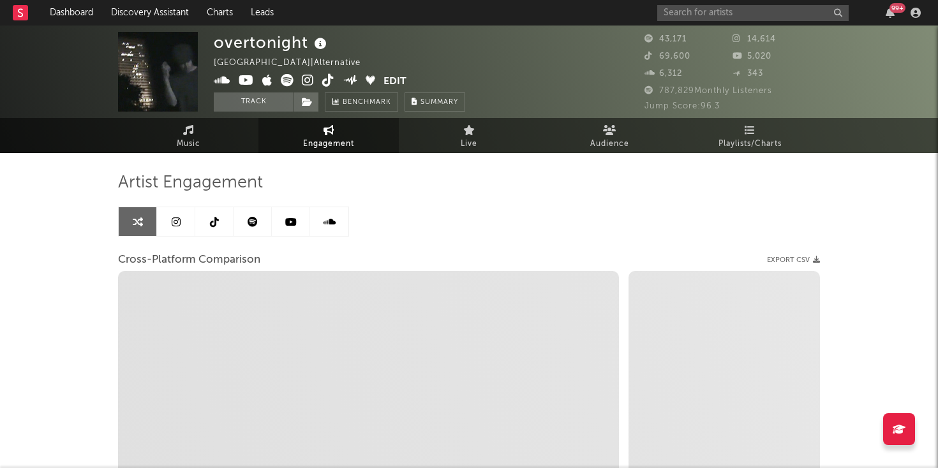
select select "1m"
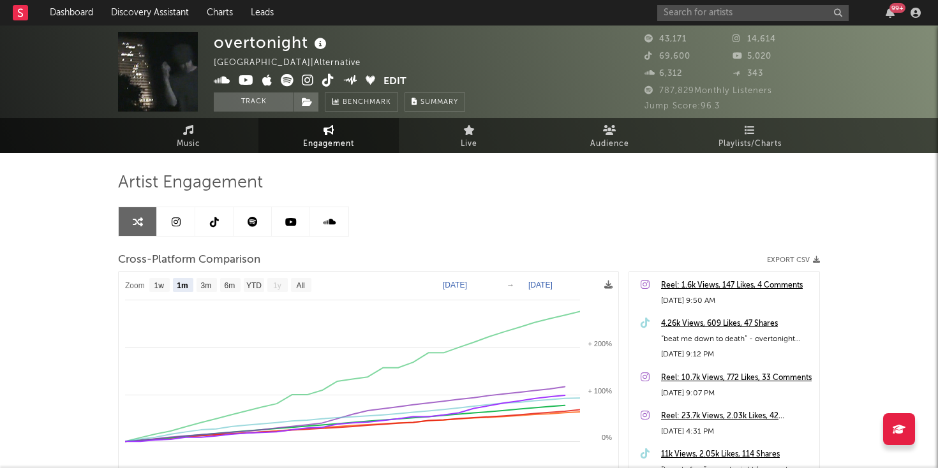
click at [188, 230] on link at bounding box center [176, 221] width 38 height 29
select select "6m"
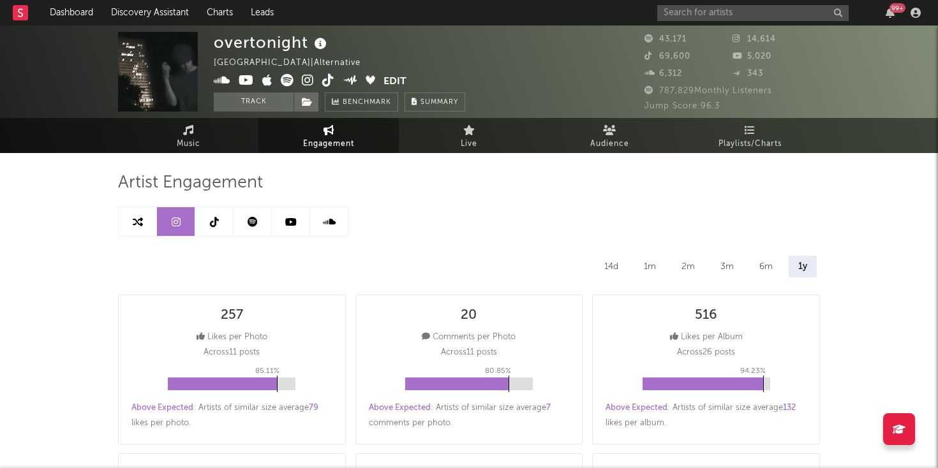
click at [255, 229] on link at bounding box center [253, 221] width 38 height 29
select select "6m"
select select "1w"
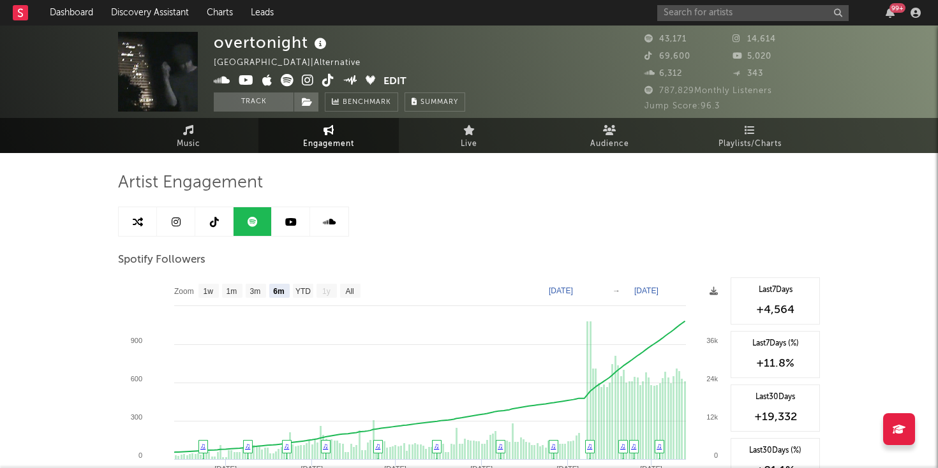
click at [309, 84] on icon at bounding box center [308, 80] width 12 height 13
click at [65, 15] on link "Dashboard" at bounding box center [71, 13] width 61 height 26
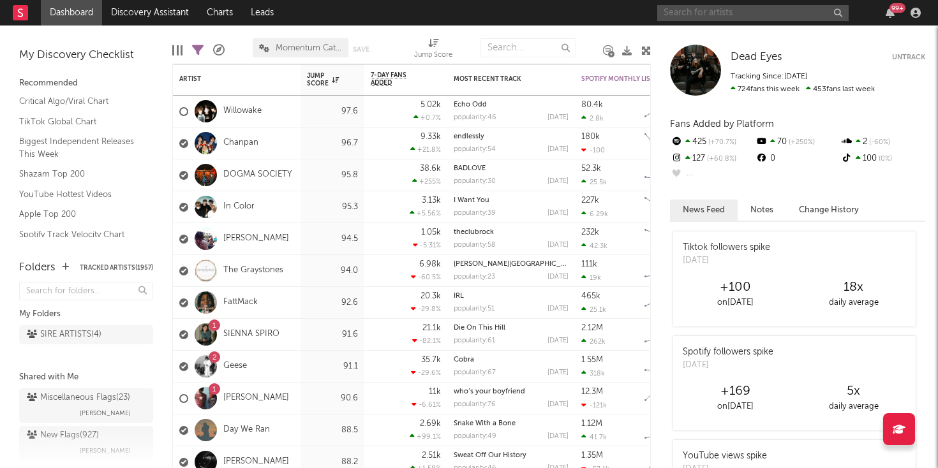
click at [694, 9] on input "text" at bounding box center [752, 13] width 191 height 16
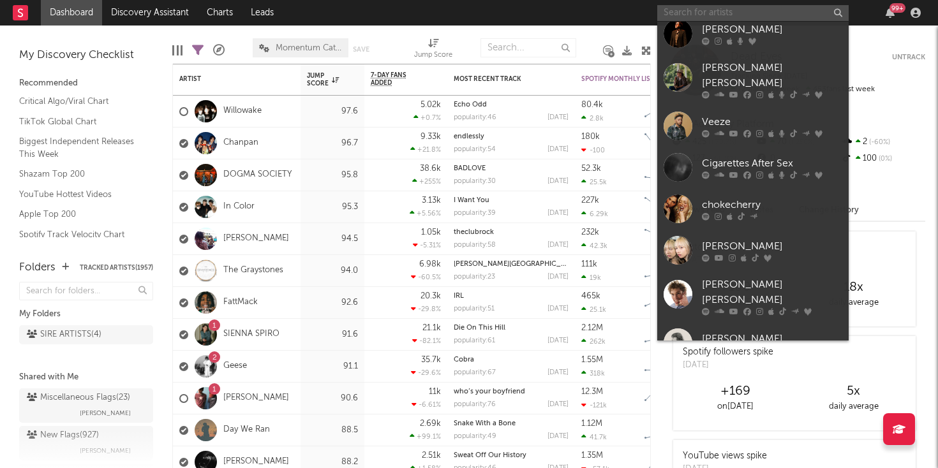
scroll to position [1183, 0]
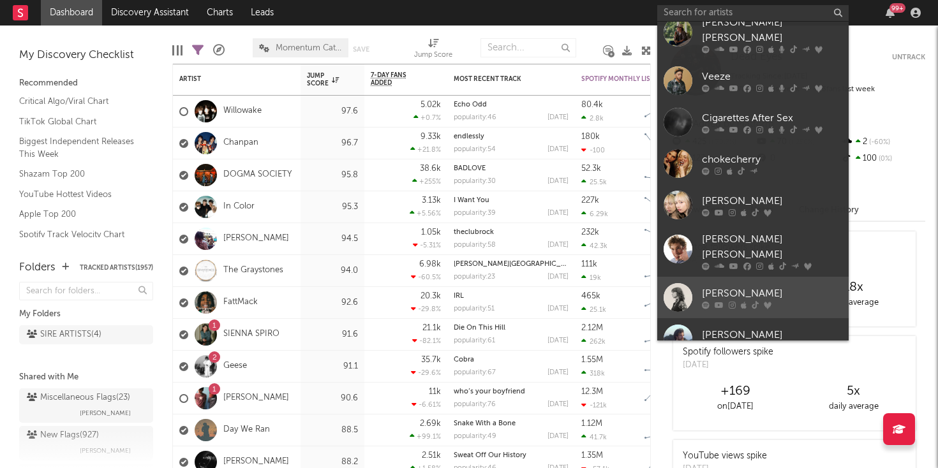
click at [680, 283] on div at bounding box center [678, 297] width 29 height 29
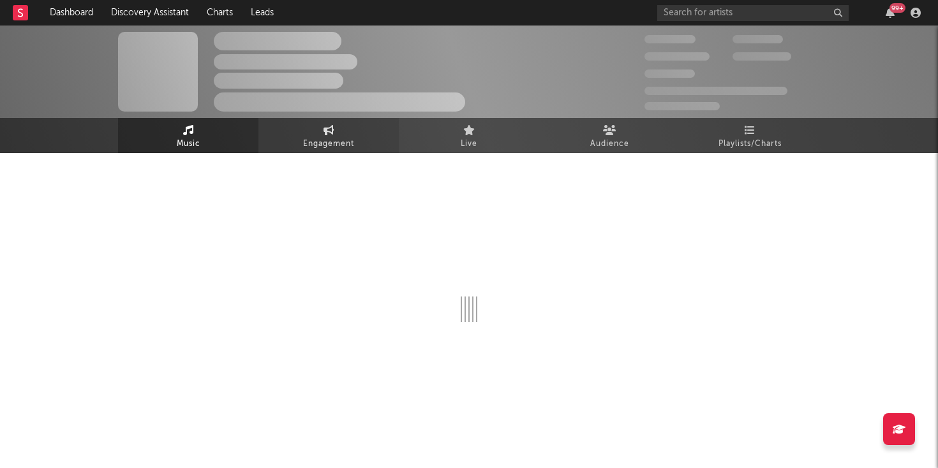
click at [313, 135] on link "Engagement" at bounding box center [329, 135] width 140 height 35
select select "1w"
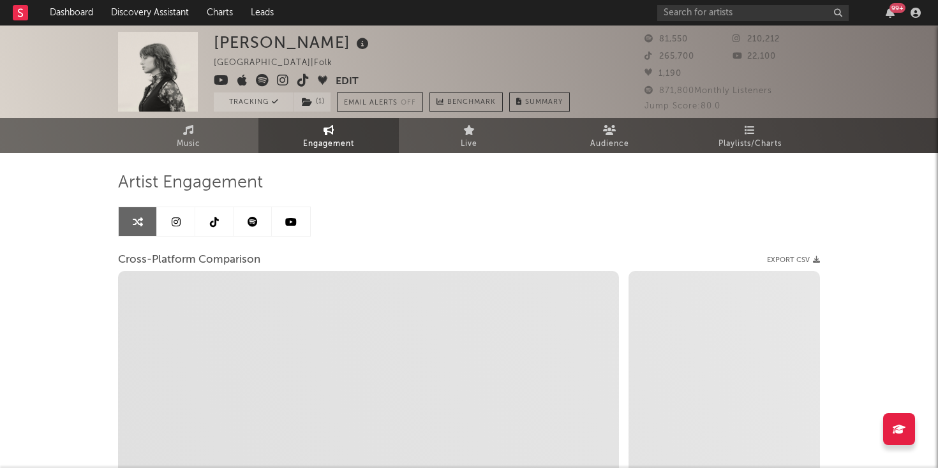
select select "1m"
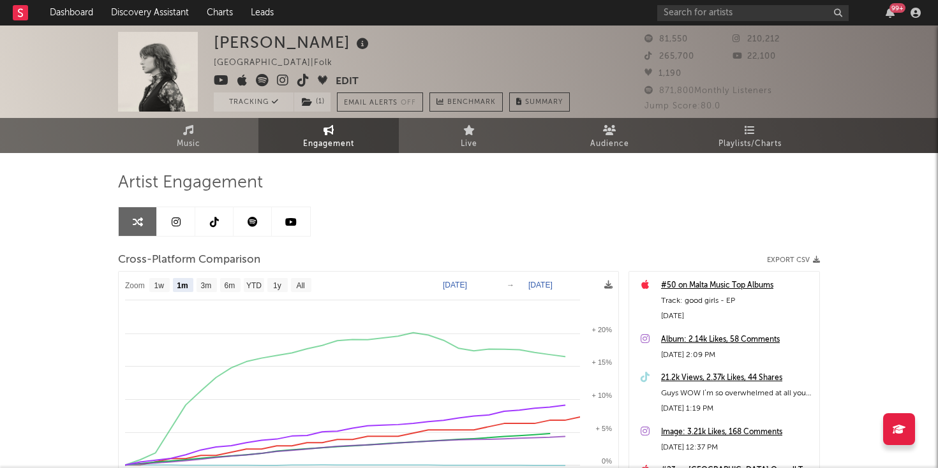
click at [188, 218] on link at bounding box center [176, 221] width 38 height 29
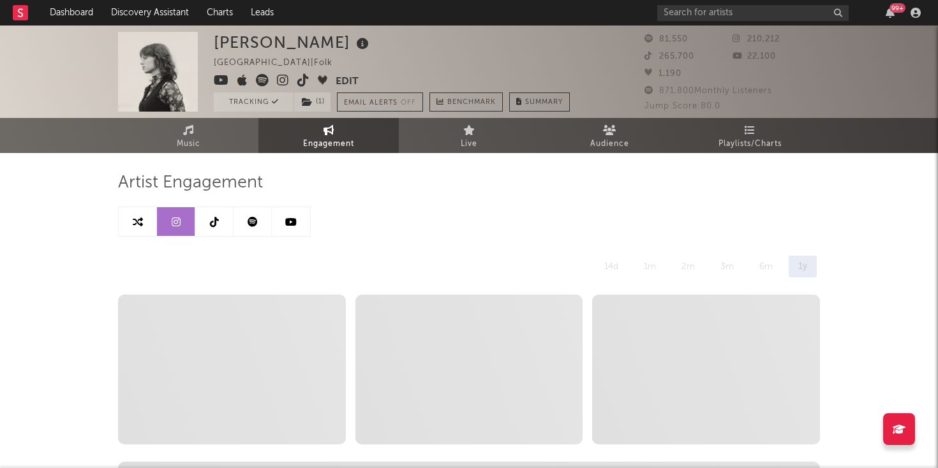
select select "6m"
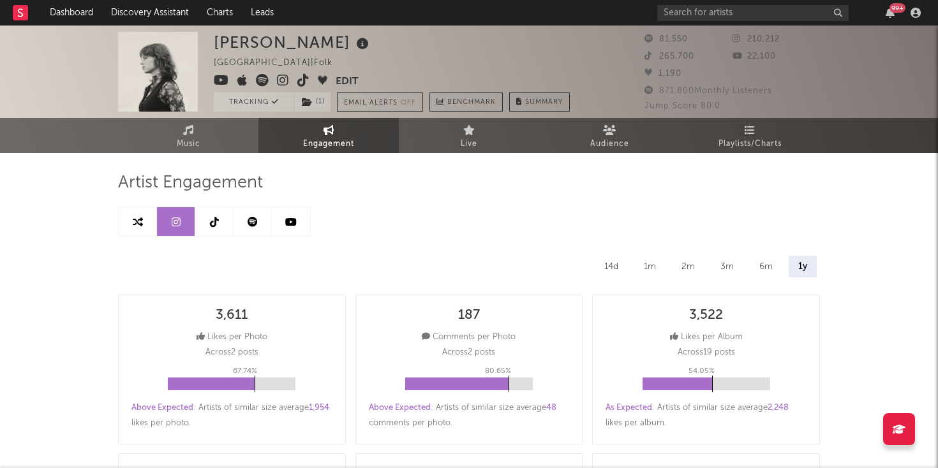
click at [256, 220] on icon at bounding box center [253, 222] width 10 height 10
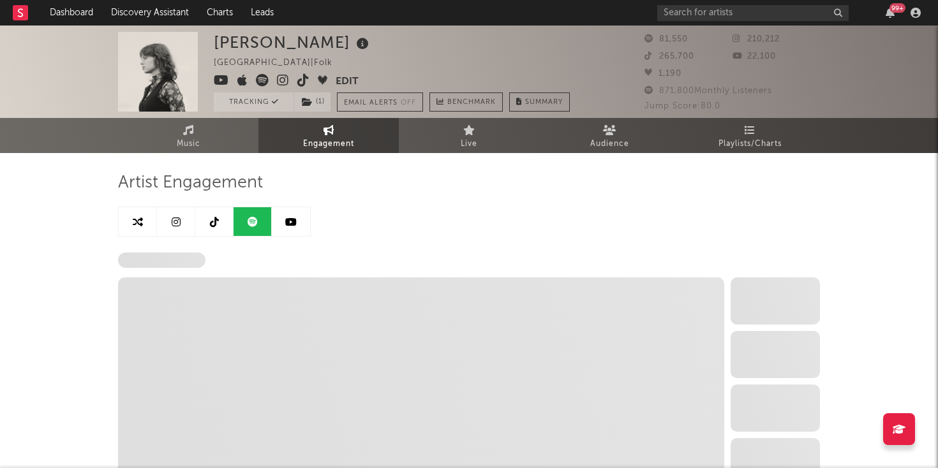
select select "6m"
select select "1w"
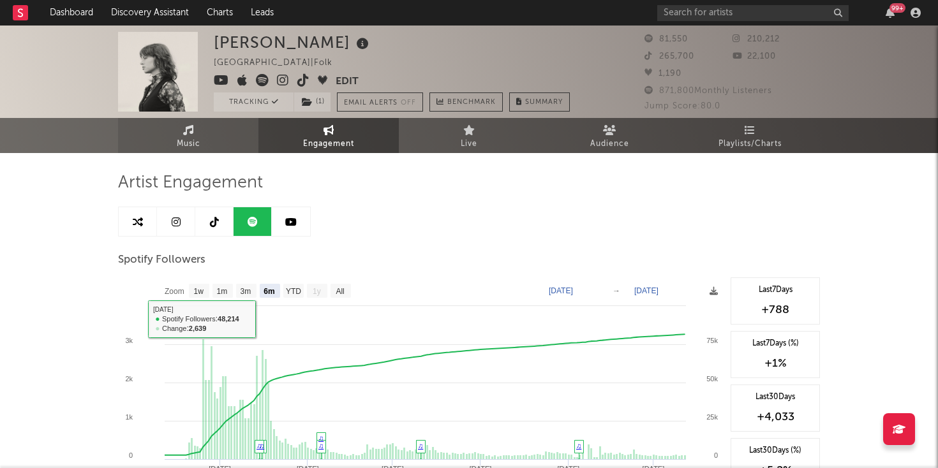
click at [174, 135] on link "Music" at bounding box center [188, 135] width 140 height 35
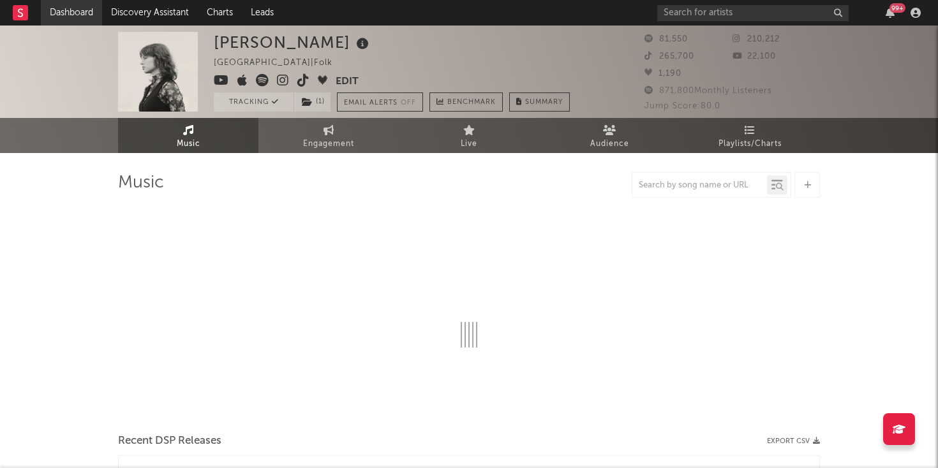
select select "6m"
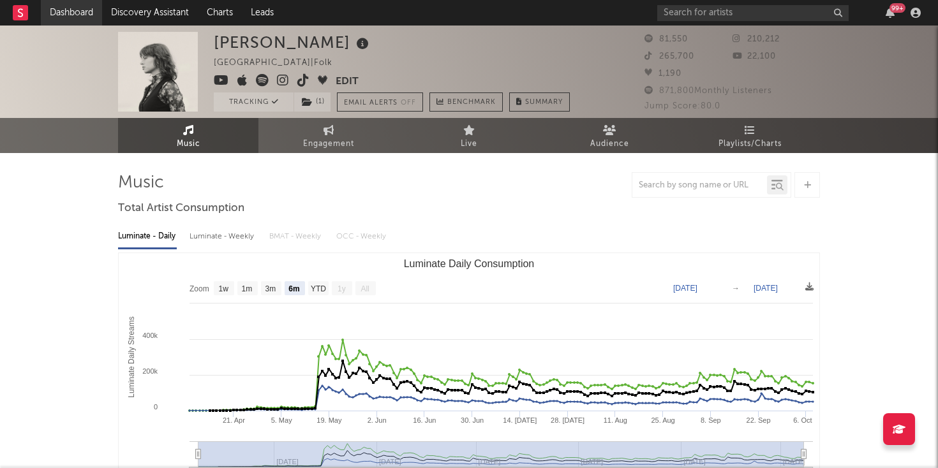
click at [70, 4] on link "Dashboard" at bounding box center [71, 13] width 61 height 26
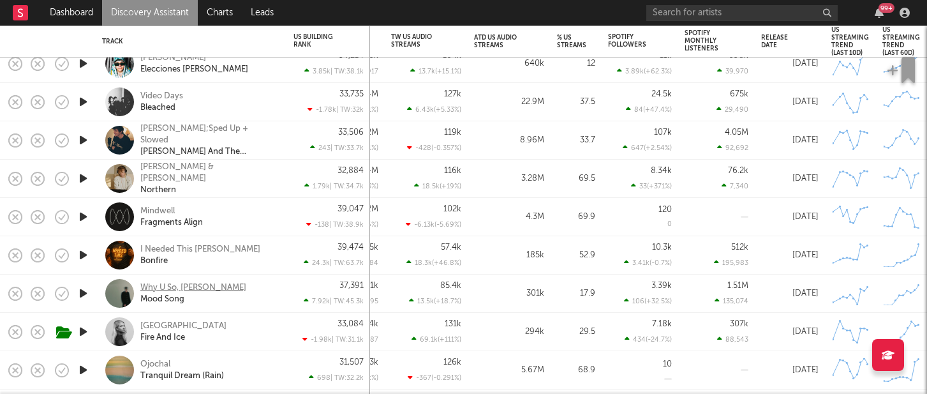
click at [156, 286] on div "Why U So, Lua Sola" at bounding box center [193, 287] width 106 height 11
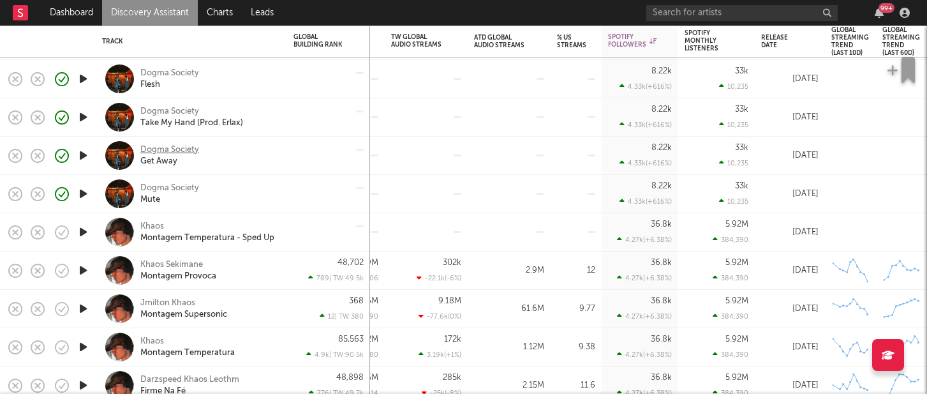
click at [174, 149] on div "Dogma Society" at bounding box center [169, 149] width 59 height 11
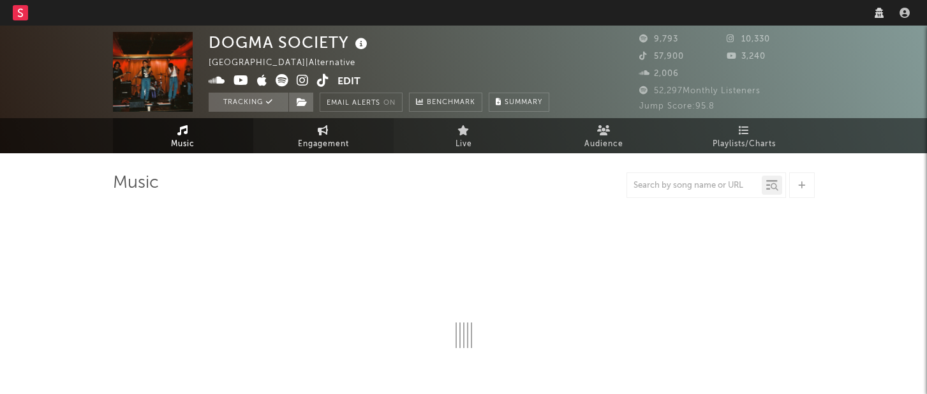
click at [312, 146] on span "Engagement" at bounding box center [323, 144] width 51 height 15
select select "1w"
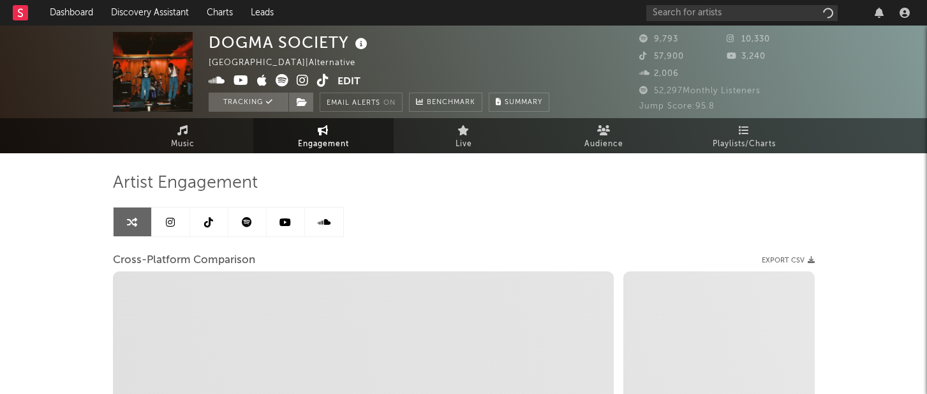
click at [248, 215] on link at bounding box center [248, 221] width 38 height 29
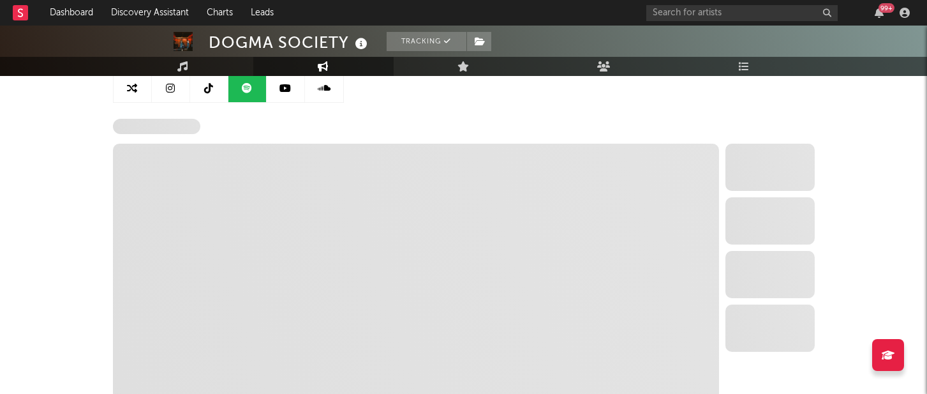
scroll to position [133, 0]
select select "6m"
select select "1w"
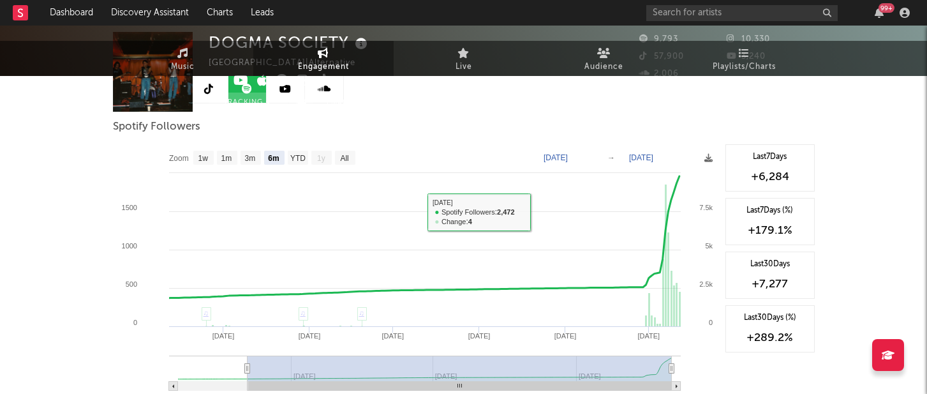
scroll to position [0, 0]
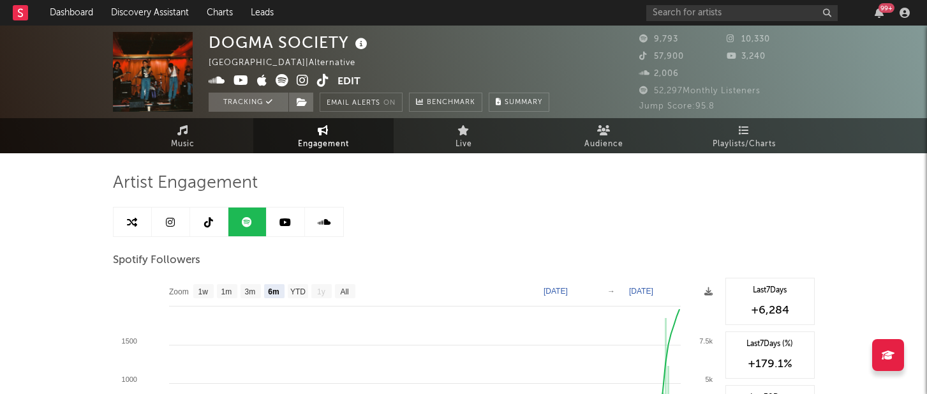
click at [179, 218] on link at bounding box center [171, 221] width 38 height 29
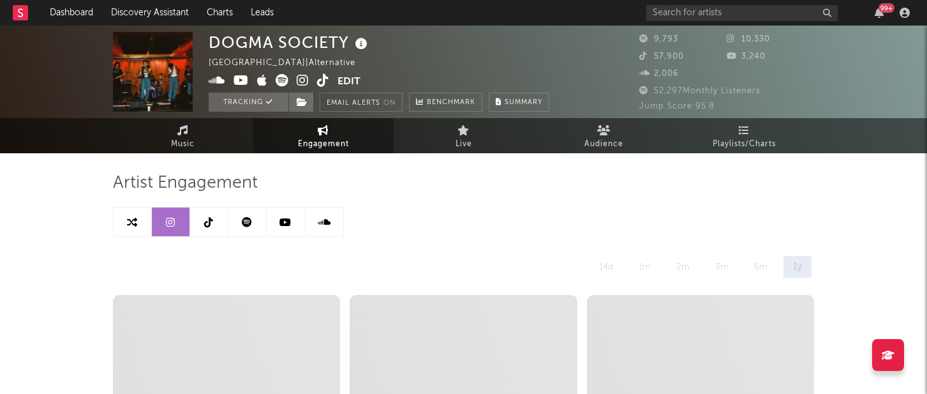
select select "6m"
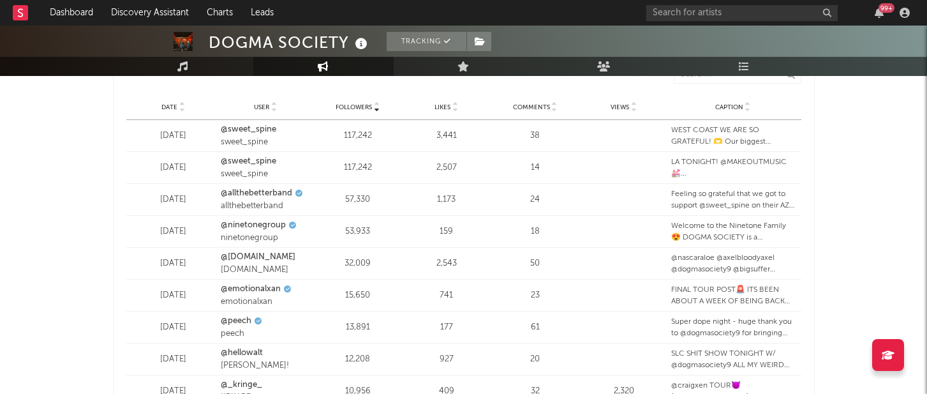
scroll to position [2030, 0]
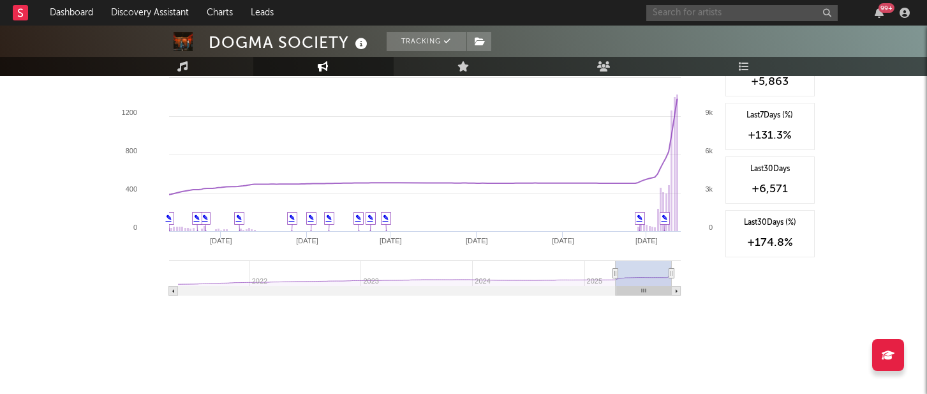
click at [678, 17] on input "text" at bounding box center [742, 13] width 191 height 16
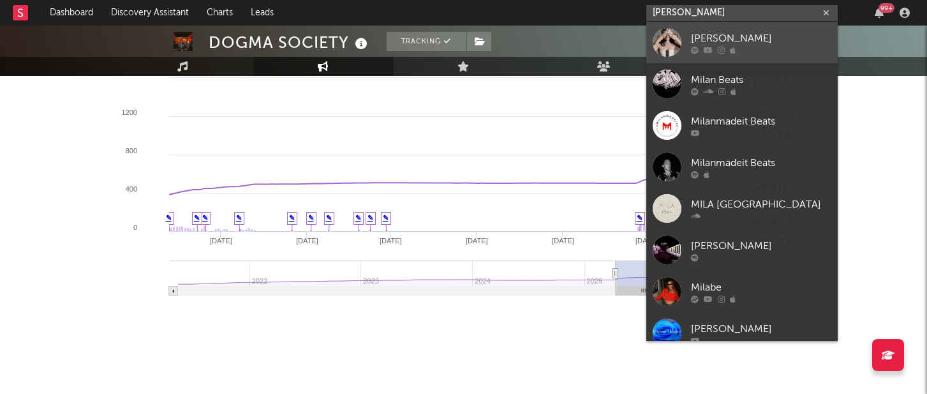
type input "mila bea"
click at [671, 49] on div at bounding box center [667, 42] width 29 height 29
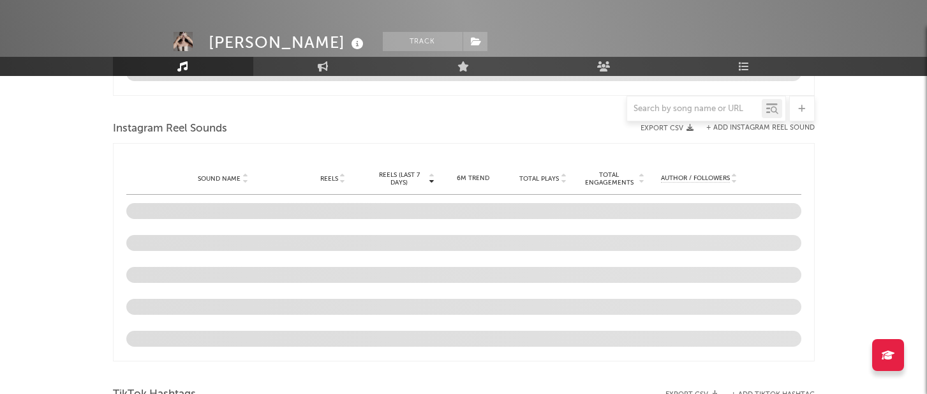
select select "1w"
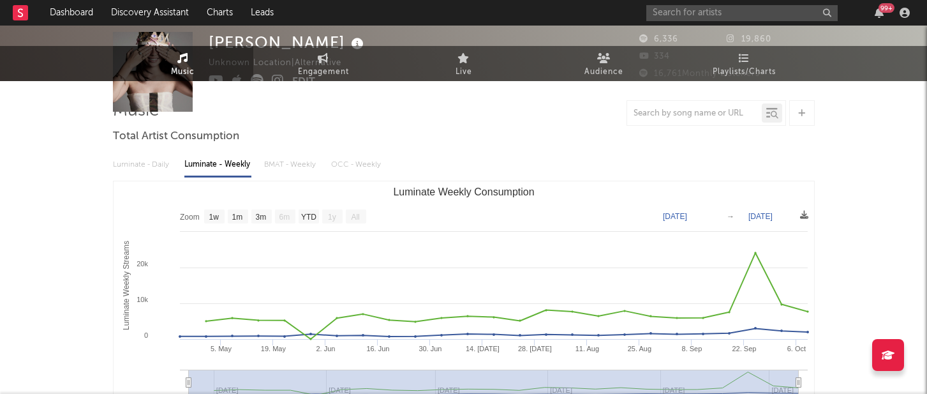
scroll to position [88, 0]
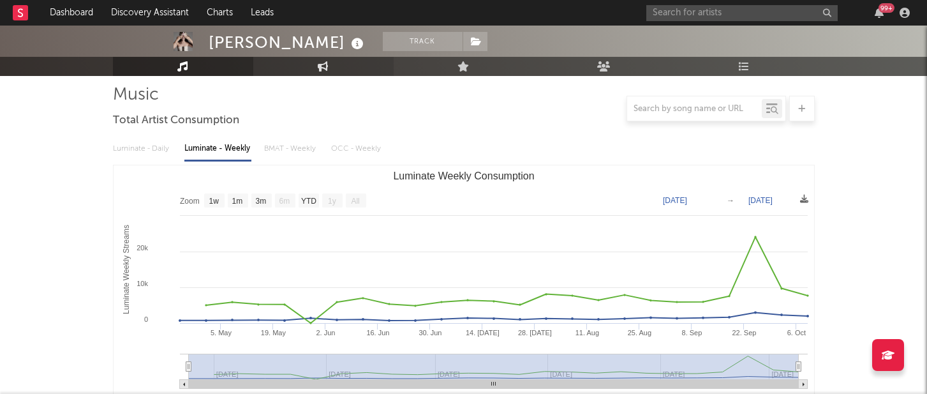
click at [336, 66] on link "Engagement" at bounding box center [323, 66] width 140 height 19
select select "1w"
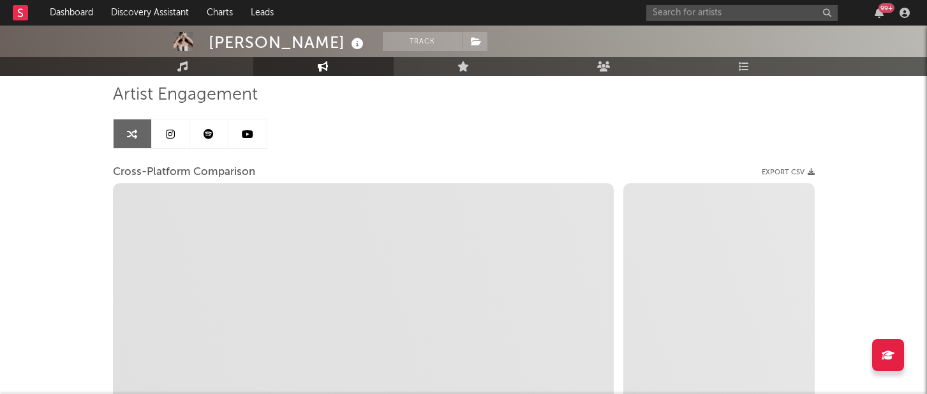
select select "1m"
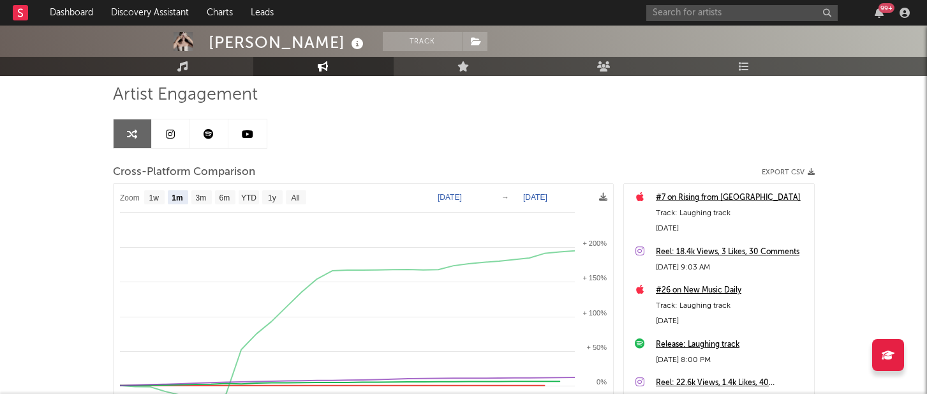
click at [209, 137] on icon at bounding box center [209, 134] width 10 height 10
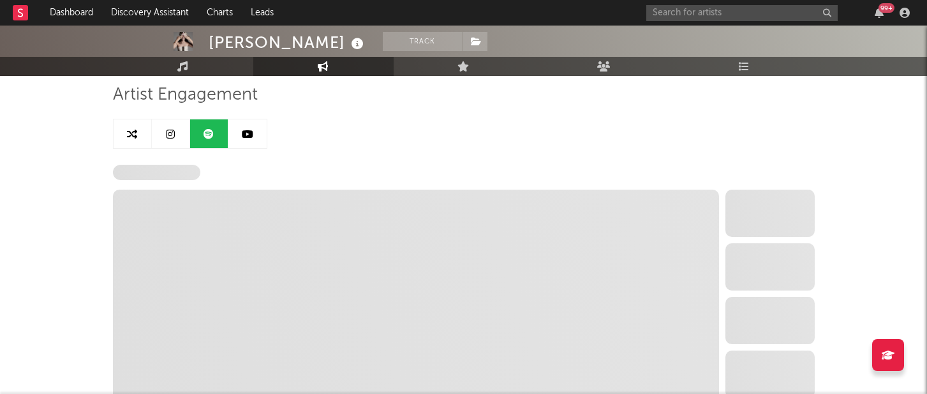
select select "6m"
select select "1w"
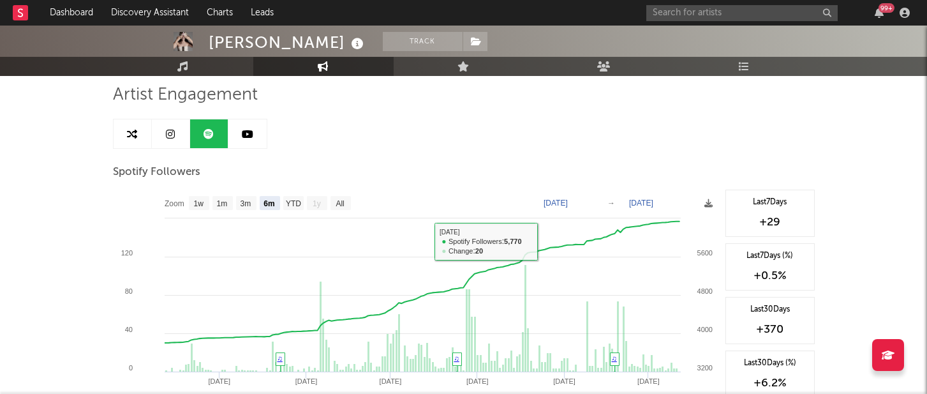
click at [175, 124] on link at bounding box center [171, 133] width 38 height 29
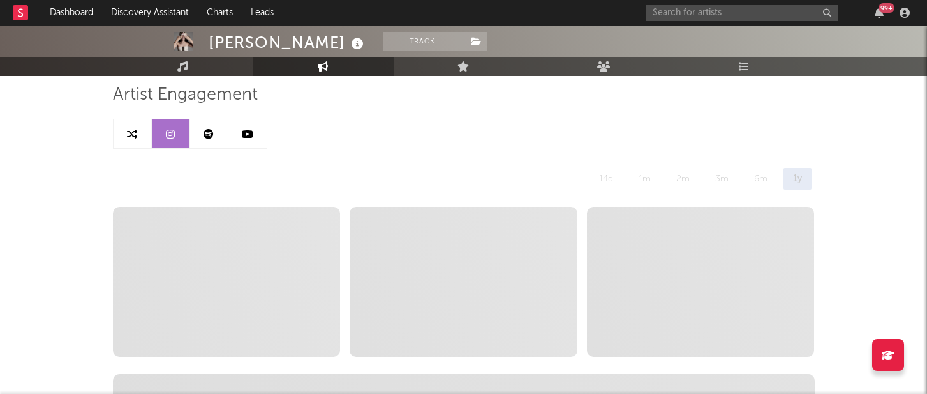
select select "1w"
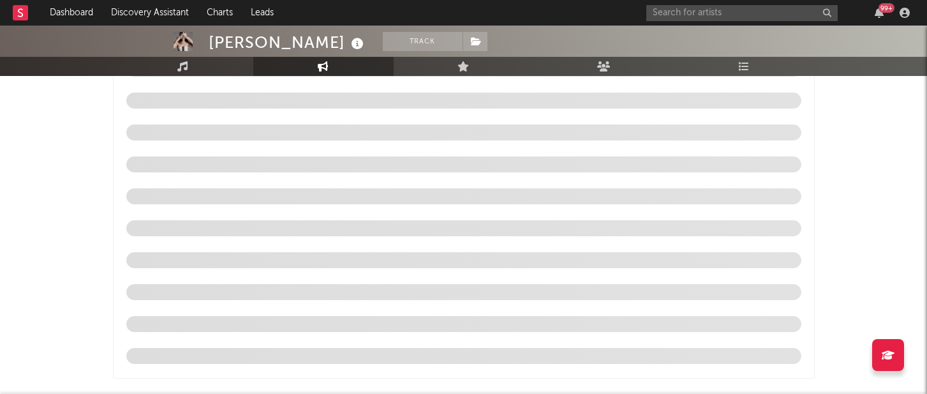
scroll to position [1488, 0]
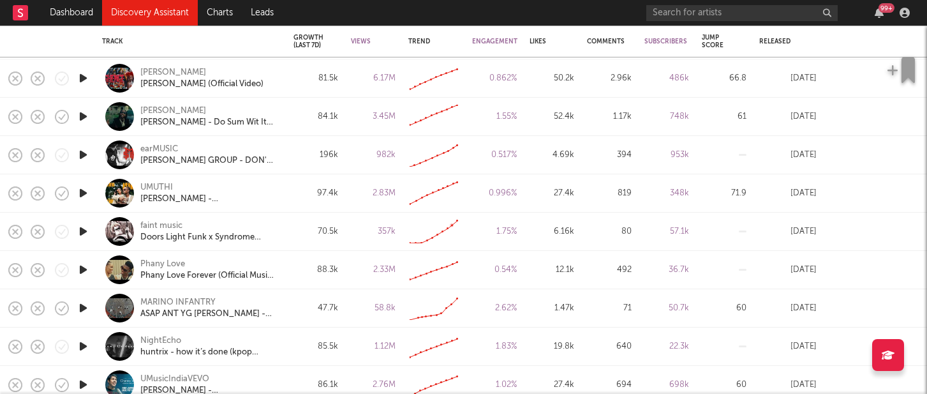
click at [462, 234] on div "Created with Highcharts 10.3.3" at bounding box center [434, 232] width 64 height 38
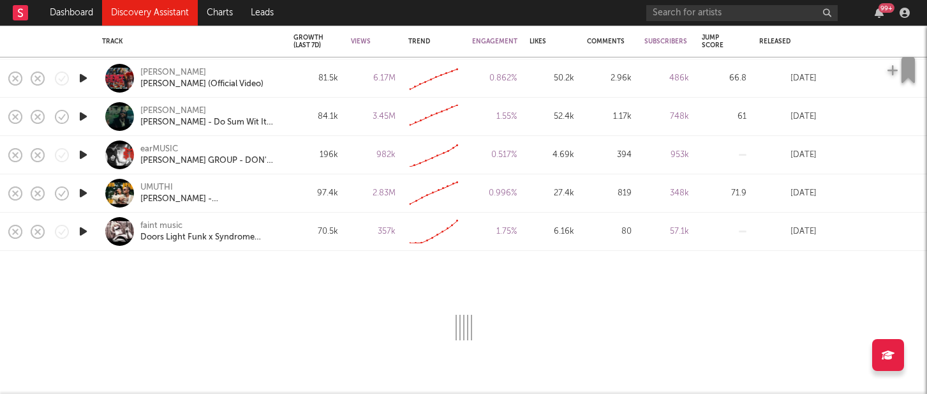
click at [465, 227] on div "Created with Highcharts 10.3.3" at bounding box center [434, 232] width 64 height 38
